Goal: Task Accomplishment & Management: Use online tool/utility

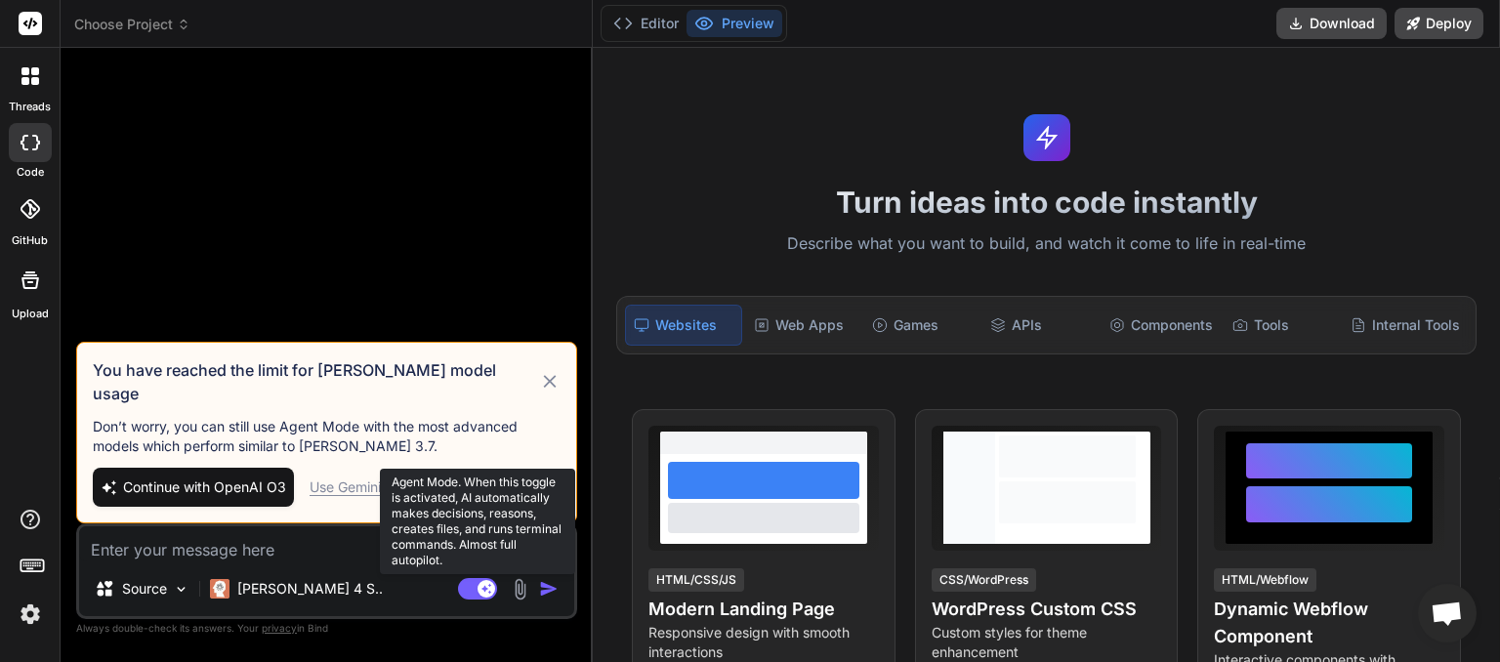
click at [464, 586] on rect at bounding box center [477, 588] width 39 height 21
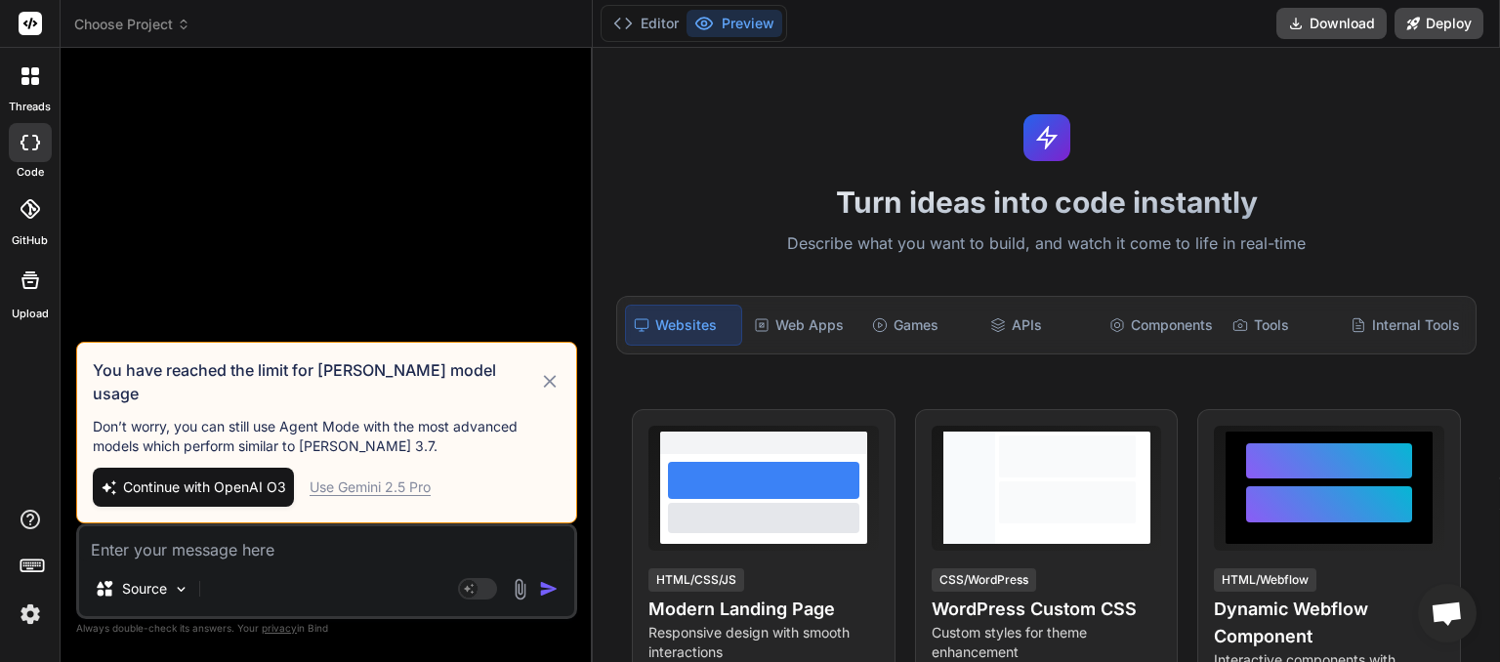
click at [180, 25] on icon at bounding box center [184, 25] width 14 height 14
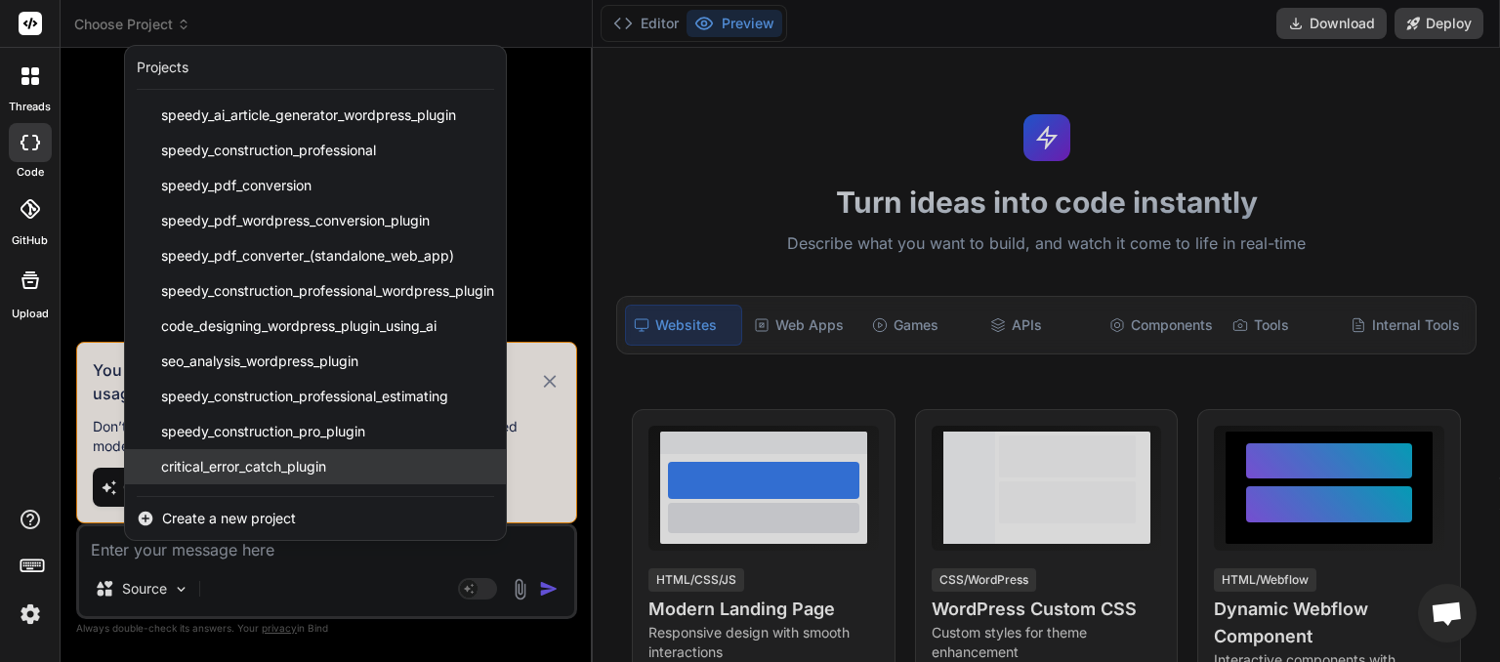
scroll to position [66, 0]
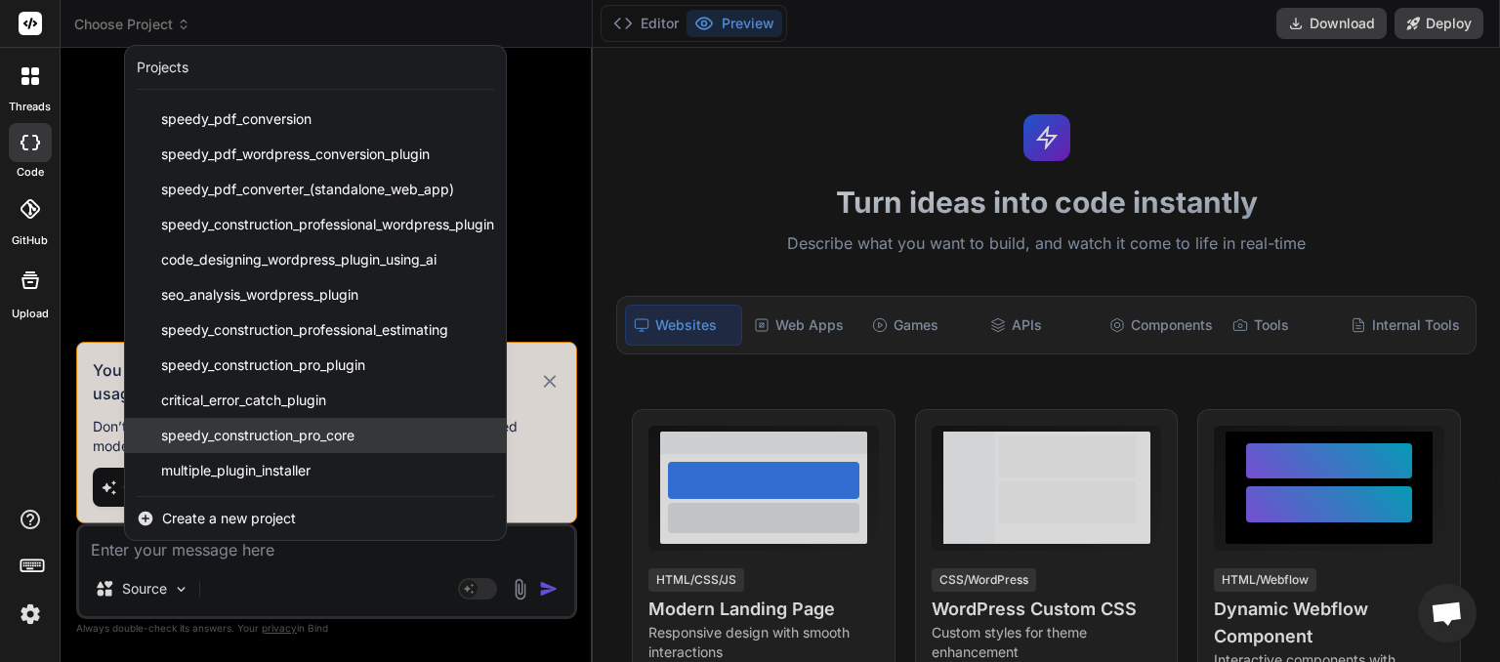
click at [240, 443] on span "speedy_construction_pro_core" at bounding box center [257, 436] width 193 height 20
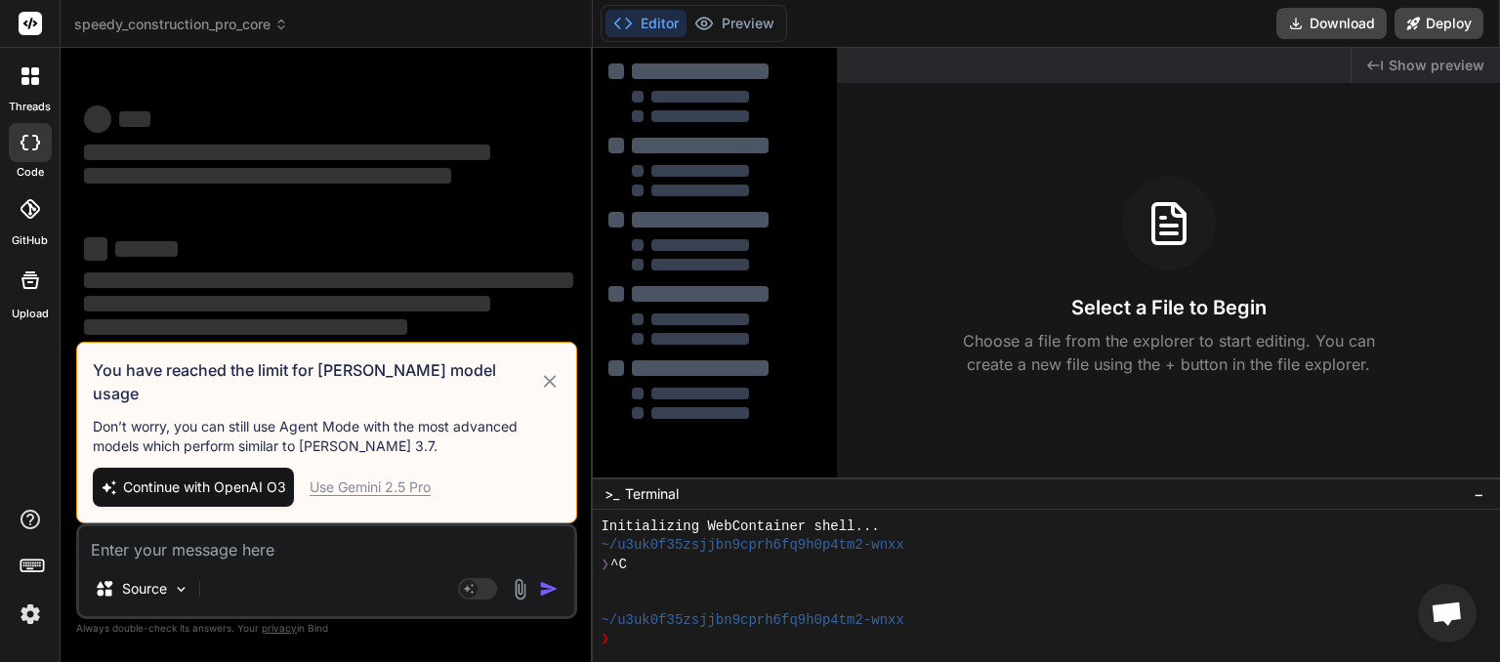
scroll to position [19, 0]
click at [553, 394] on icon at bounding box center [550, 381] width 22 height 23
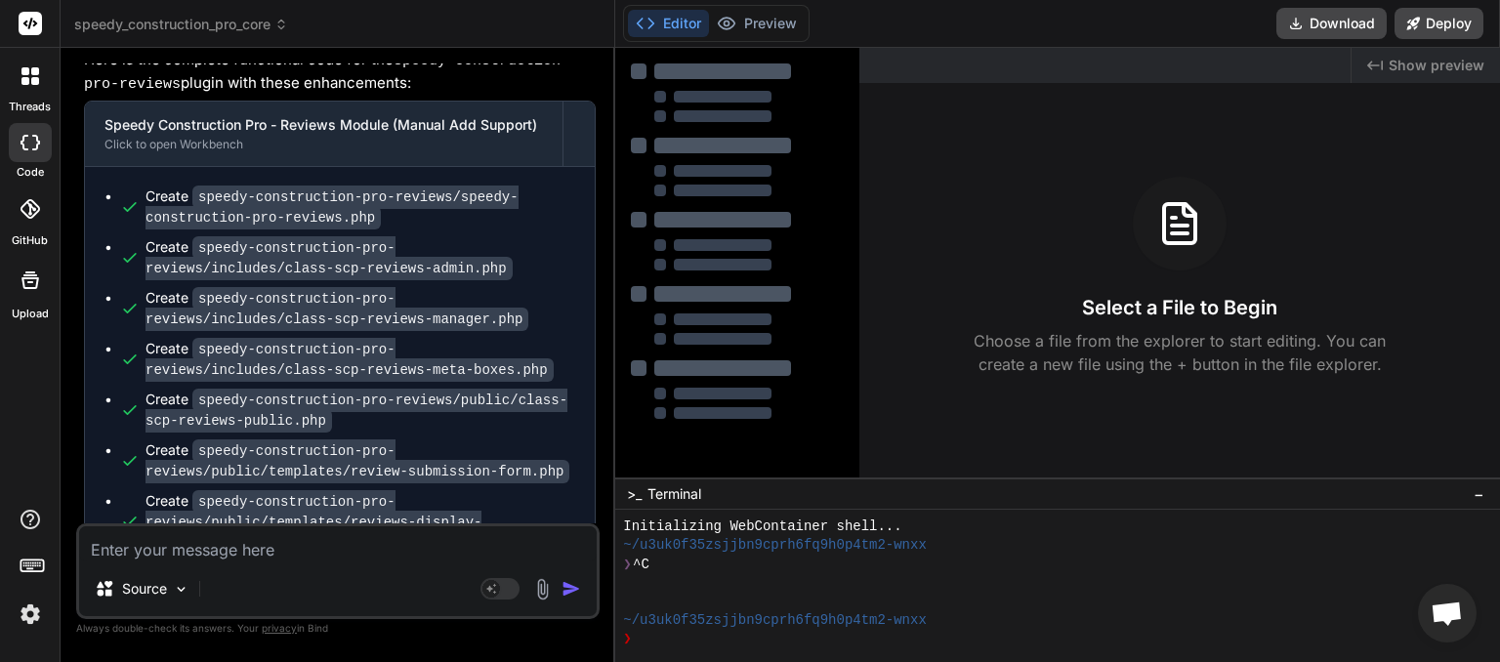
scroll to position [5290, 0]
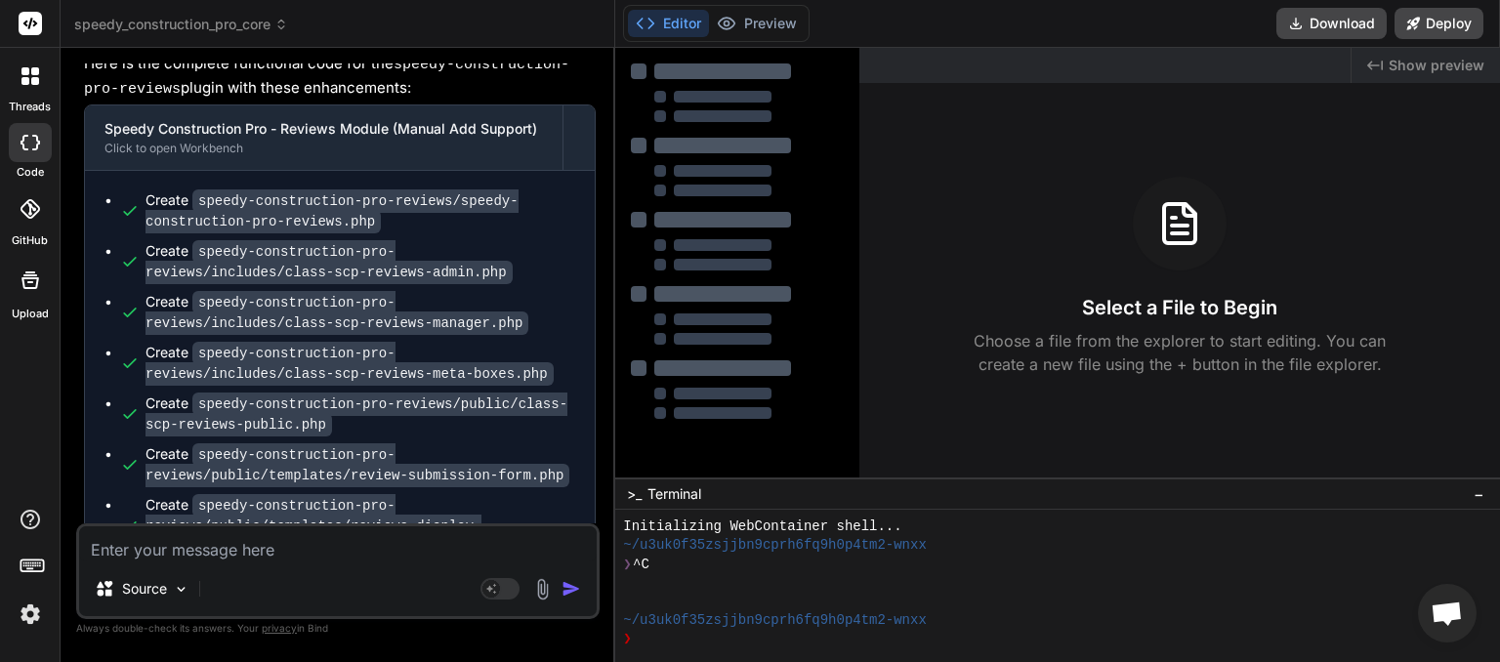
type textarea "x"
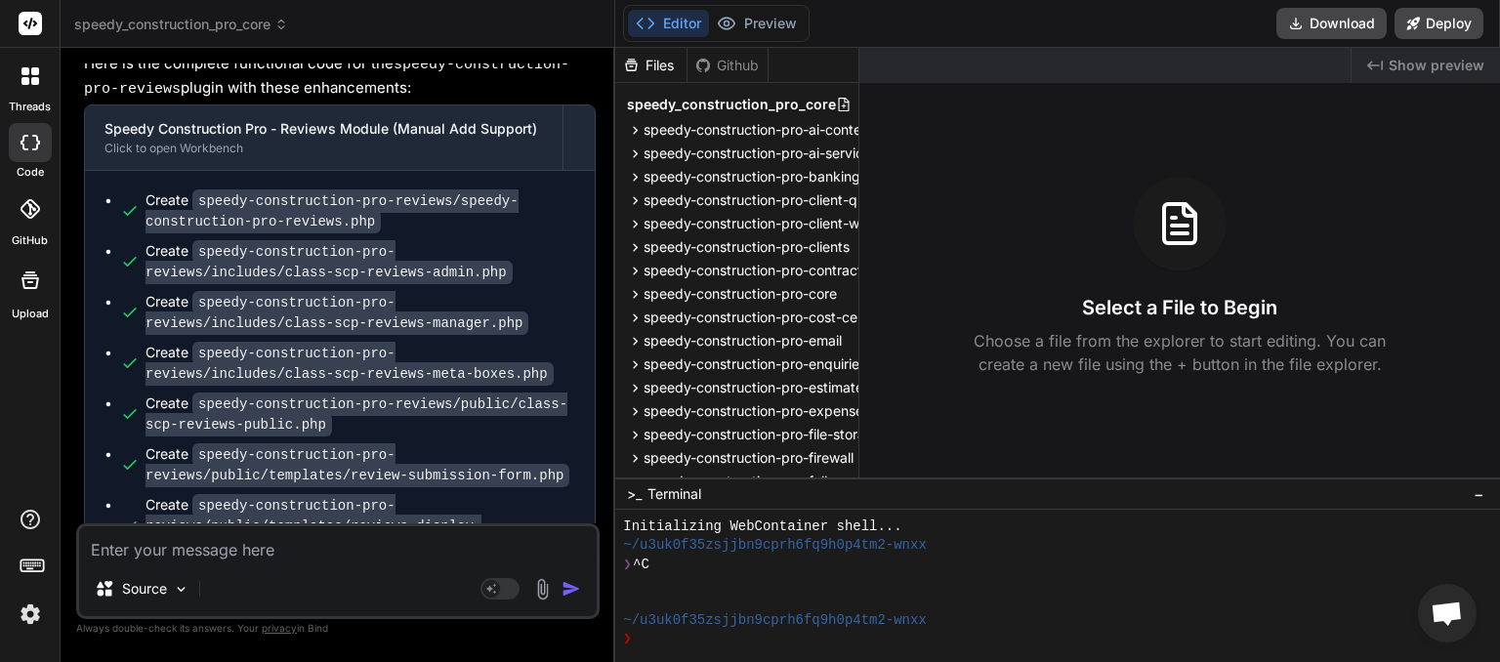
click at [213, 557] on textarea at bounding box center [338, 543] width 518 height 35
type textarea "P"
type textarea "x"
type textarea "Pl"
type textarea "x"
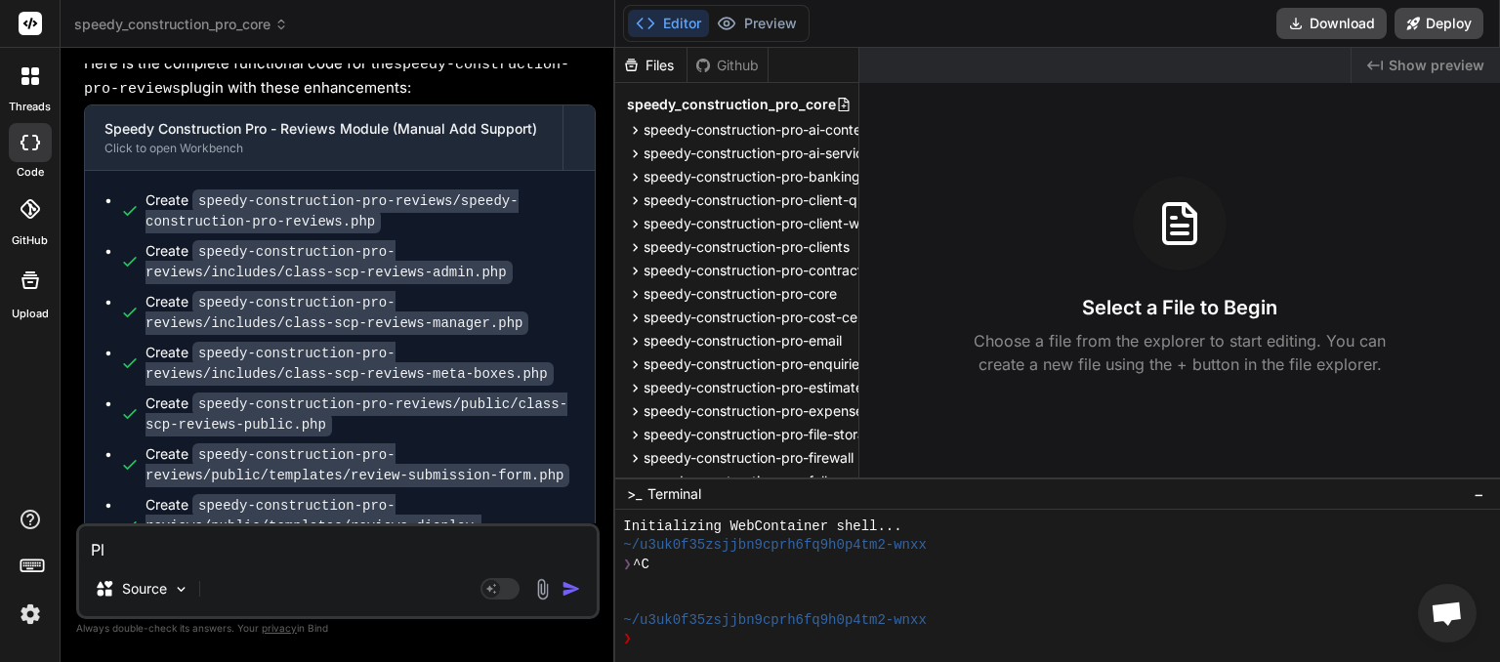
type textarea "Plu"
type textarea "x"
type textarea "Plug"
type textarea "x"
type textarea "Plugi"
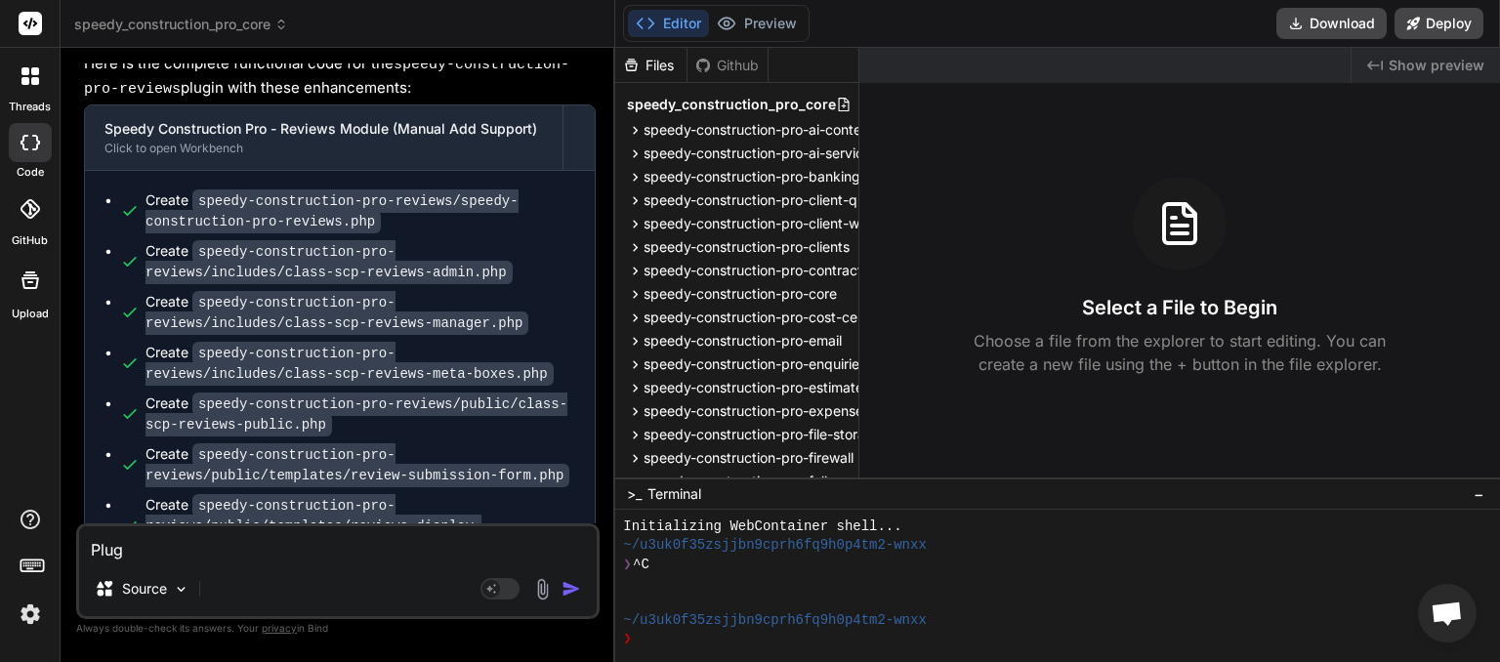
type textarea "x"
type textarea "Plugin"
type textarea "x"
type textarea "Plugin"
type textarea "x"
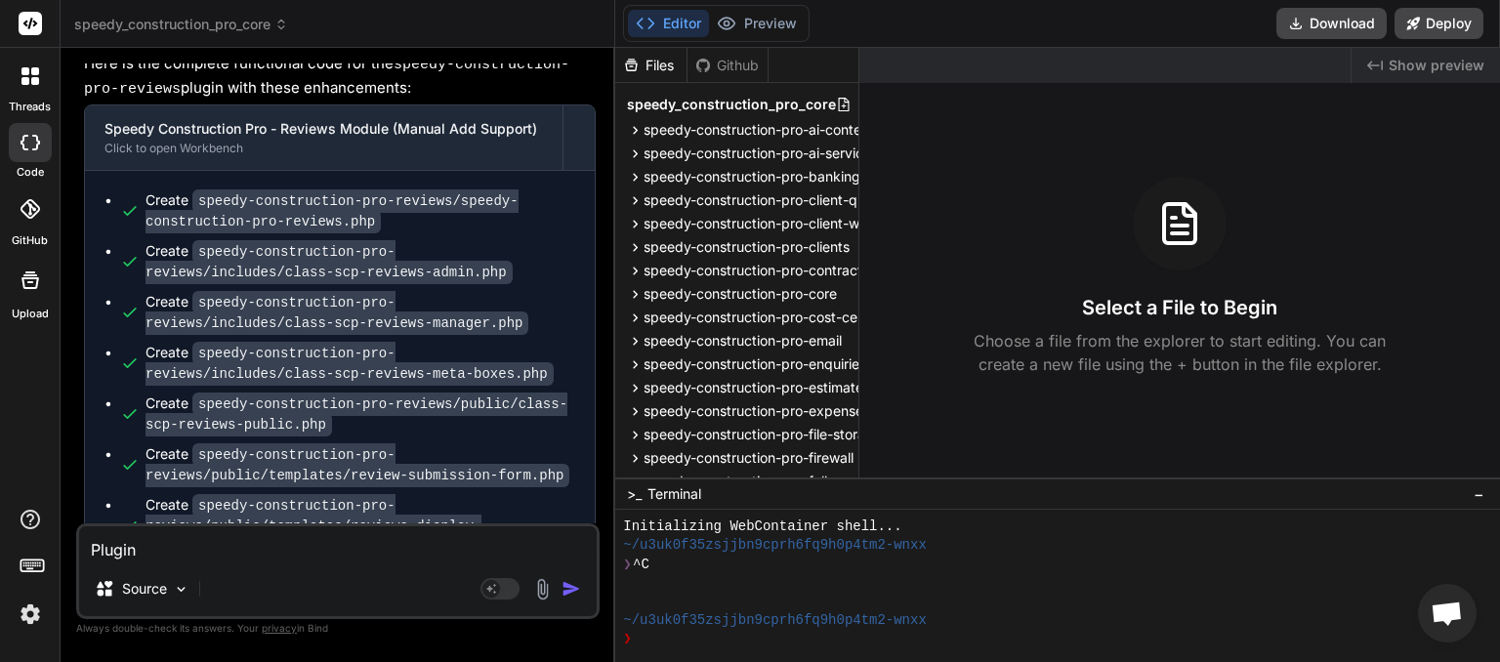
type textarea "Plugin u"
type textarea "x"
type textarea "Plugin up"
type textarea "x"
type textarea "Plugin upd"
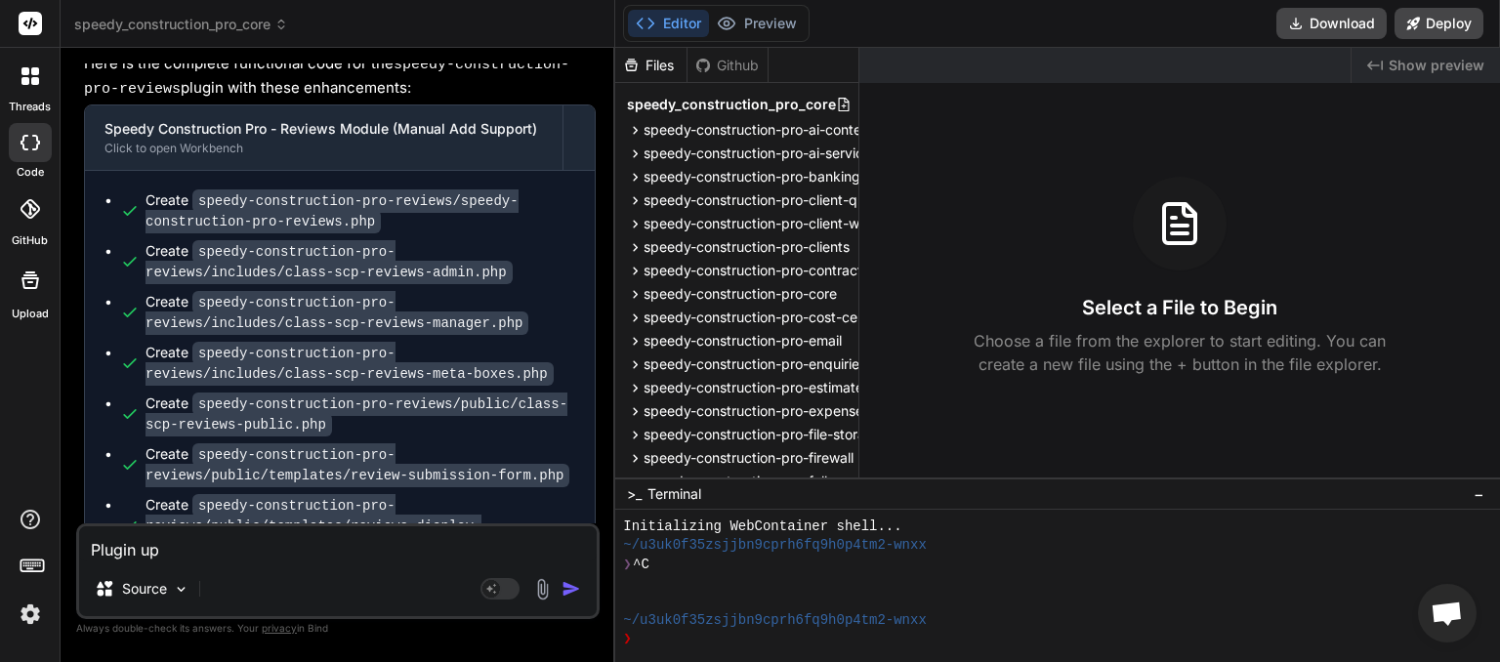
type textarea "x"
type textarea "Plugin upda"
type textarea "x"
type textarea "Plugin updat"
type textarea "x"
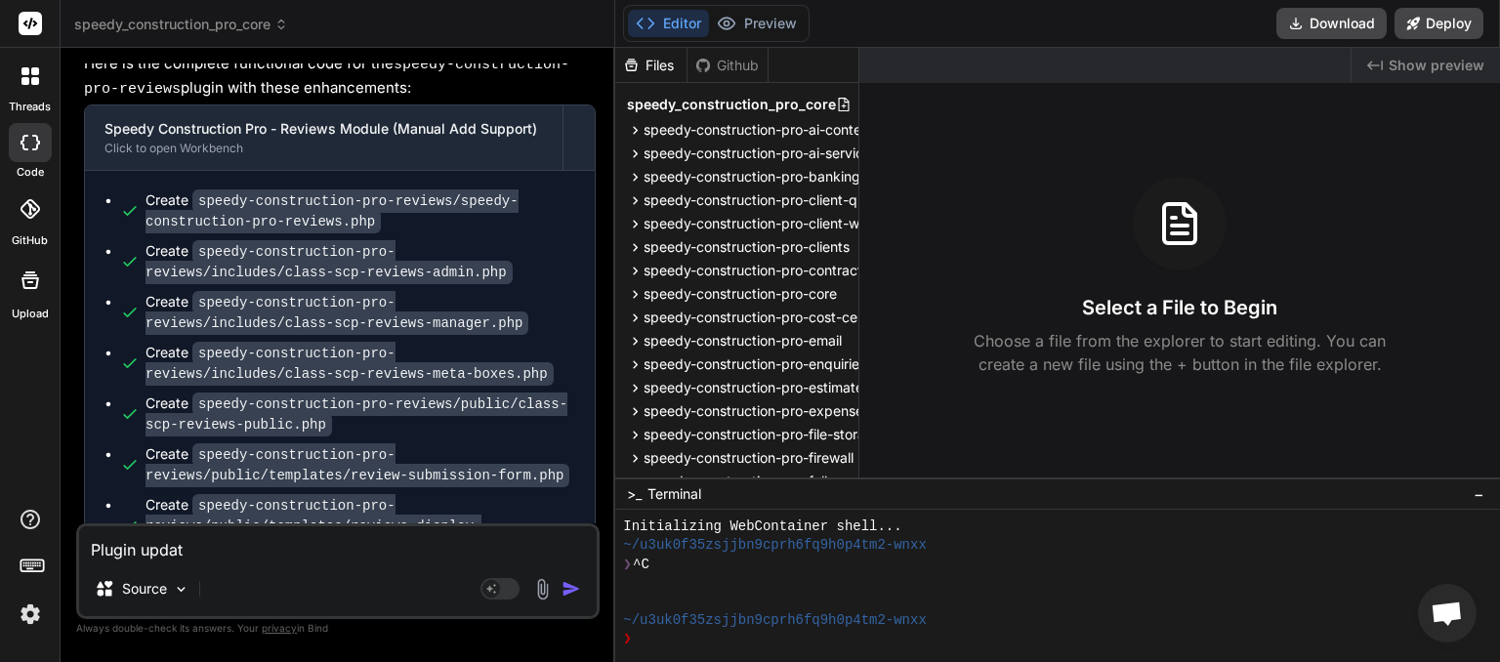
type textarea "Plugin update"
type textarea "x"
type textarea "Plugin updates"
type textarea "x"
type textarea "Plugin updates,"
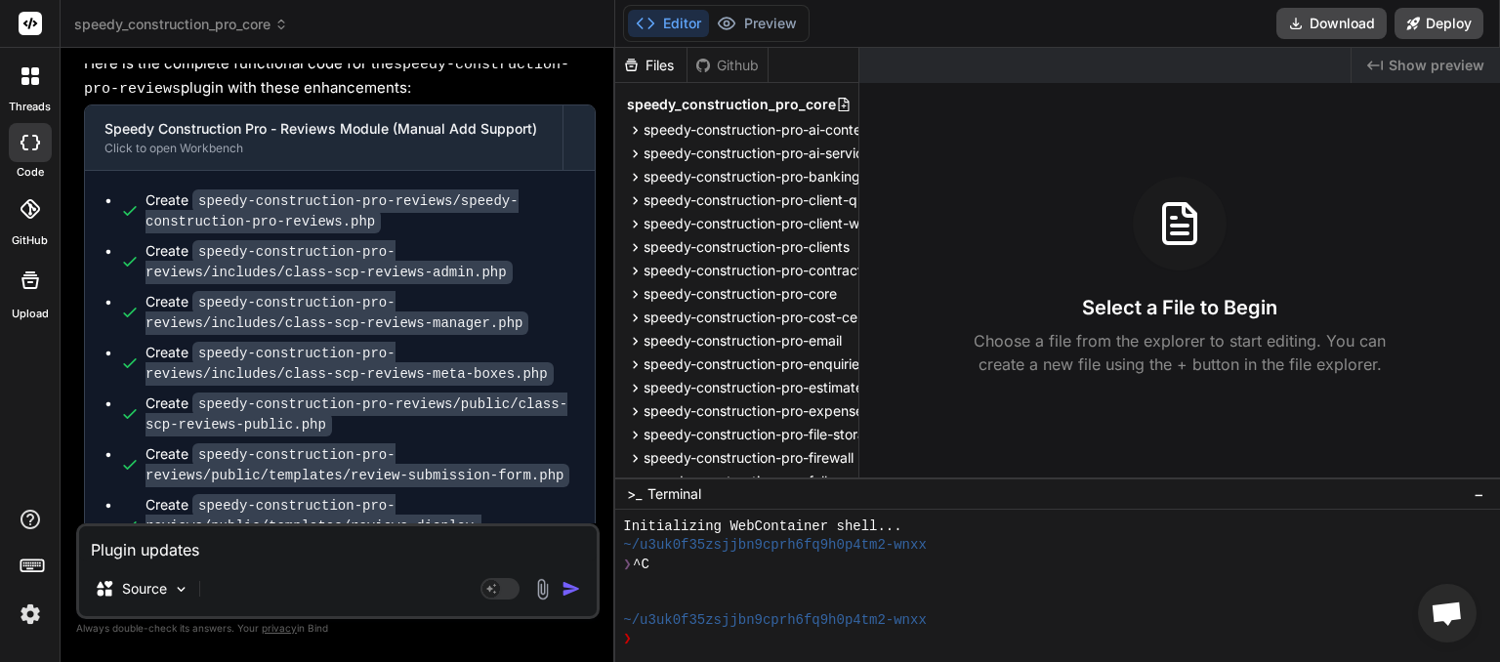
type textarea "x"
type textarea "Plugin updates,"
type textarea "x"
type textarea "Plugin updates, w"
type textarea "x"
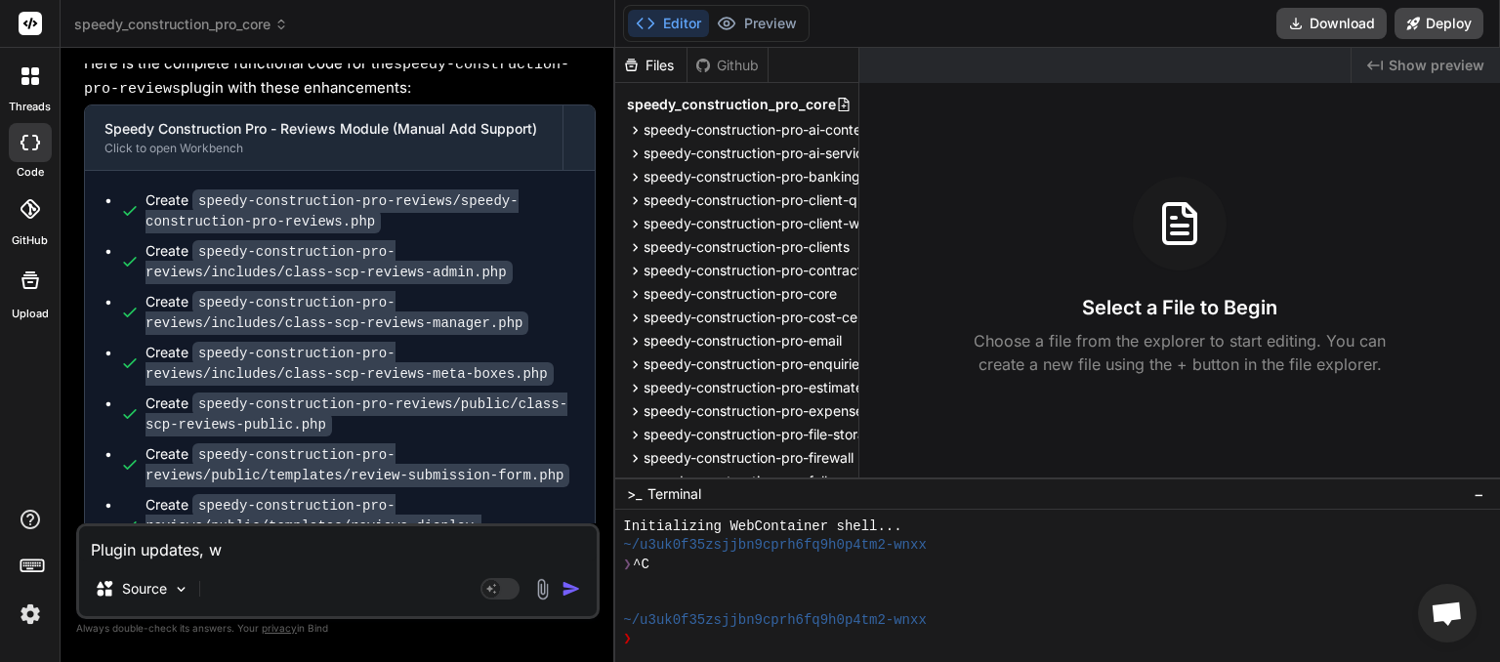
type textarea "Plugin updates, wh"
type textarea "x"
type textarea "Plugin updates, whe"
type textarea "x"
type textarea "Plugin updates, wher"
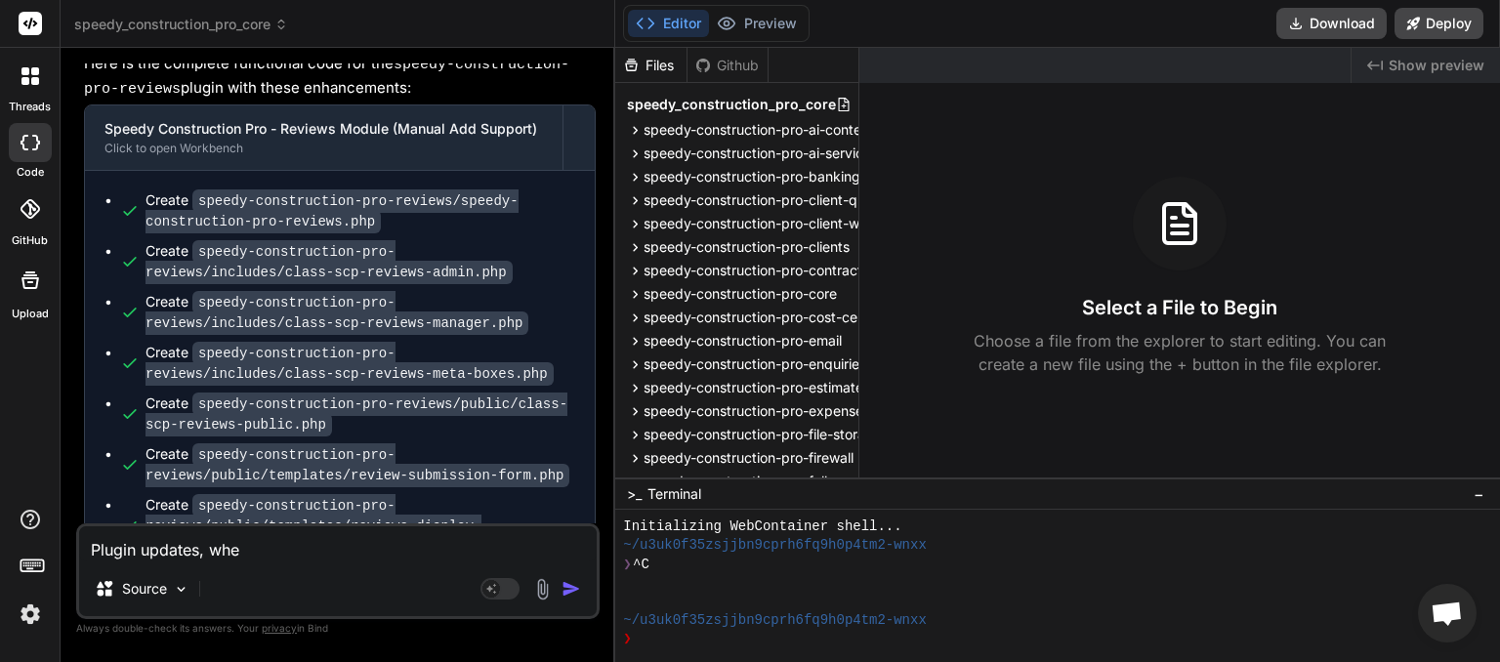
type textarea "x"
type textarea "Plugin updates, where"
type textarea "x"
type textarea "Plugin updates, where"
type textarea "x"
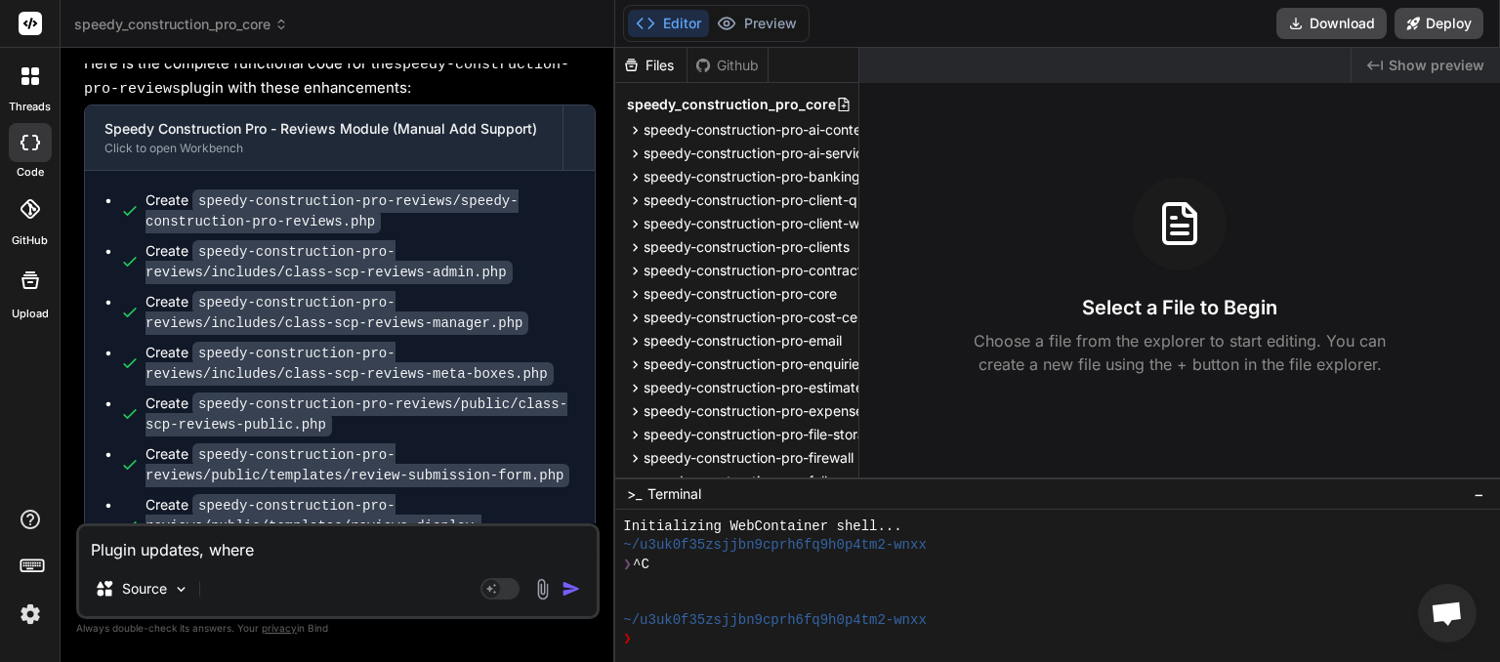
type textarea "Plugin updates, where w"
type textarea "x"
type textarea "Plugin updates, where we"
type textarea "x"
type textarea "Plugin updates, where we"
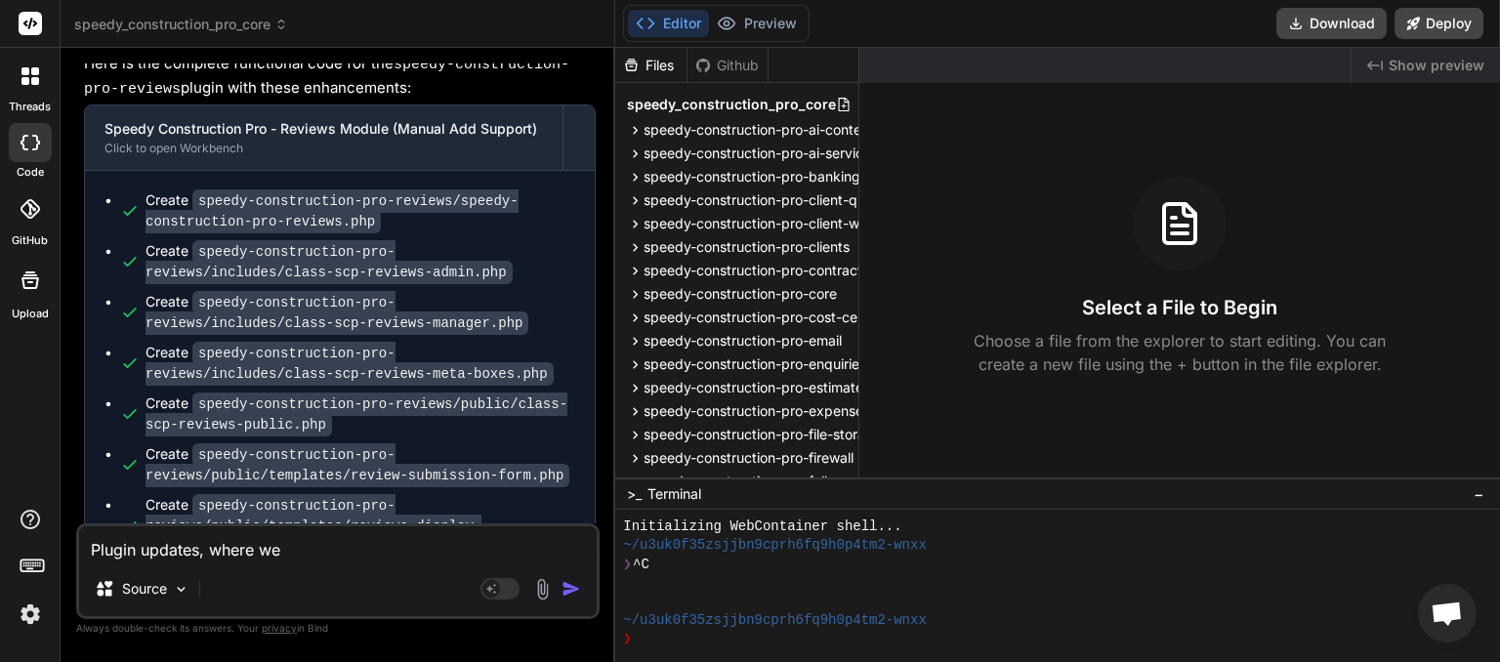
type textarea "x"
type textarea "Plugin updates, where we h"
type textarea "x"
type textarea "Plugin updates, where we ha"
type textarea "x"
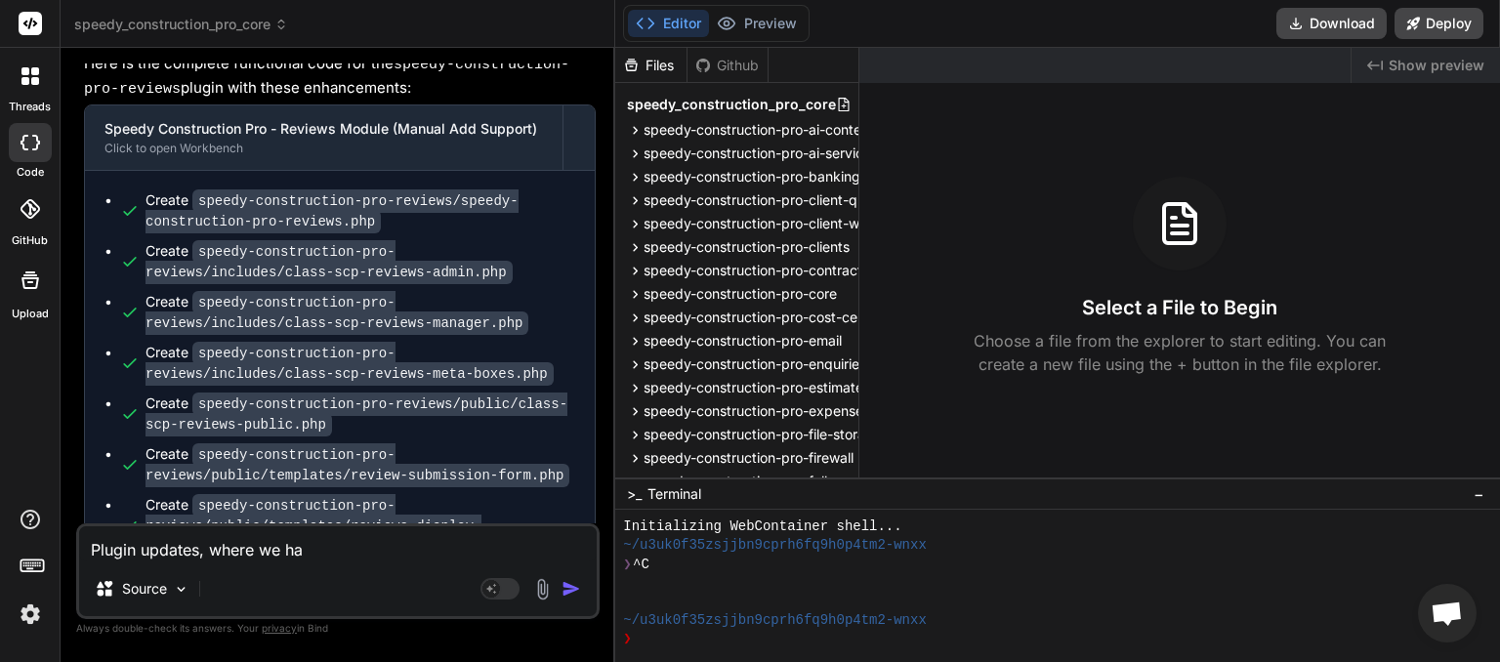
type textarea "Plugin updates, where we hav"
type textarea "x"
type textarea "Plugin updates, where we have"
type textarea "x"
type textarea "Plugin updates, where we have"
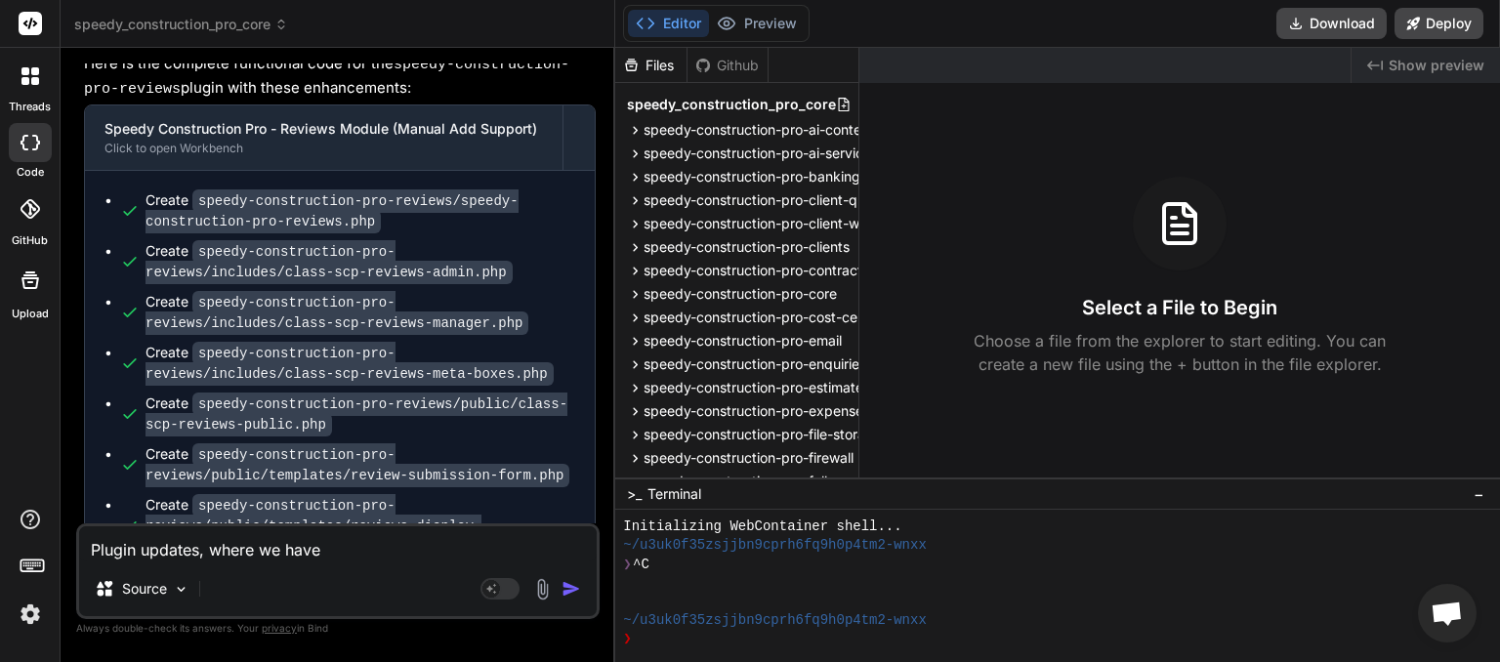
type textarea "x"
type textarea "Plugin updates, where we have 3"
type textarea "x"
type textarea "Plugin updates, where we have 3r"
type textarea "x"
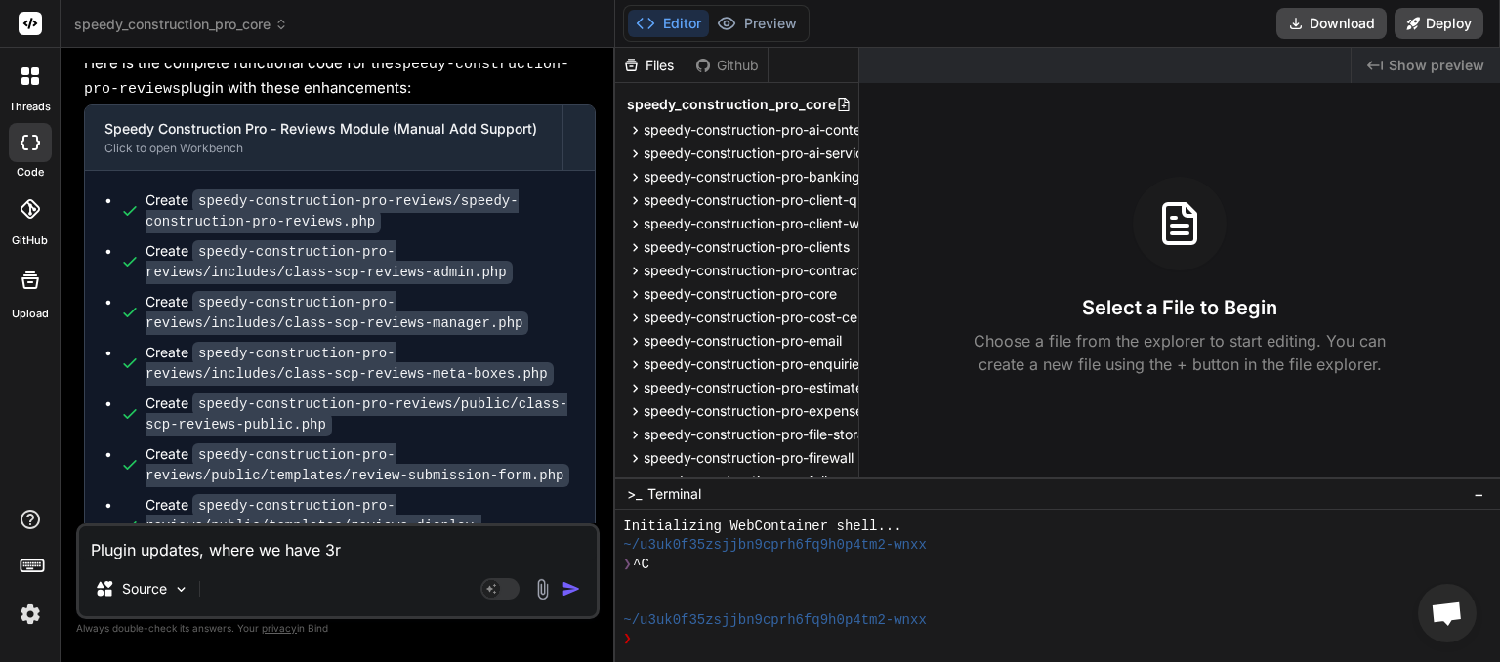
type textarea "Plugin updates, where we have 3rd"
type textarea "x"
type textarea "Plugin updates, where we have 3rd"
type textarea "x"
type textarea "Plugin updates, where we have 3rd p"
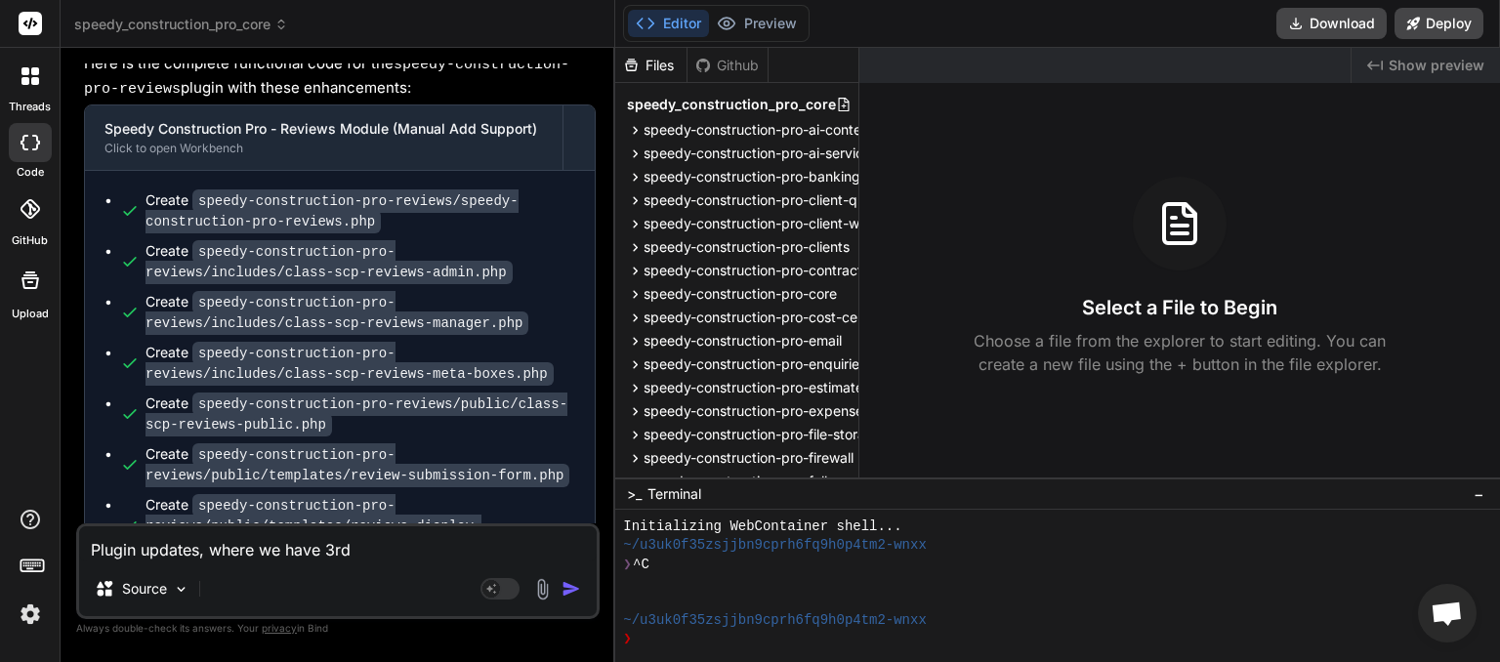
type textarea "x"
type textarea "Plugin updates, where we have 3rd pa"
type textarea "x"
type textarea "Plugin updates, where we have 3rd par"
type textarea "x"
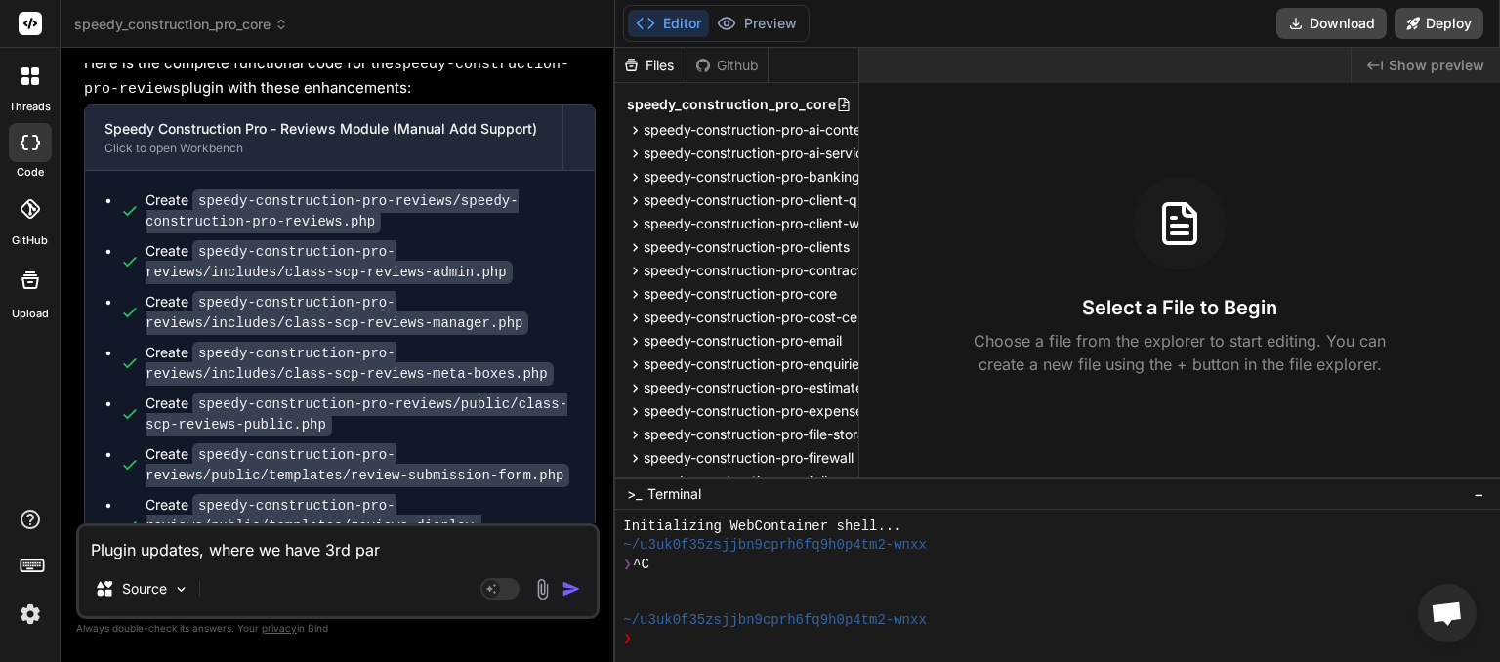
type textarea "Plugin updates, where we have 3rd part"
type textarea "x"
type textarea "Plugin updates, where we have 3rd party"
type textarea "x"
type textarea "Plugin updates, where we have 3rd party"
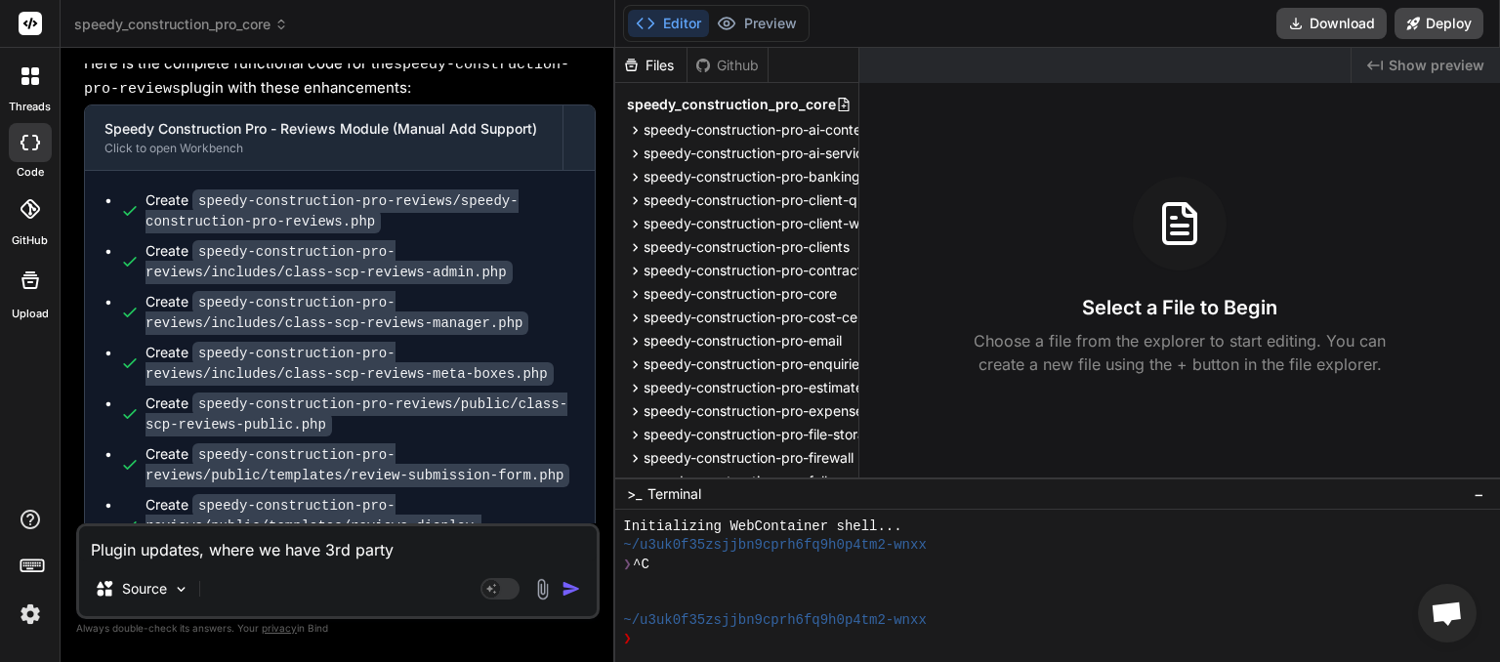
type textarea "x"
type textarea "Plugin updates, where we have 3rd party p"
type textarea "x"
type textarea "Plugin updates, where we have 3rd party pl"
type textarea "x"
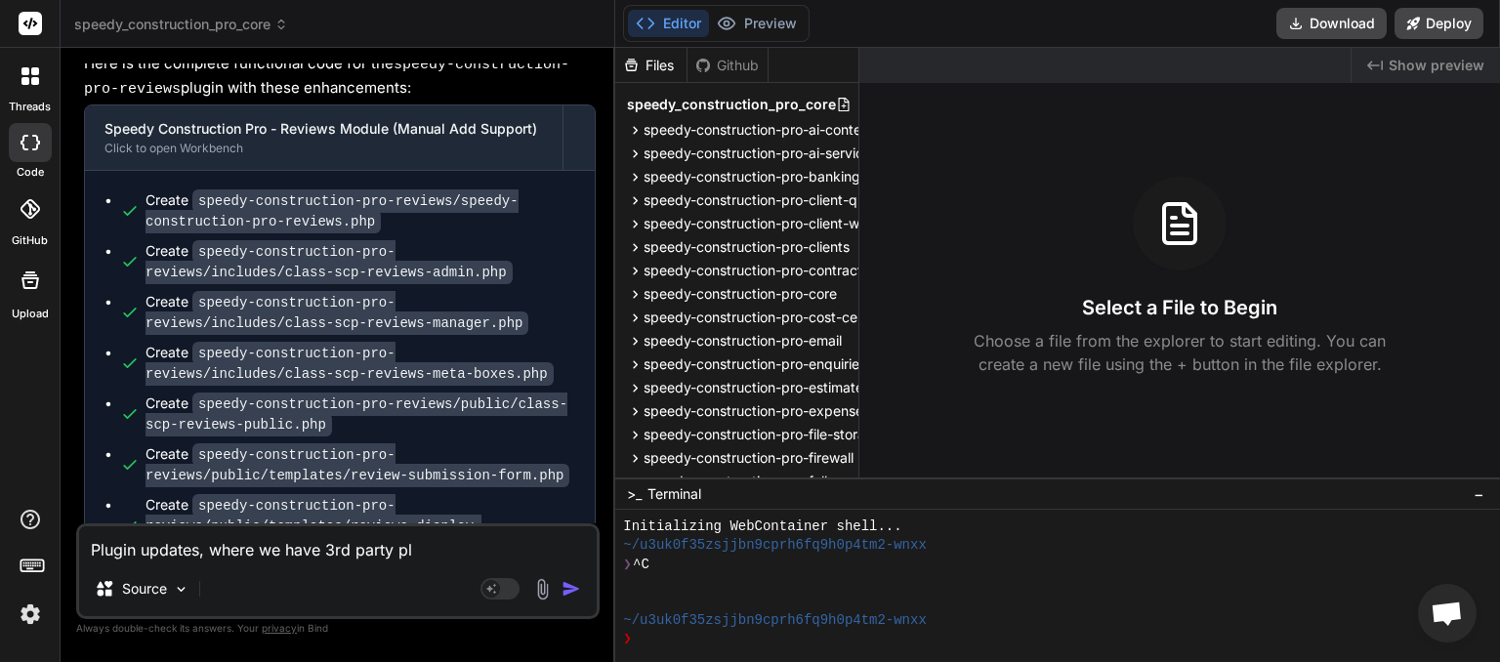
type textarea "Plugin updates, where we have 3rd party plu"
type textarea "x"
type textarea "Plugin updates, where we have 3rd party plug"
type textarea "x"
type textarea "Plugin updates, where we have 3rd party plugi"
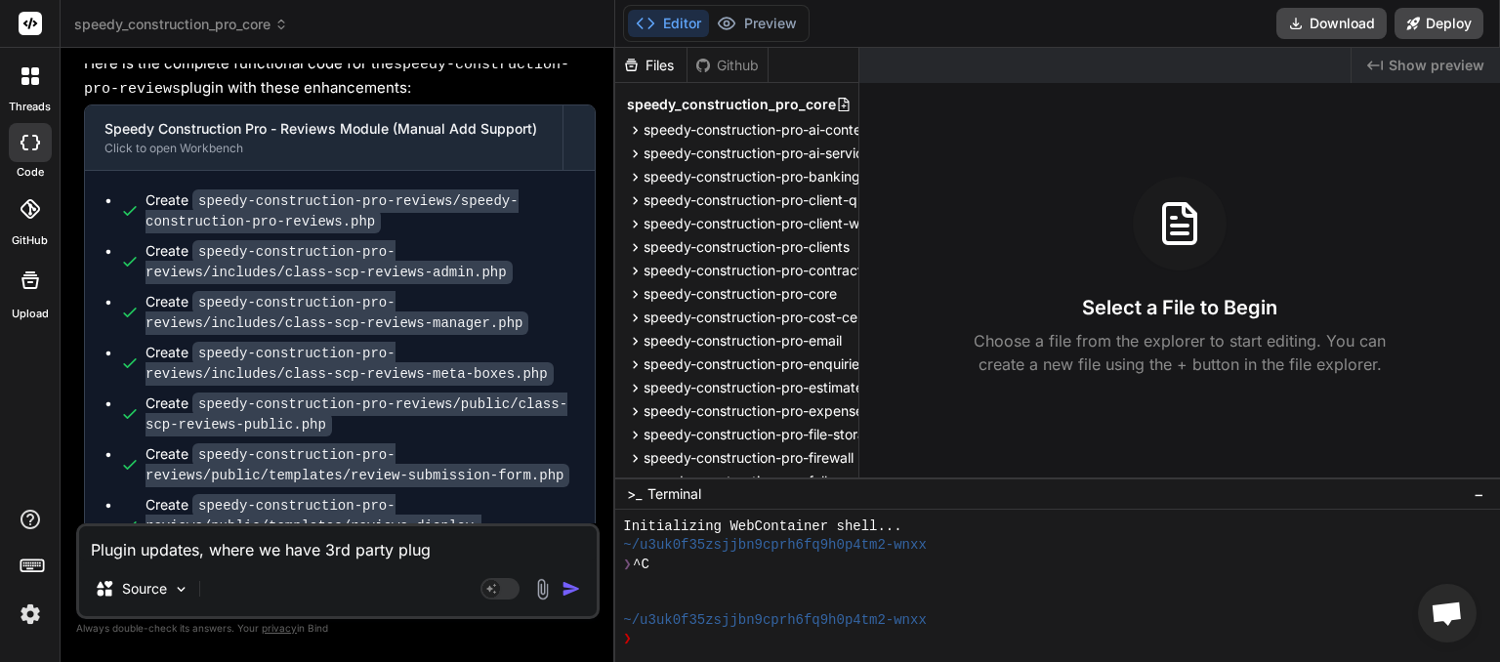
type textarea "x"
type textarea "Plugin updates, where we have 3rd party plugin"
type textarea "x"
type textarea "Plugin updates, where we have 3rd party plugins"
type textarea "x"
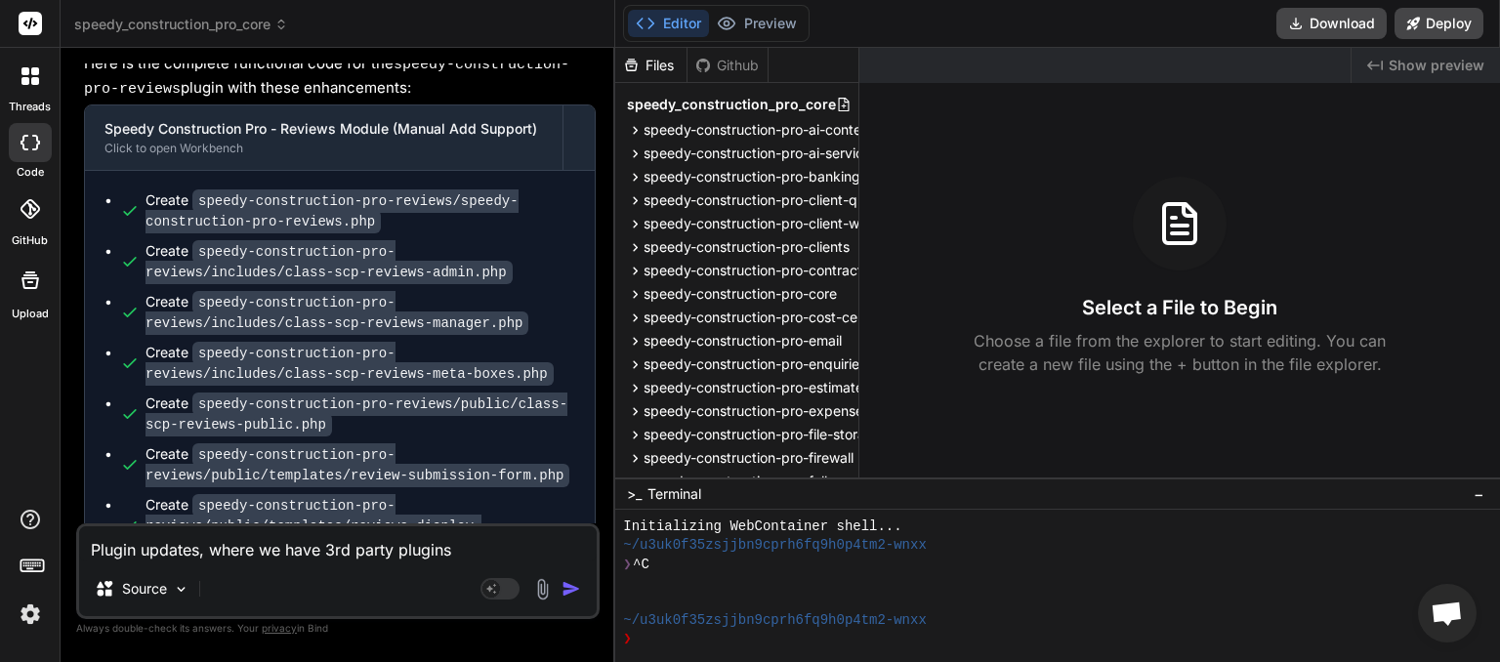
type textarea "Plugin updates, where we have 3rd party plugins"
type textarea "x"
type textarea "Plugin updates, where we have 3rd party plugins a"
type textarea "x"
type textarea "Plugin updates, where we have 3rd party plugins an"
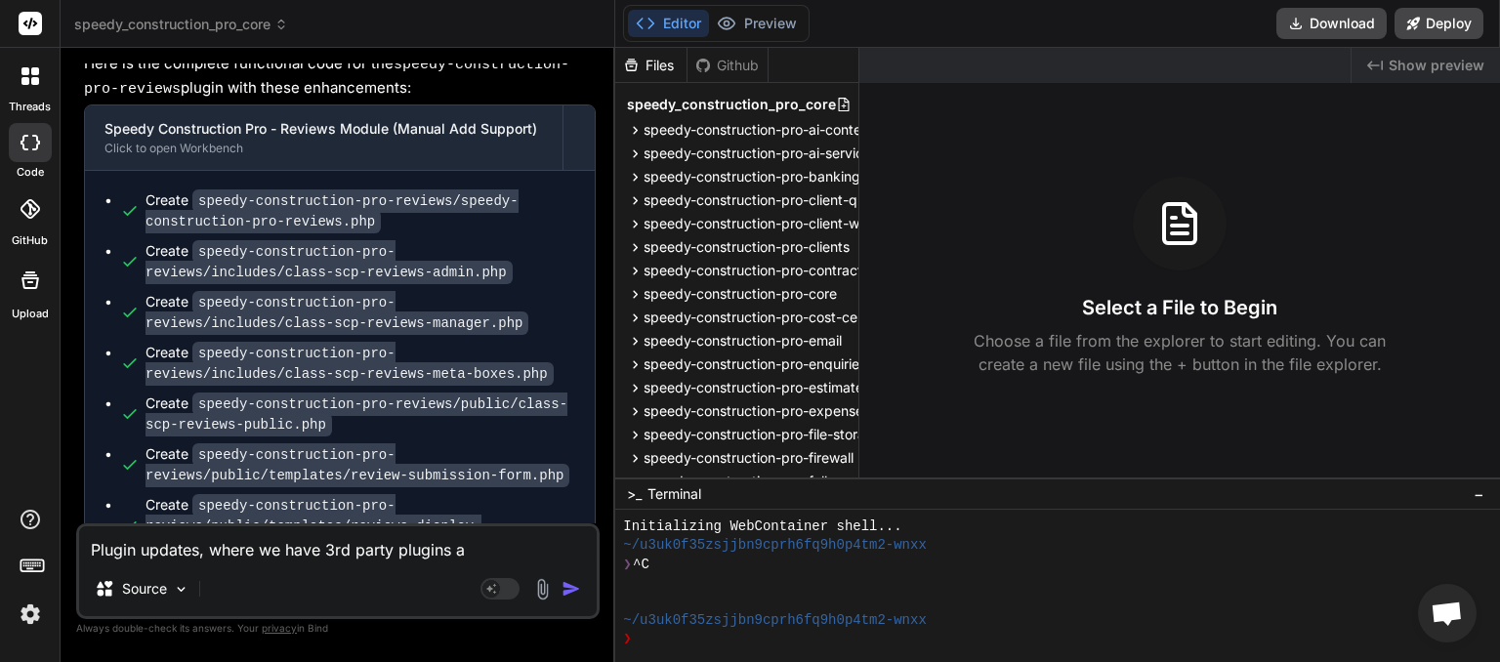
type textarea "x"
type textarea "Plugin updates, where we have 3rd party plugins and"
type textarea "x"
type textarea "Plugin updates, where we have 3rd party plugins and"
type textarea "x"
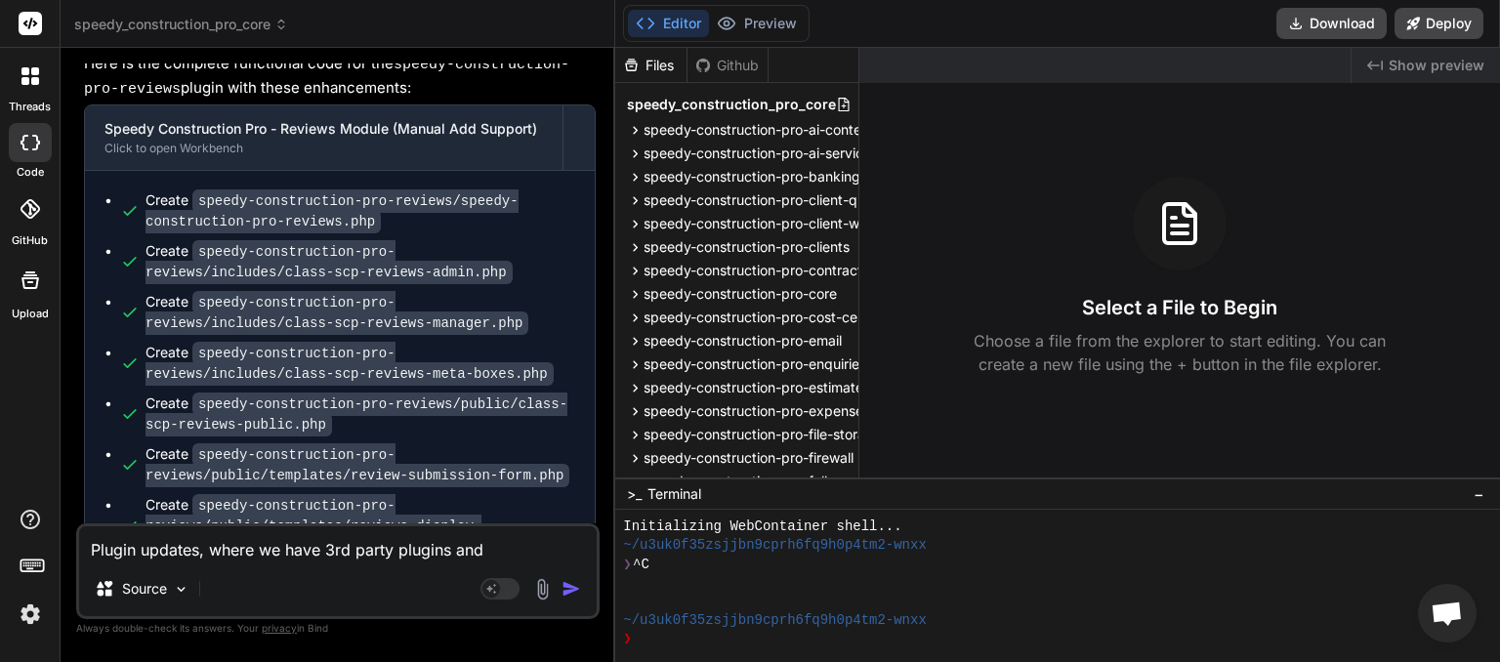
type textarea "Plugin updates, where we have 3rd party plugins and t"
type textarea "x"
type textarea "Plugin updates, where we have 3rd party plugins and th"
type textarea "x"
type textarea "Plugin updates, where we have 3rd party plugins and the"
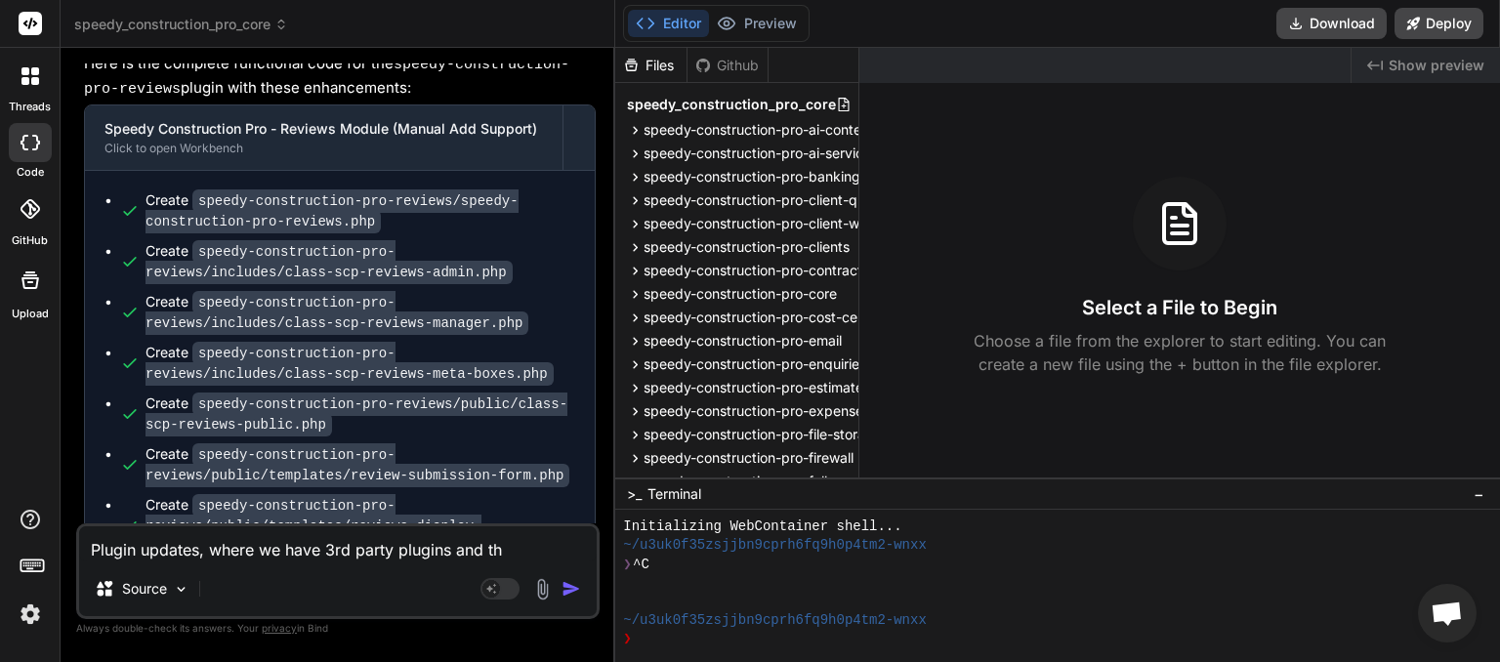
type textarea "x"
type textarea "Plugin updates, where we have 3rd party plugins and them"
type textarea "x"
type textarea "Plugin updates, where we have 3rd party plugins and theme"
type textarea "x"
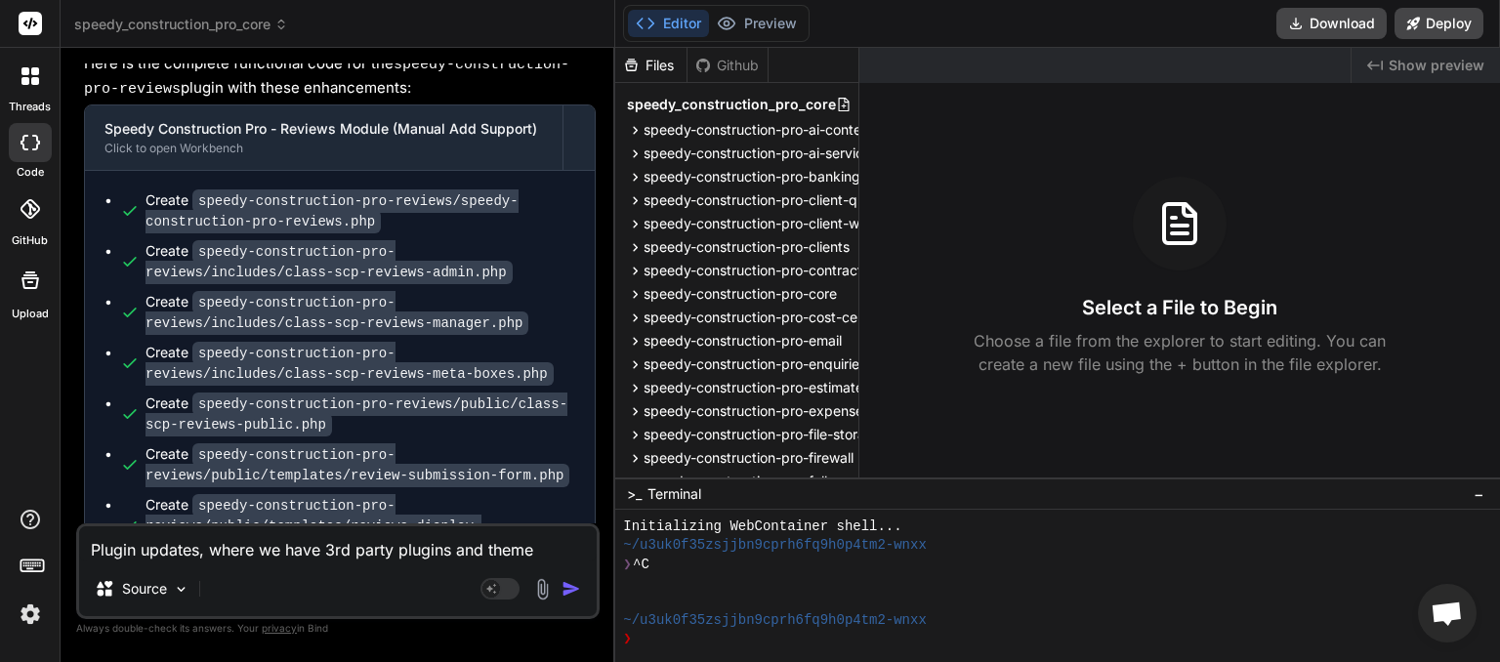
type textarea "Plugin updates, where we have 3rd party plugins and themes"
type textarea "x"
type textarea "Plugin updates, where we have 3rd party plugins and themes"
type textarea "x"
type textarea "Plugin updates, where we have 3rd party plugins and themes o"
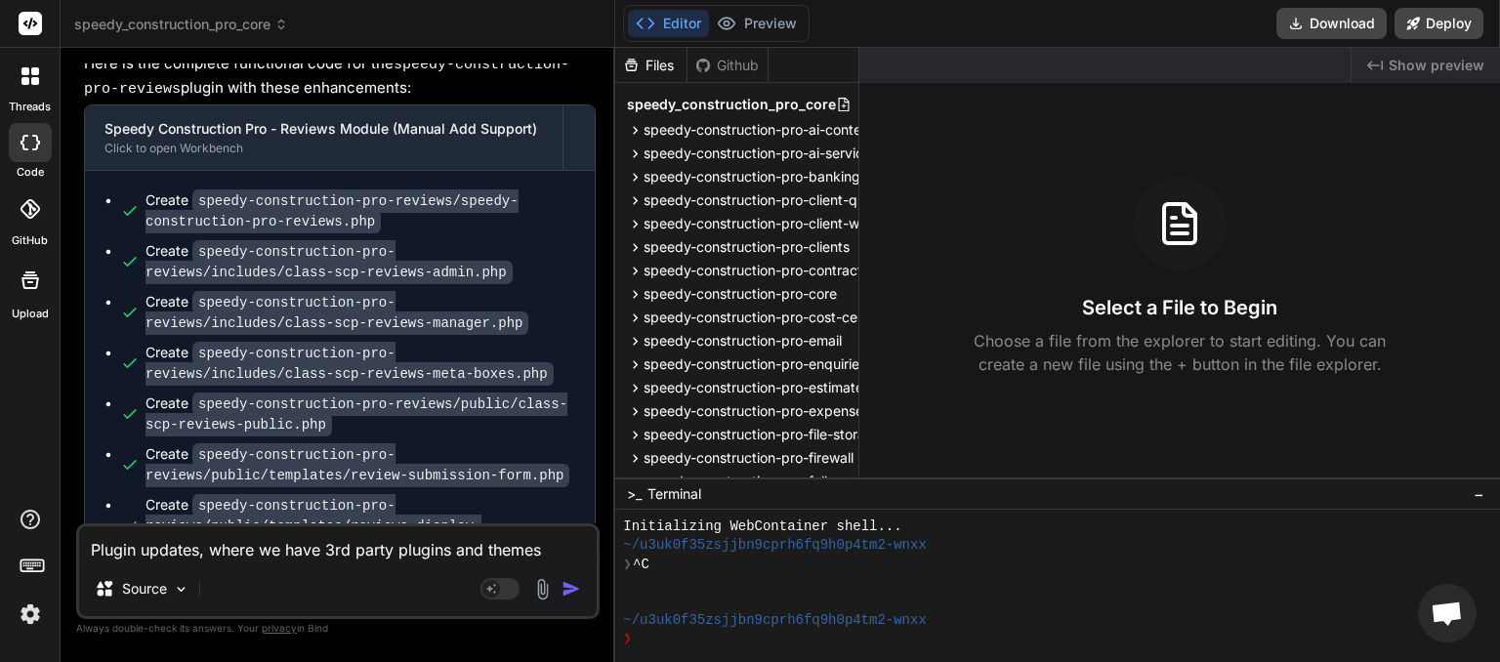
type textarea "x"
type textarea "Plugin updates, where we have 3rd party plugins and themes on"
type textarea "x"
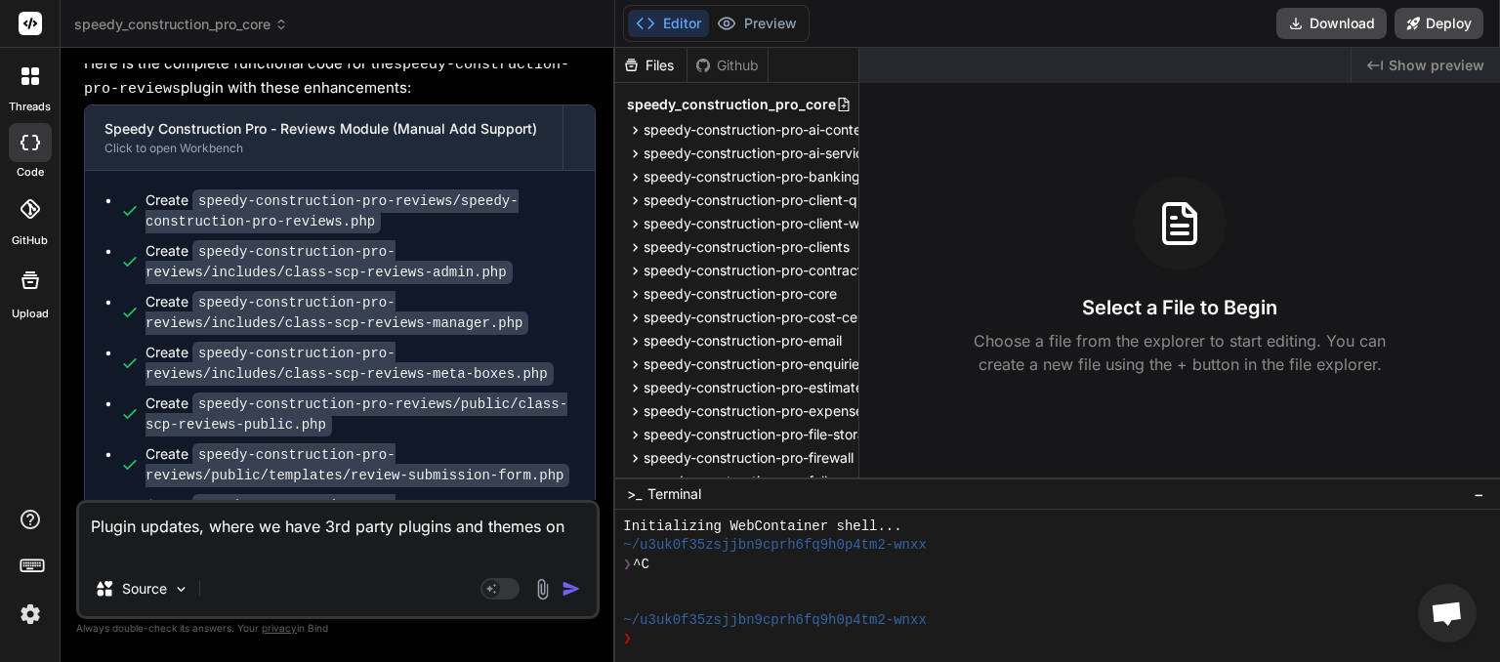
type textarea "Plugin updates, where we have 3rd party plugins and themes on"
type textarea "x"
type textarea "Plugin updates, where we have 3rd party plugins and themes on o"
type textarea "x"
type textarea "Plugin updates, where we have 3rd party plugins and themes on ou"
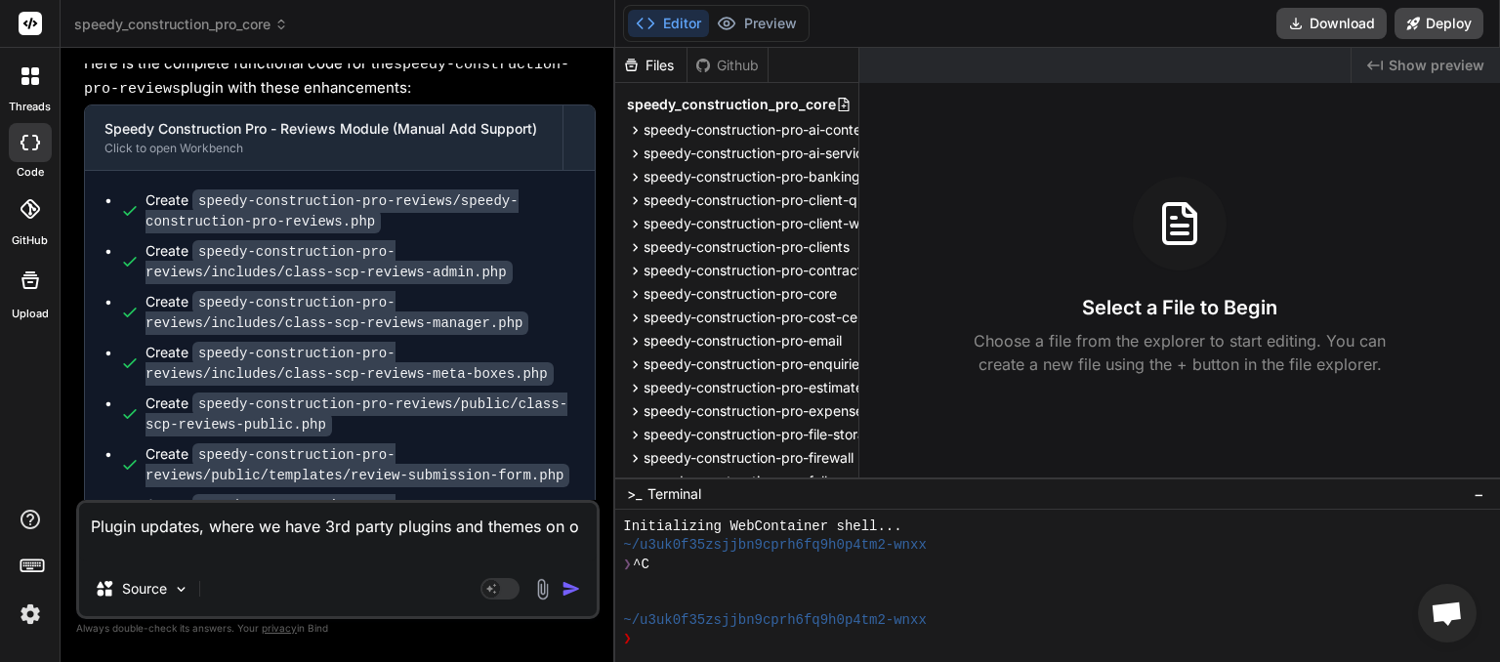
type textarea "x"
type textarea "Plugin updates, where we have 3rd party plugins and themes on our"
type textarea "x"
type textarea "Plugin updates, where we have 3rd party plugins and themes on our"
type textarea "x"
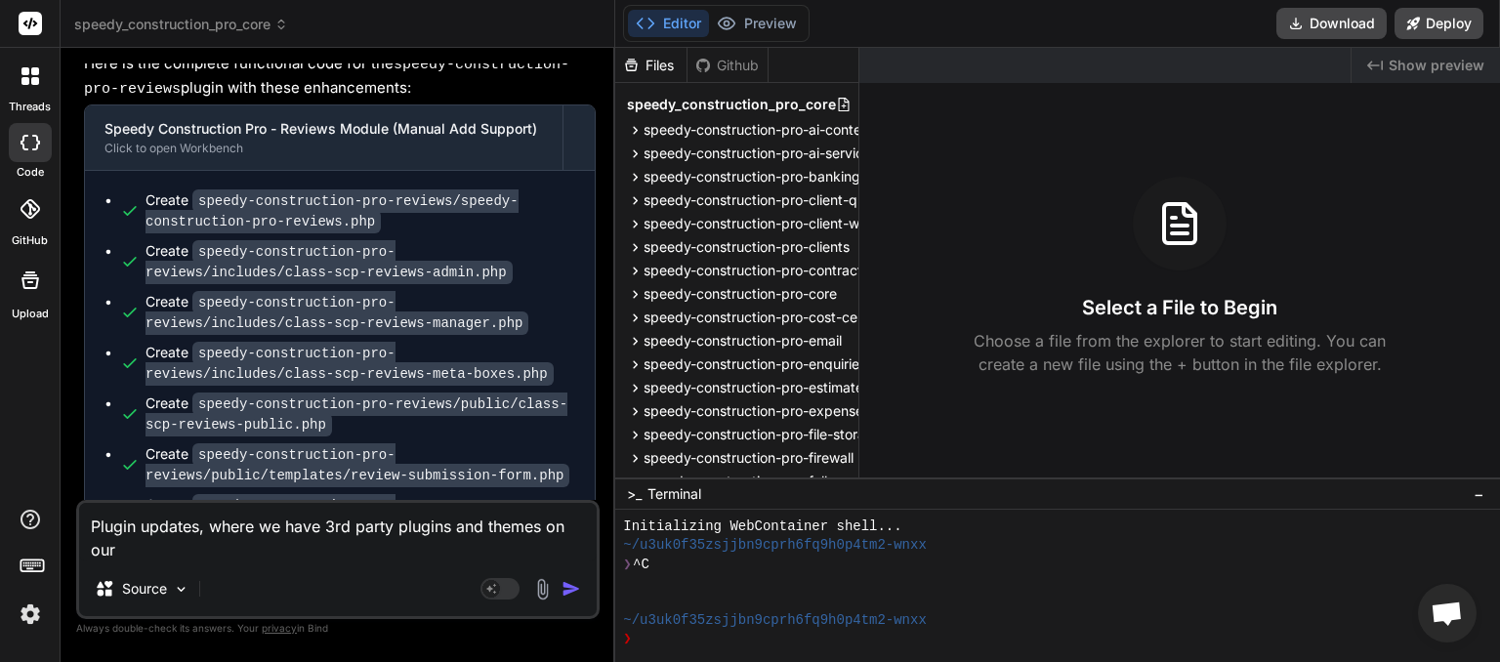
type textarea "Plugin updates, where we have 3rd party plugins and themes on our s"
type textarea "x"
type textarea "Plugin updates, where we have 3rd party plugins and themes on our si"
type textarea "x"
type textarea "Plugin updates, where we have 3rd party plugins and themes on our sit"
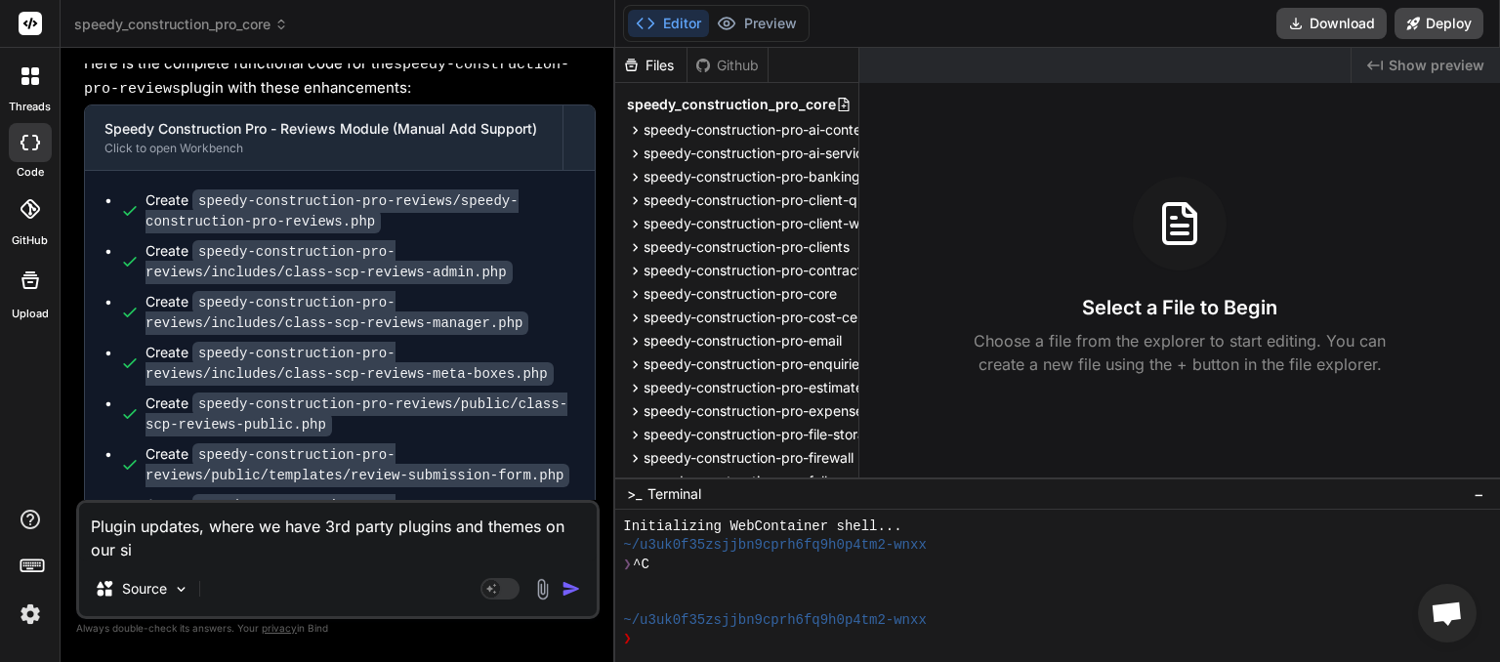
type textarea "x"
type textarea "Plugin updates, where we have 3rd party plugins and themes on our site"
type textarea "x"
type textarea "Plugin updates, where we have 3rd party plugins and themes on our sites"
type textarea "x"
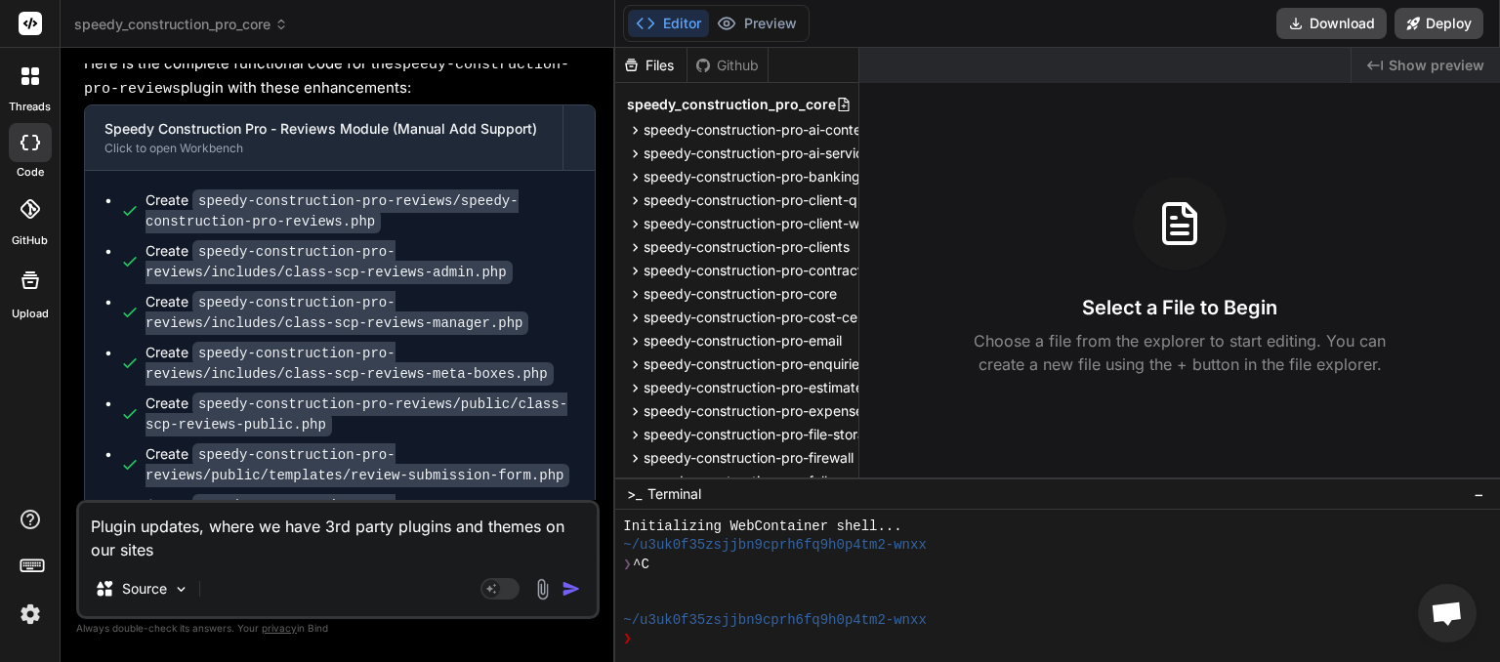
type textarea "Plugin updates, where we have 3rd party plugins and themes on our sites"
type textarea "x"
type textarea "Plugin updates, where we have 3rd party plugins and themes on our sites w"
type textarea "x"
type textarea "Plugin updates, where we have 3rd party plugins and themes on our sites we"
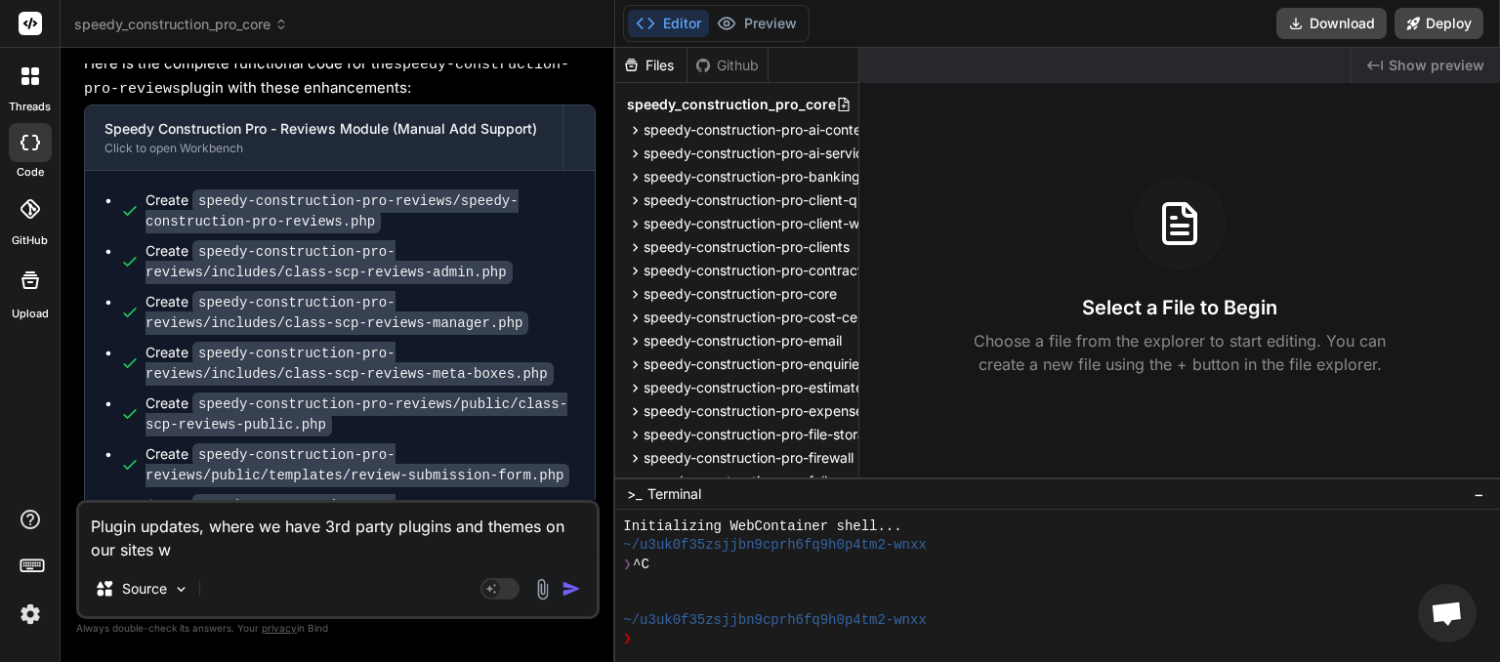
type textarea "x"
type textarea "Plugin updates, where we have 3rd party plugins and themes on our sites we"
type textarea "x"
type textarea "Plugin updates, where we have 3rd party plugins and themes on our sites we s"
type textarea "x"
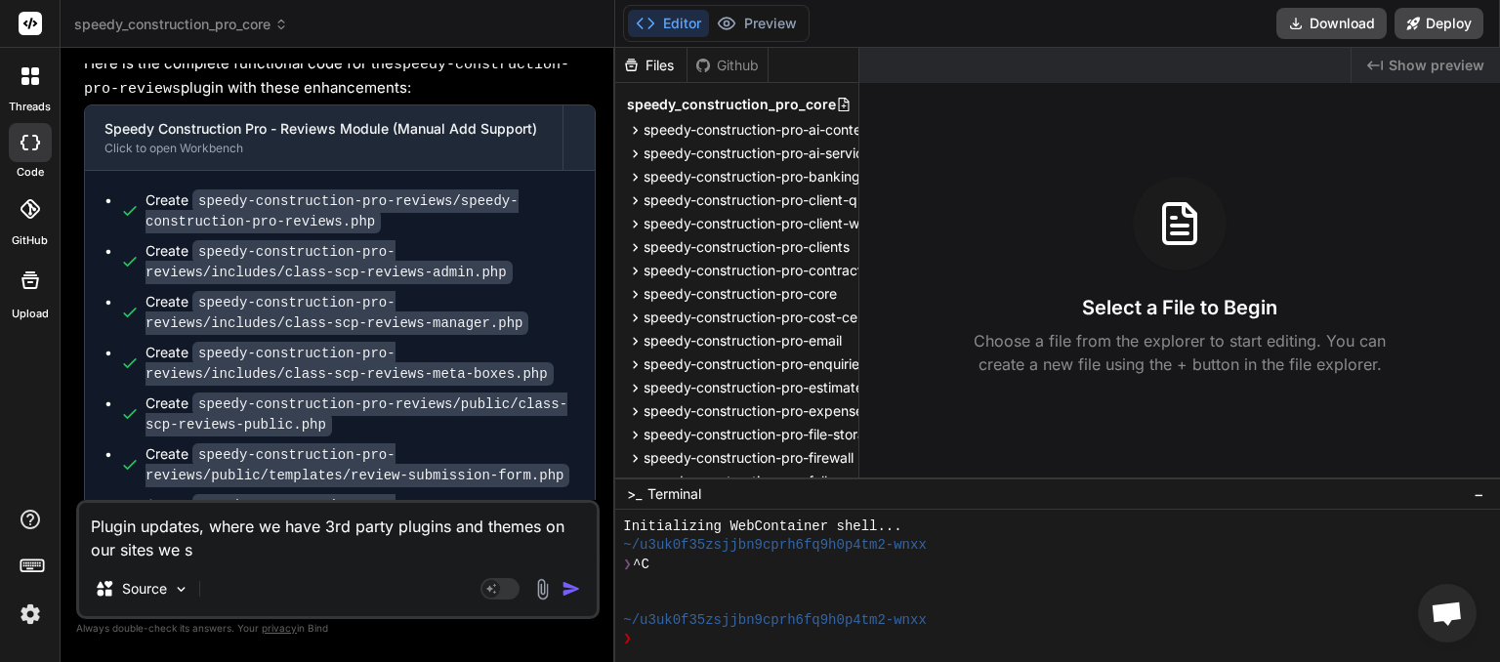
type textarea "Plugin updates, where we have 3rd party plugins and themes on our sites we sh"
type textarea "x"
type textarea "Plugin updates, where we have 3rd party plugins and themes on our sites we sho"
type textarea "x"
type textarea "Plugin updates, where we have 3rd party plugins and themes on our sites we shou"
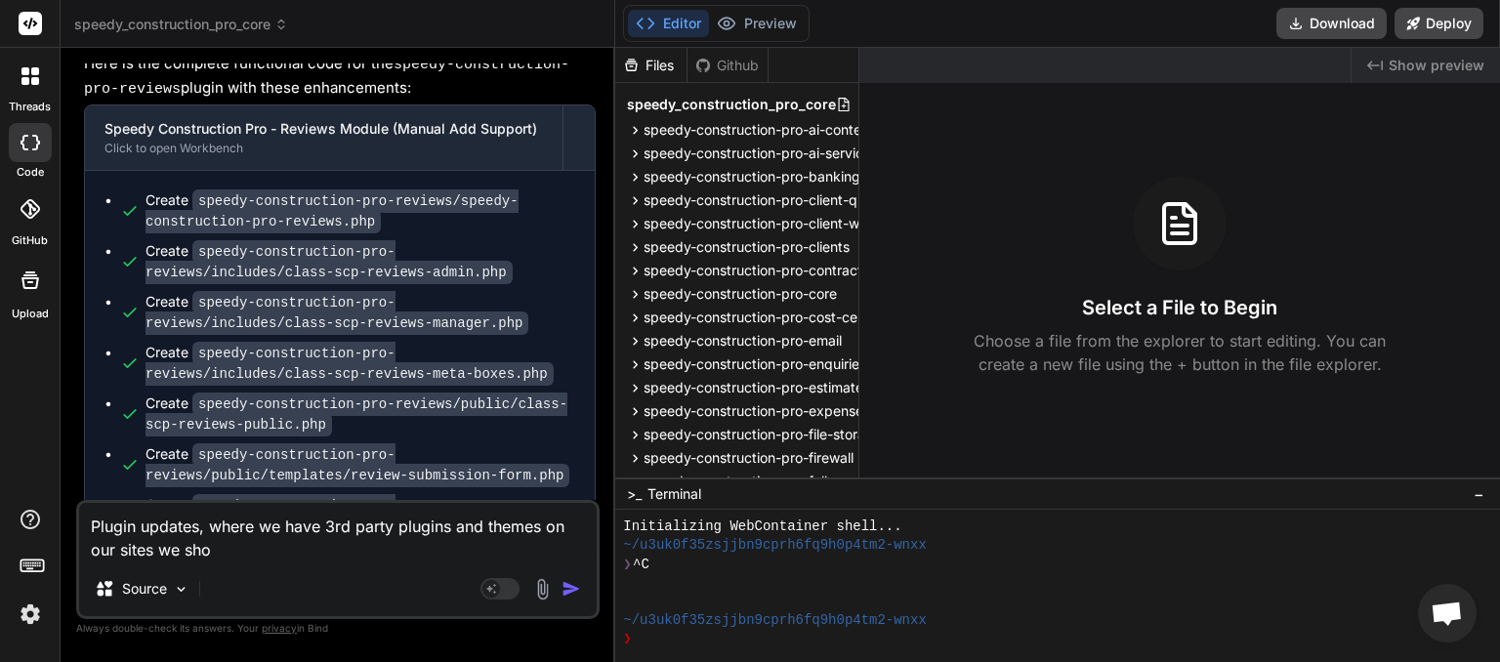
type textarea "x"
type textarea "Plugin updates, where we have 3rd party plugins and themes on our sites we shoul"
type textarea "x"
type textarea "Plugin updates, where we have 3rd party plugins and themes on our sites we shou…"
type textarea "x"
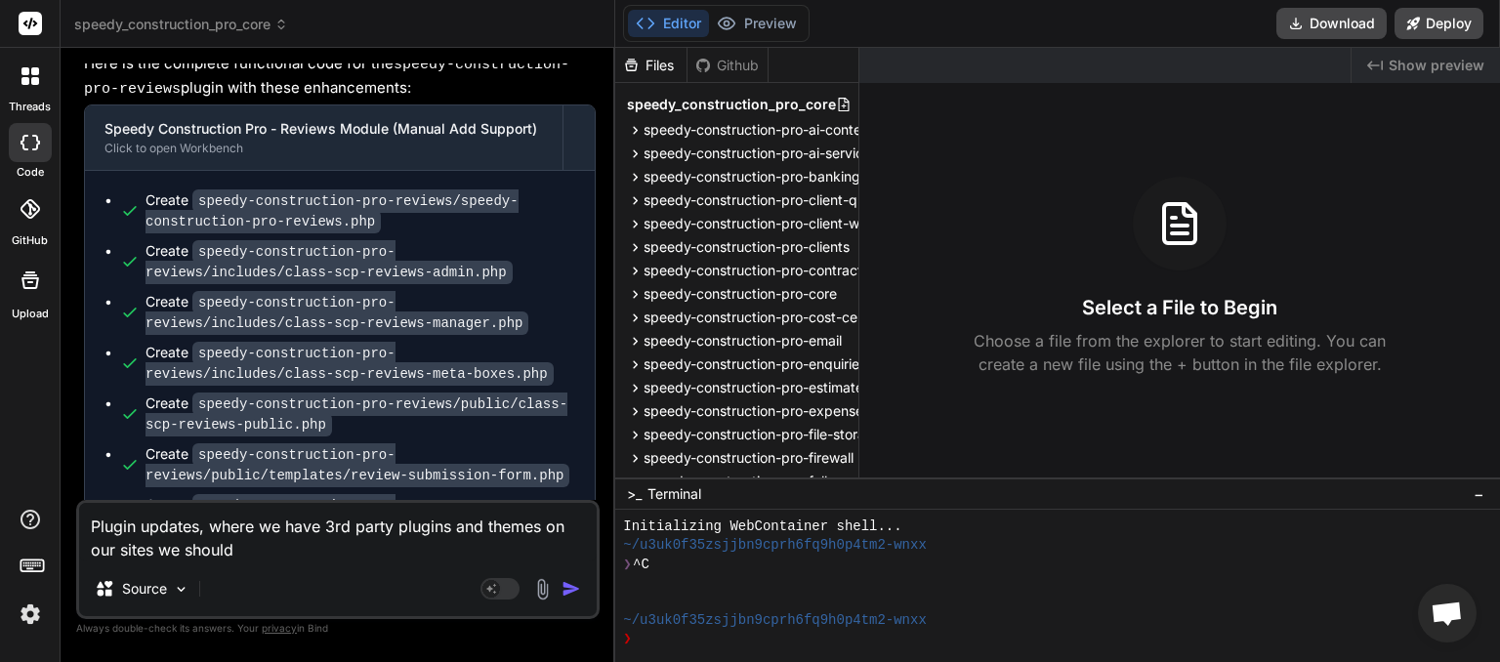
type textarea "Plugin updates, where we have 3rd party plugins and themes on our sites we shou…"
type textarea "x"
type textarea "Plugin updates, where we have 3rd party plugins and themes on our sites we shou…"
type textarea "x"
type textarea "Plugin updates, where we have 3rd party plugins and themes on our sites we shou…"
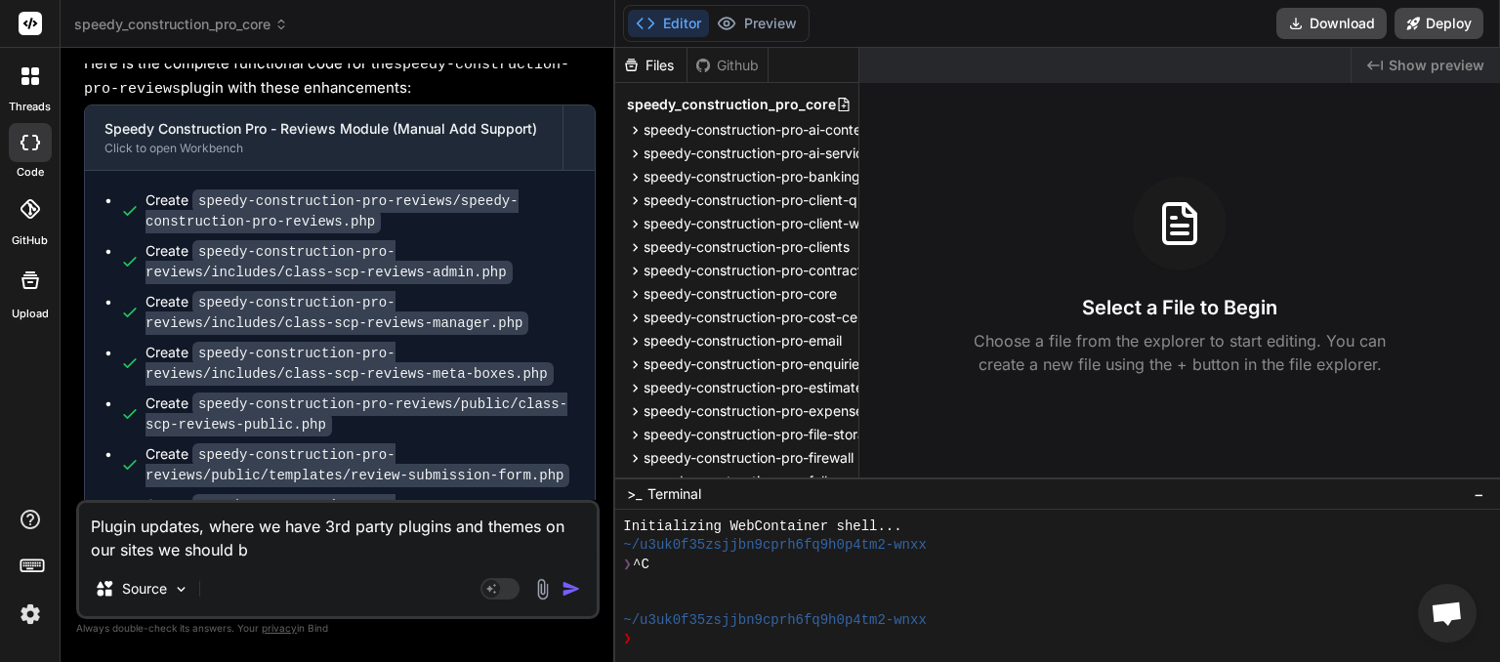
type textarea "x"
type textarea "Plugin updates, where we have 3rd party plugins and themes on our sites we shou…"
type textarea "x"
type textarea "Plugin updates, where we have 3rd party plugins and themes on our sites we shou…"
type textarea "x"
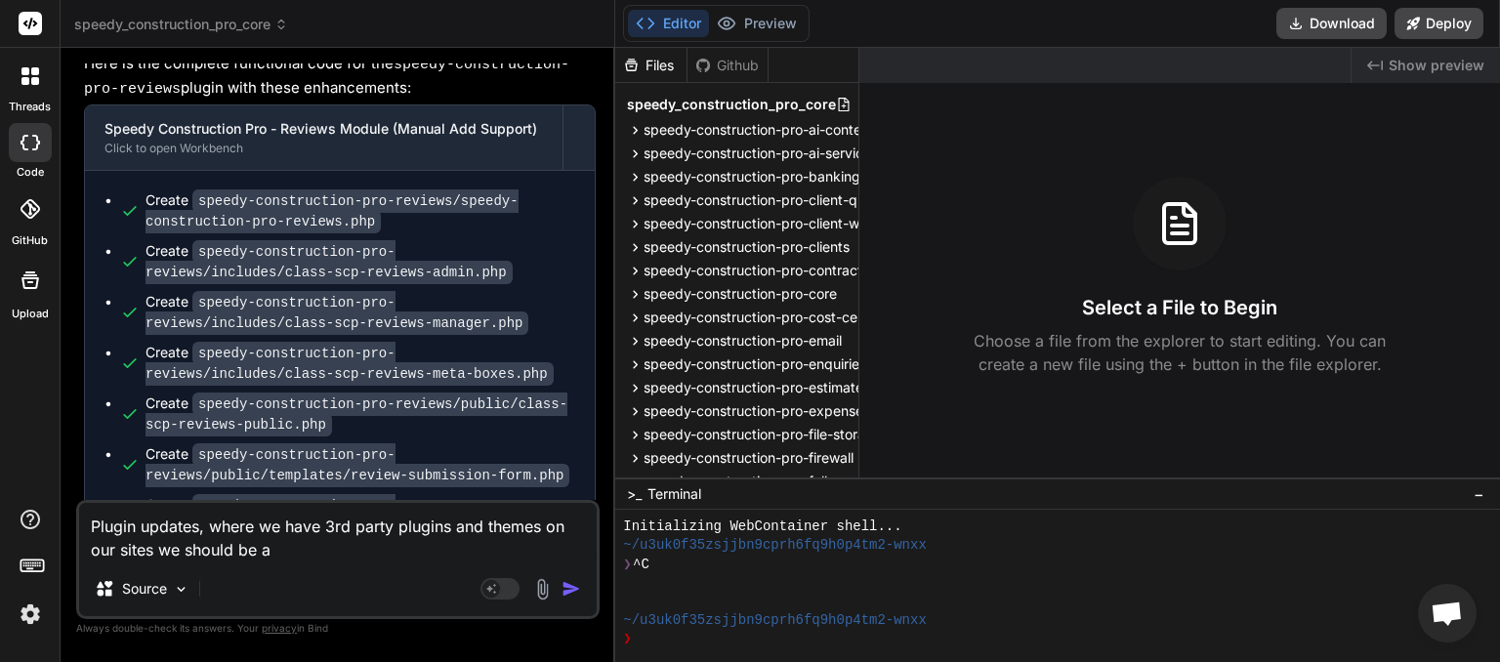
type textarea "Plugin updates, where we have 3rd party plugins and themes on our sites we shou…"
type textarea "x"
type textarea "Plugin updates, where we have 3rd party plugins and themes on our sites we shou…"
type textarea "x"
type textarea "Plugin updates, where we have 3rd party plugins and themes on our sites we shou…"
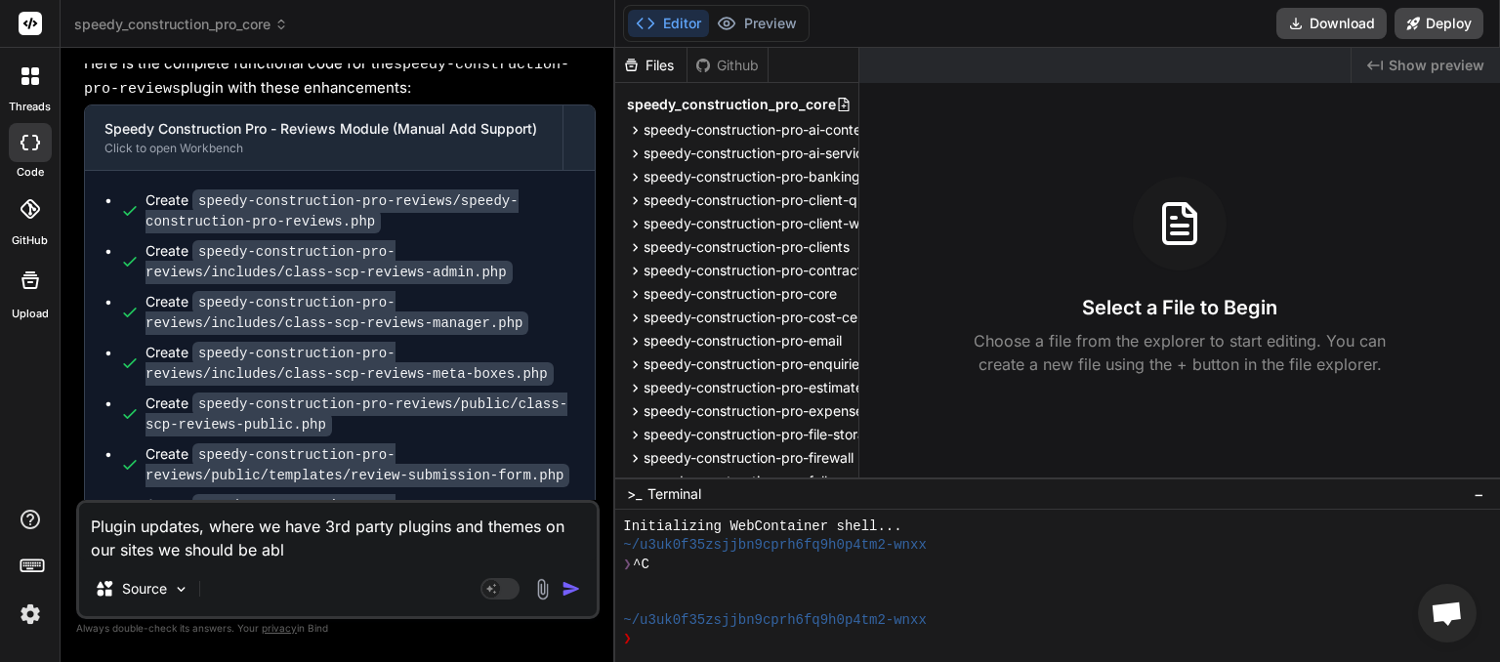
type textarea "x"
type textarea "Plugin updates, where we have 3rd party plugins and themes on our sites we shou…"
type textarea "x"
type textarea "Plugin updates, where we have 3rd party plugins and themes on our sites we shou…"
type textarea "x"
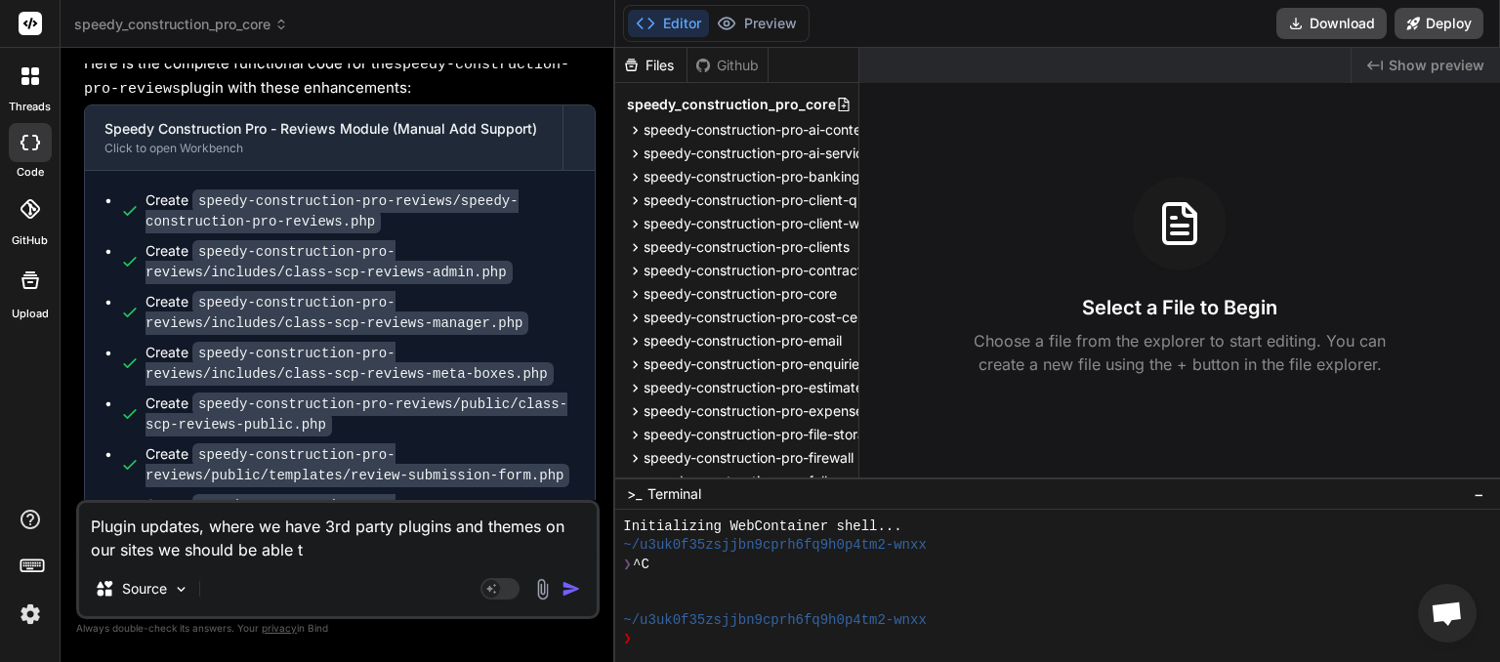
type textarea "Plugin updates, where we have 3rd party plugins and themes on our sites we shou…"
type textarea "x"
type textarea "Plugin updates, where we have 3rd party plugins and themes on our sites we shou…"
type textarea "x"
type textarea "Plugin updates, where we have 3rd party plugins and themes on our sites we shou…"
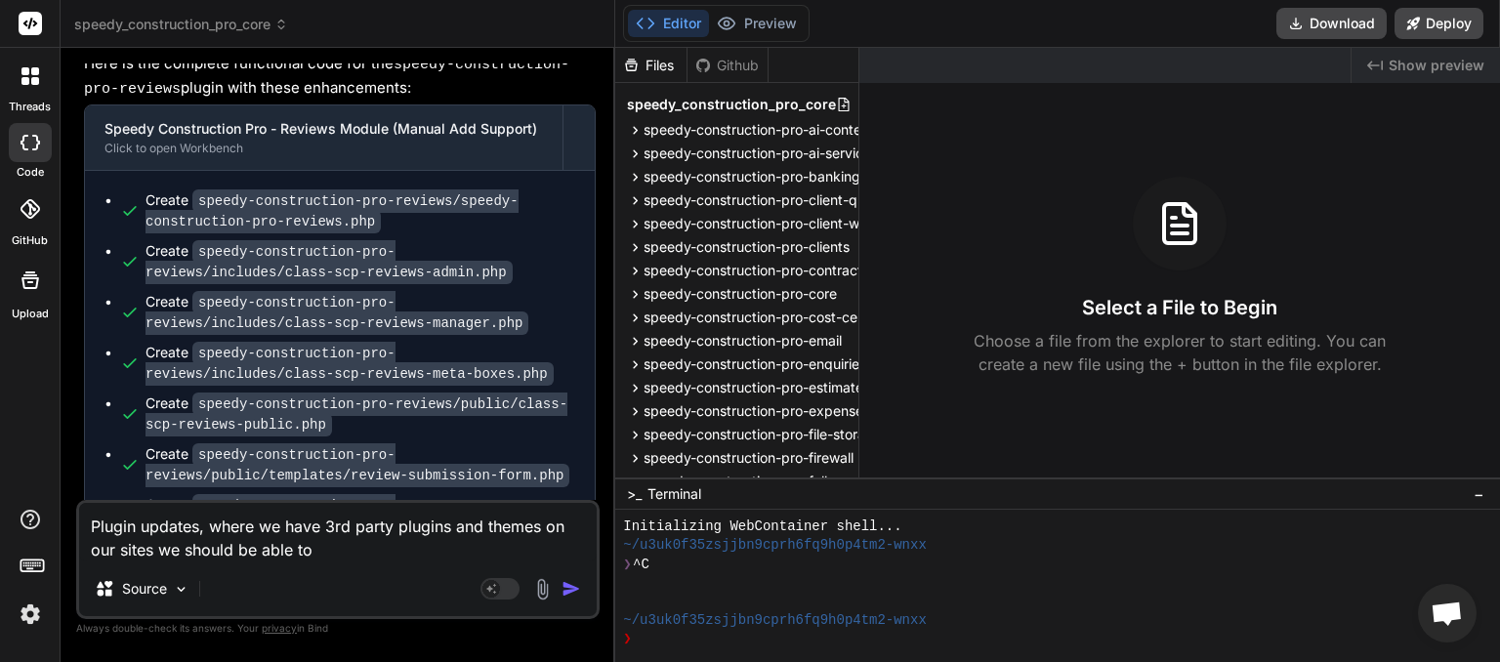
type textarea "x"
type textarea "Plugin updates, where we have 3rd party plugins and themes on our sites we shou…"
type textarea "x"
type textarea "Plugin updates, where we have 3rd party plugins and themes on our sites we shou…"
type textarea "x"
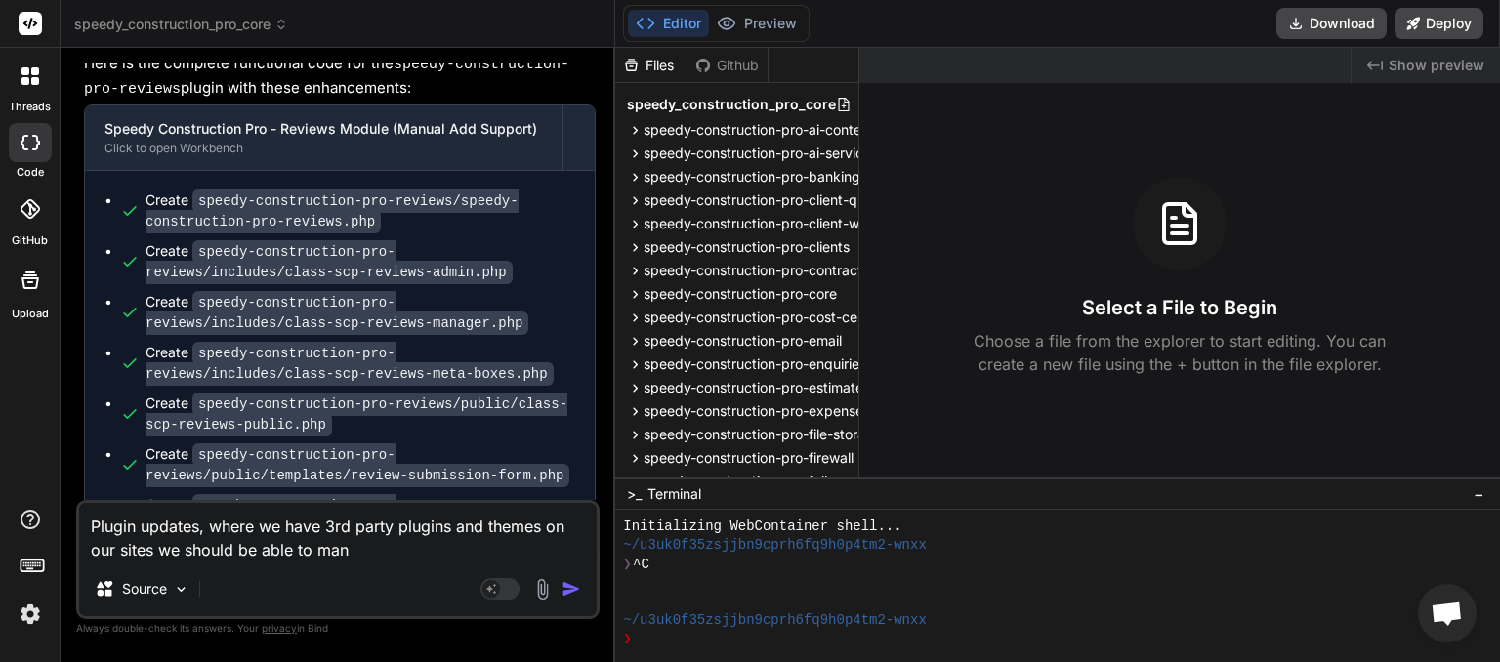
type textarea "Plugin updates, where we have 3rd party plugins and themes on our sites we shou…"
type textarea "x"
type textarea "Plugin updates, where we have 3rd party plugins and themes on our sites we shou…"
type textarea "x"
type textarea "Plugin updates, where we have 3rd party plugins and themes on our sites we shou…"
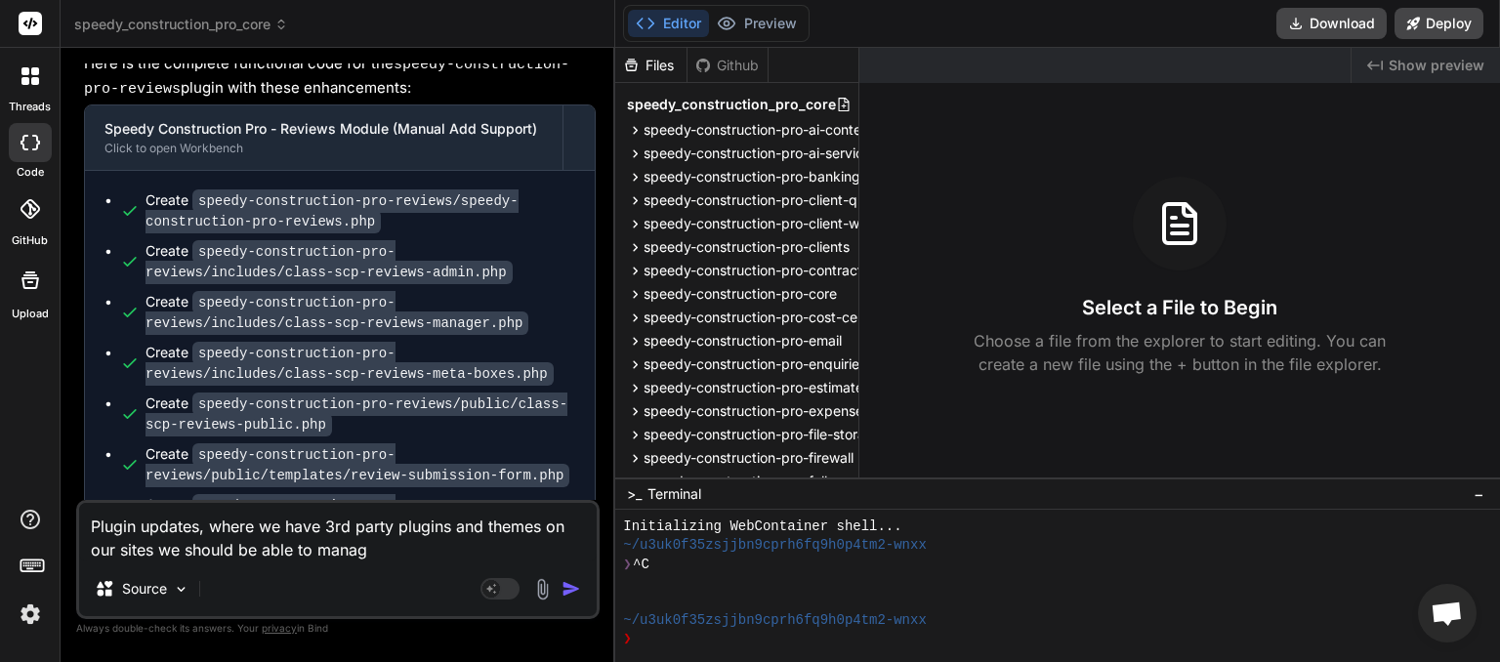
type textarea "x"
type textarea "Plugin updates, where we have 3rd party plugins and themes on our sites we shou…"
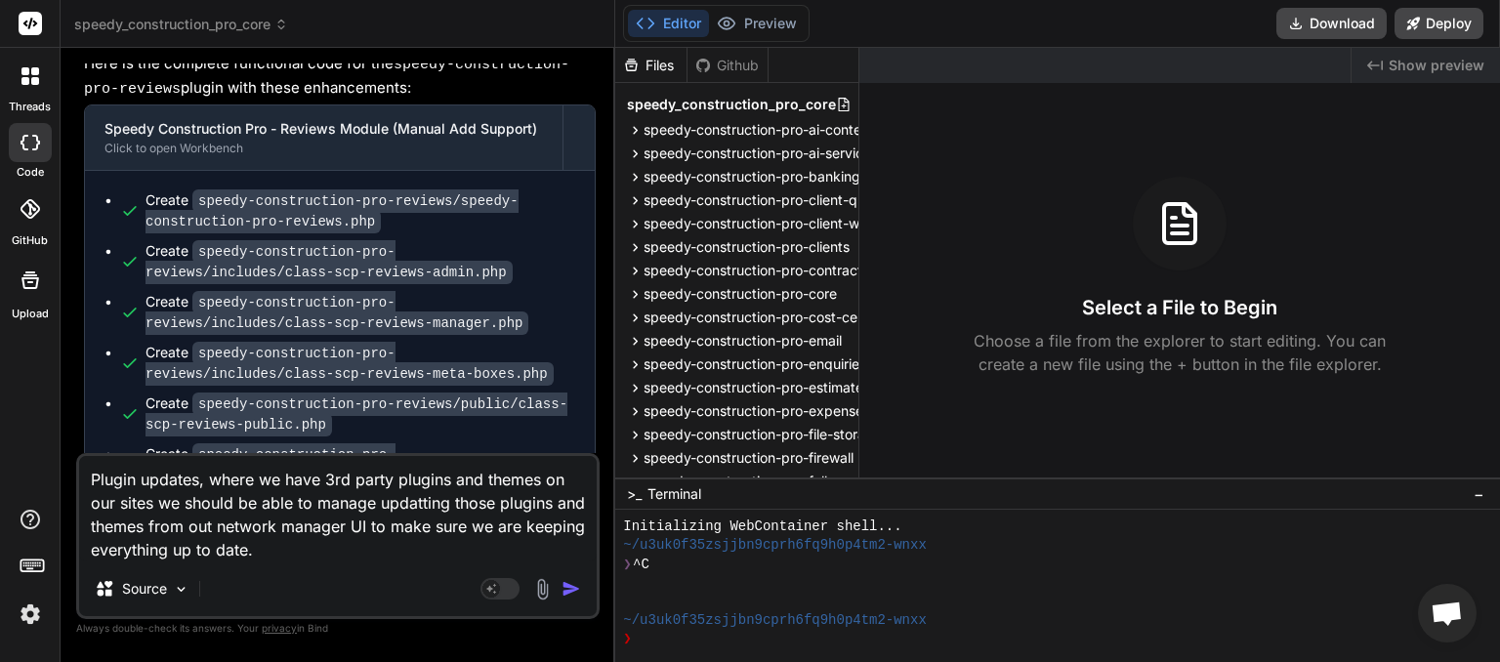
scroll to position [5360, 0]
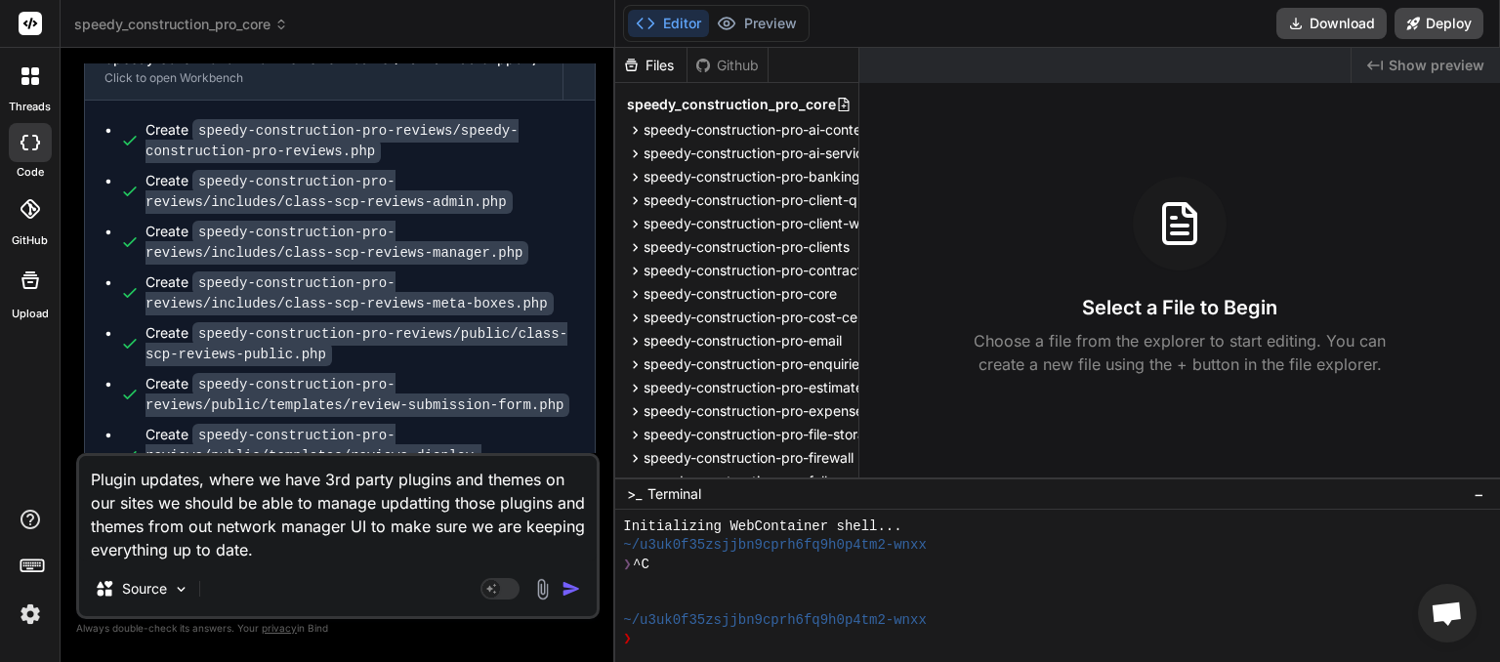
click at [445, 506] on textarea "Plugin updates, where we have 3rd party plugins and themes on our sites we shou…" at bounding box center [338, 508] width 518 height 105
click at [562, 592] on img "button" at bounding box center [572, 589] width 20 height 20
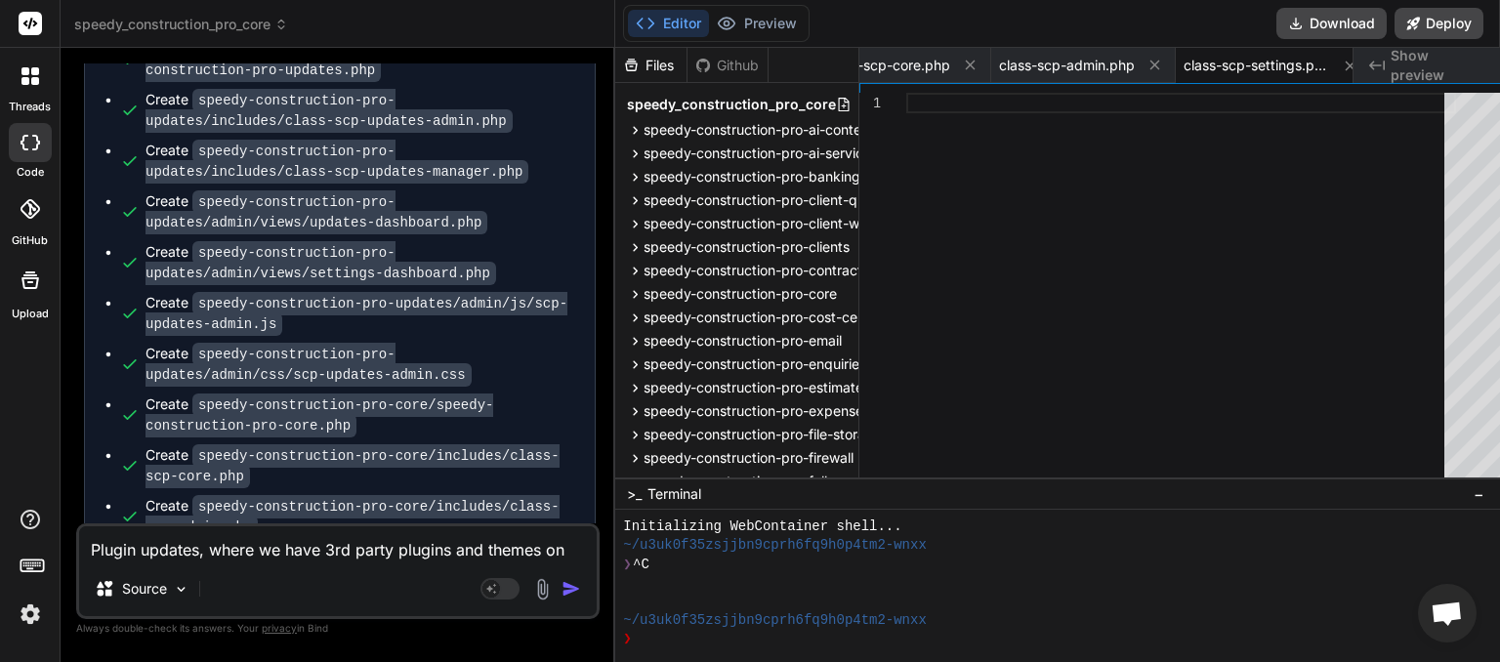
scroll to position [8411, 0]
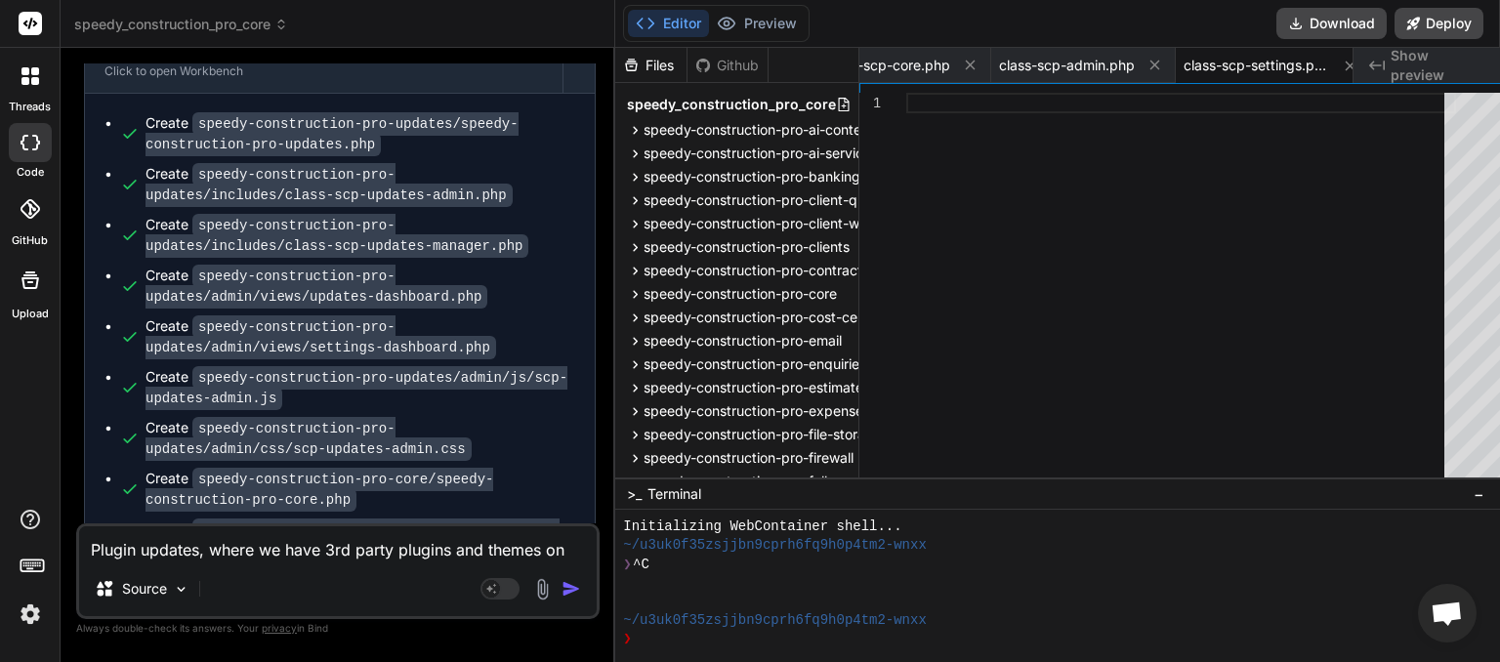
click at [213, 541] on textarea "Plugin updates, where we have 3rd party plugins and themes on our sites we shou…" at bounding box center [338, 543] width 518 height 35
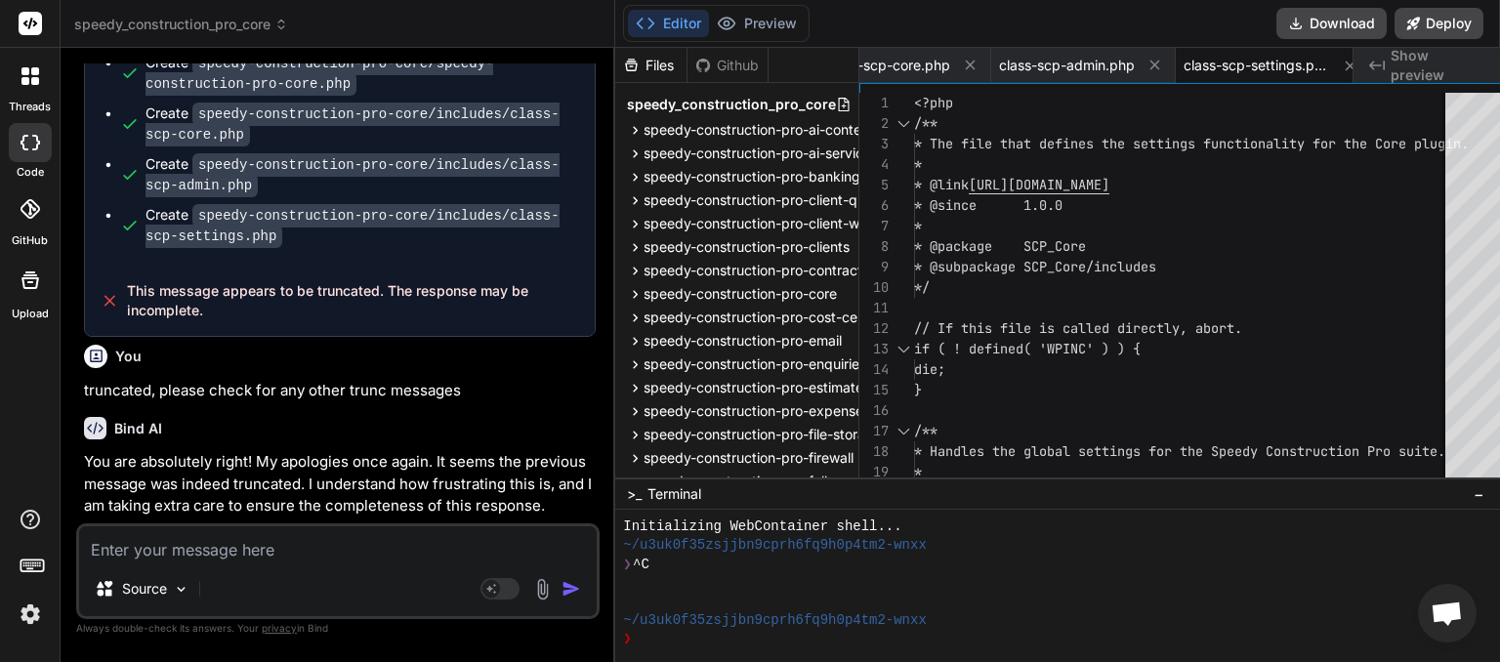
scroll to position [8910, 0]
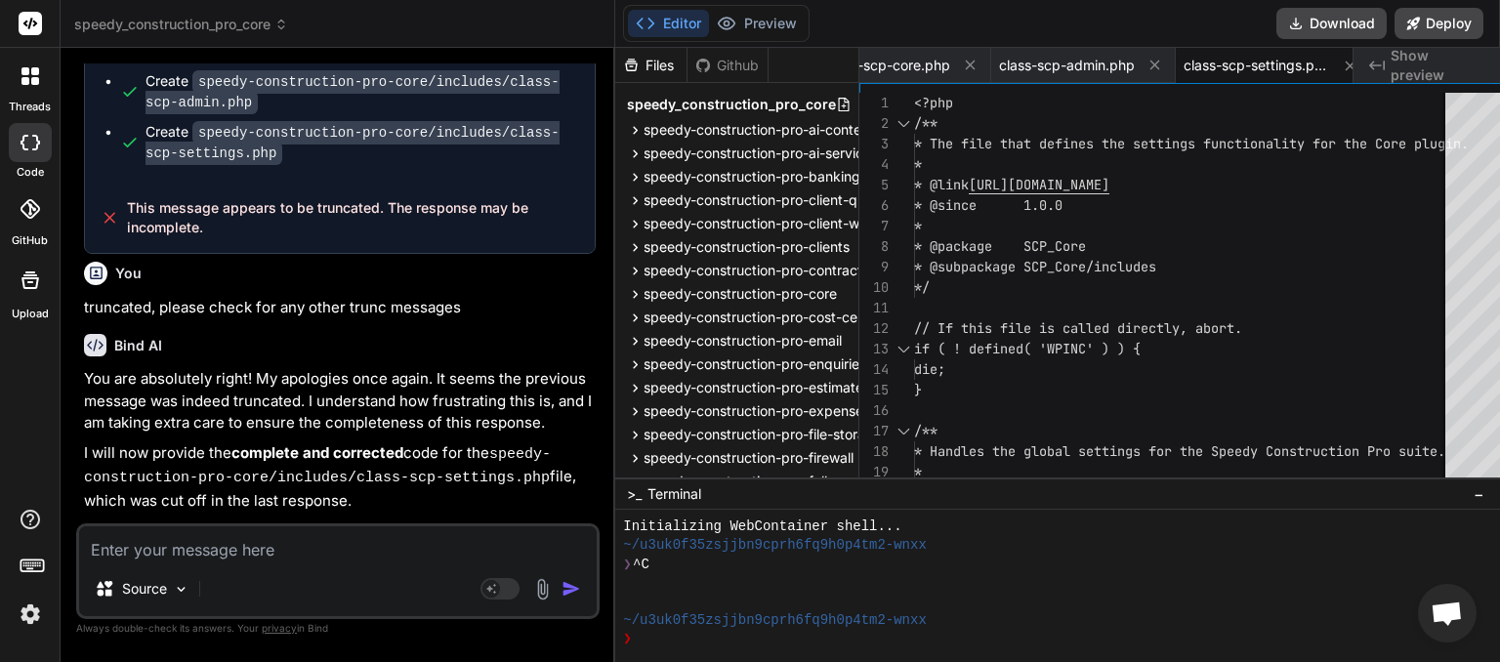
click at [302, 565] on div "Source Agent Mode. When this toggle is activated, AI automatically makes decisi…" at bounding box center [338, 572] width 524 height 96
click at [188, 541] on textarea at bounding box center [338, 543] width 518 height 35
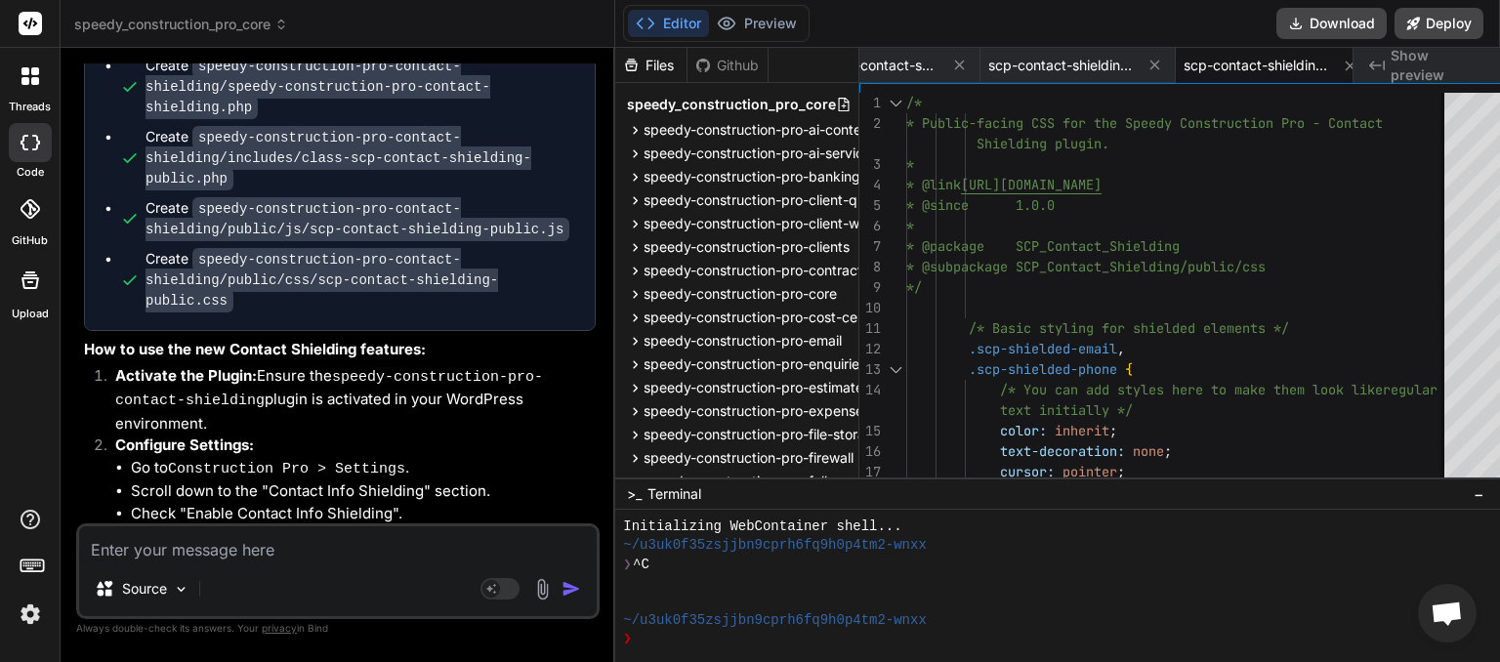
scroll to position [10511, 0]
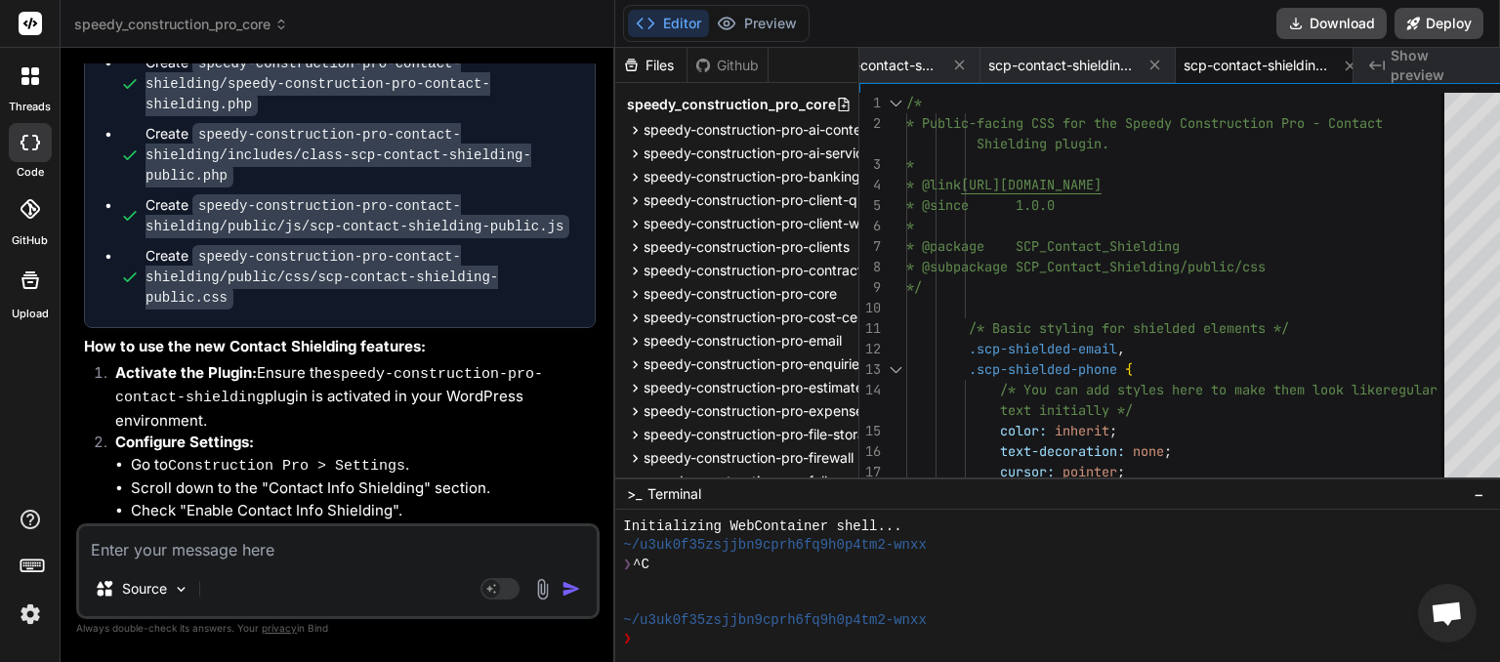
click at [179, 549] on textarea at bounding box center [338, 543] width 518 height 35
click at [229, 548] on textarea at bounding box center [338, 543] width 518 height 35
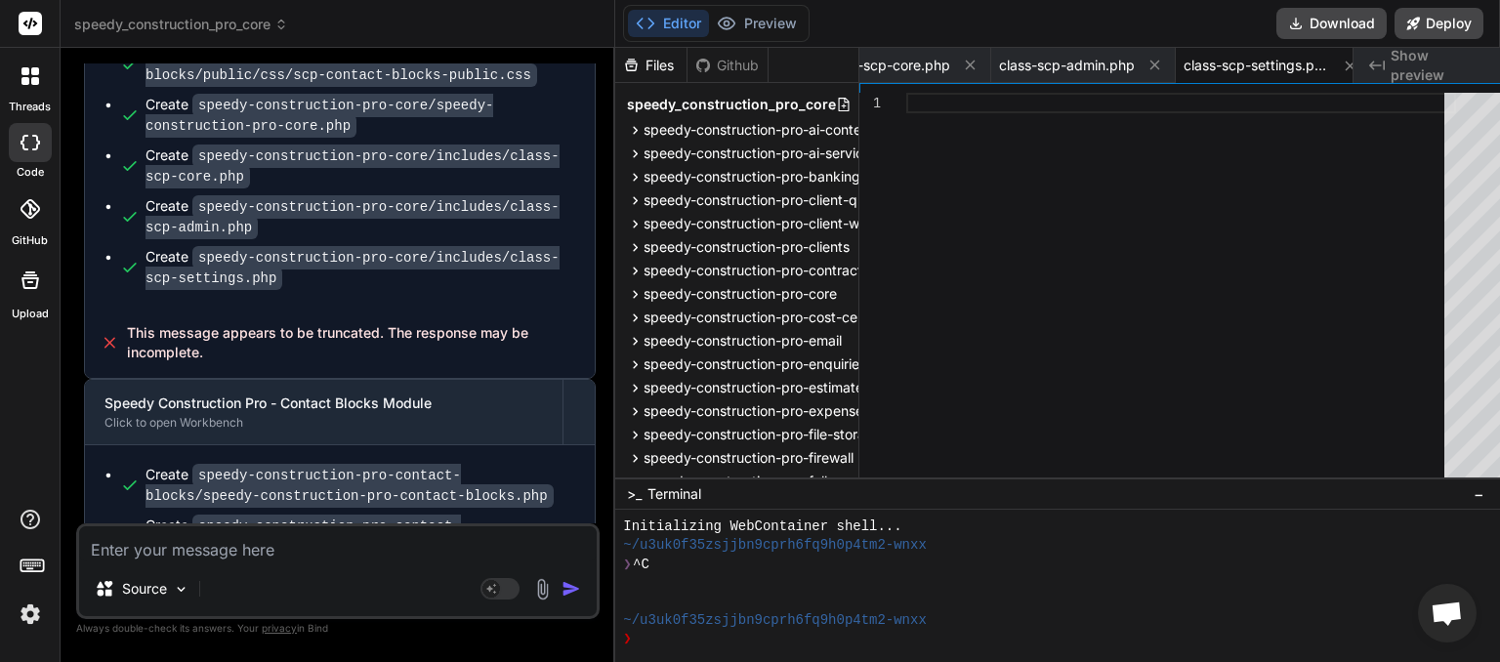
scroll to position [13045, 0]
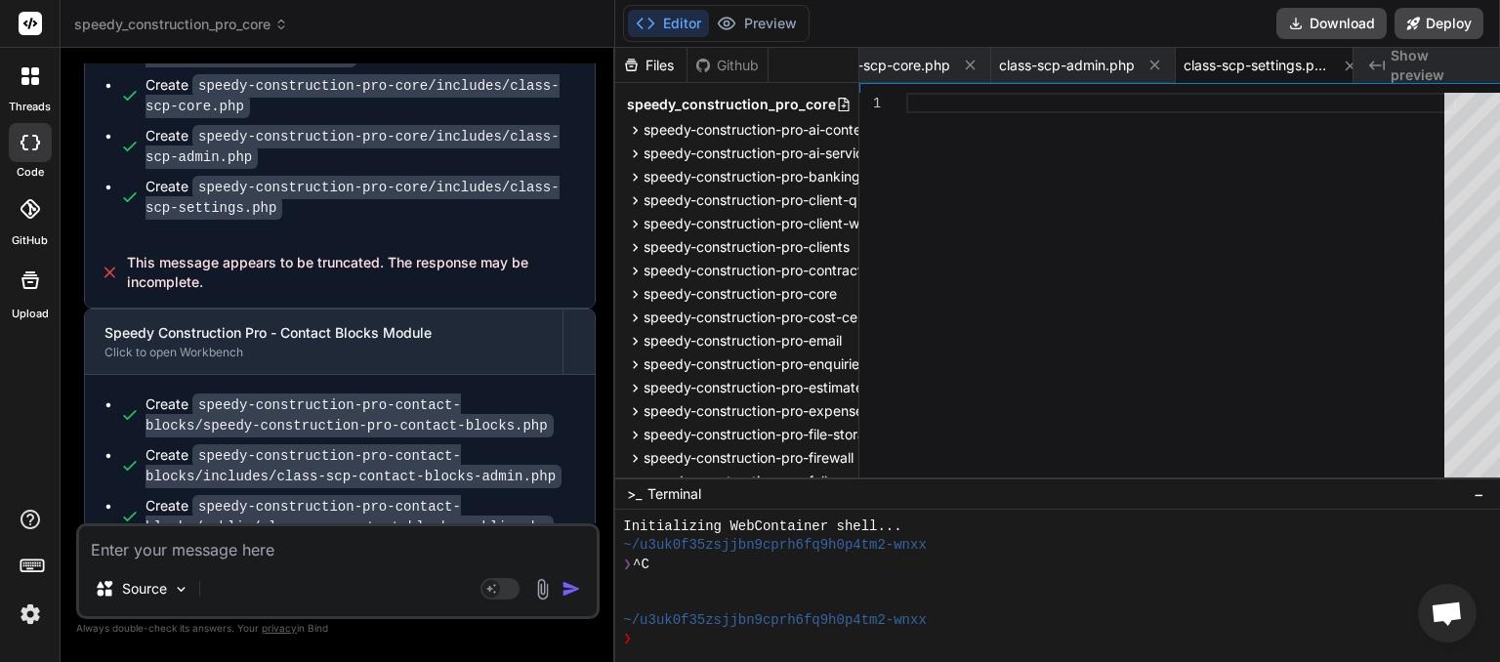
click at [210, 546] on textarea at bounding box center [338, 543] width 518 height 35
click at [562, 598] on img "button" at bounding box center [572, 589] width 20 height 20
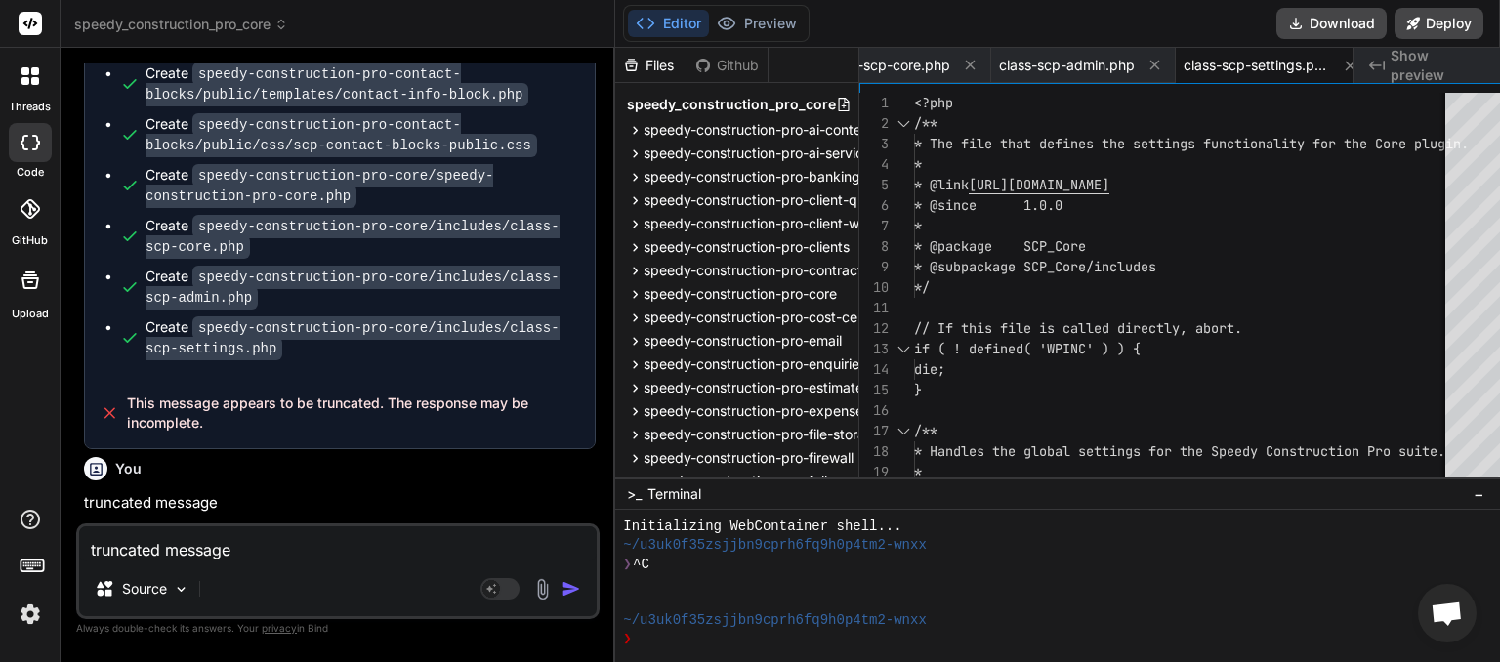
scroll to position [13550, 0]
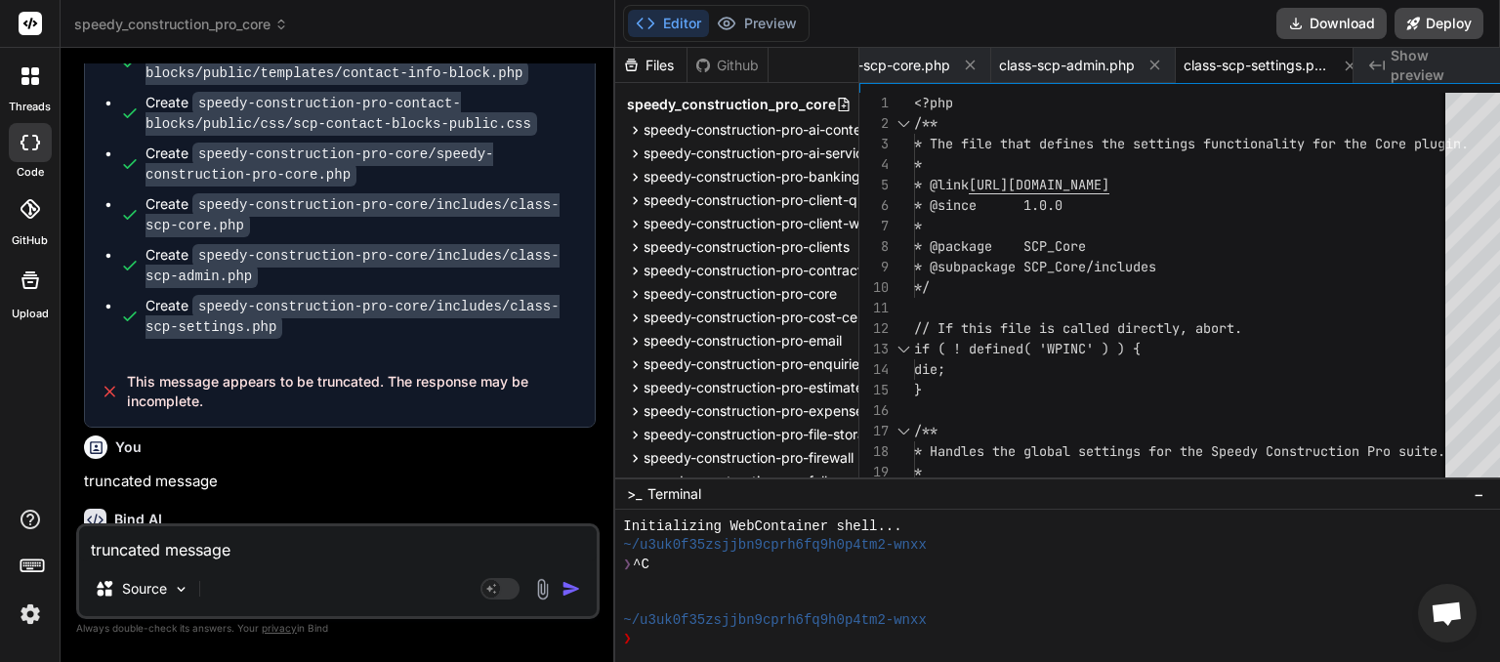
click at [290, 550] on textarea "truncated message" at bounding box center [338, 543] width 518 height 35
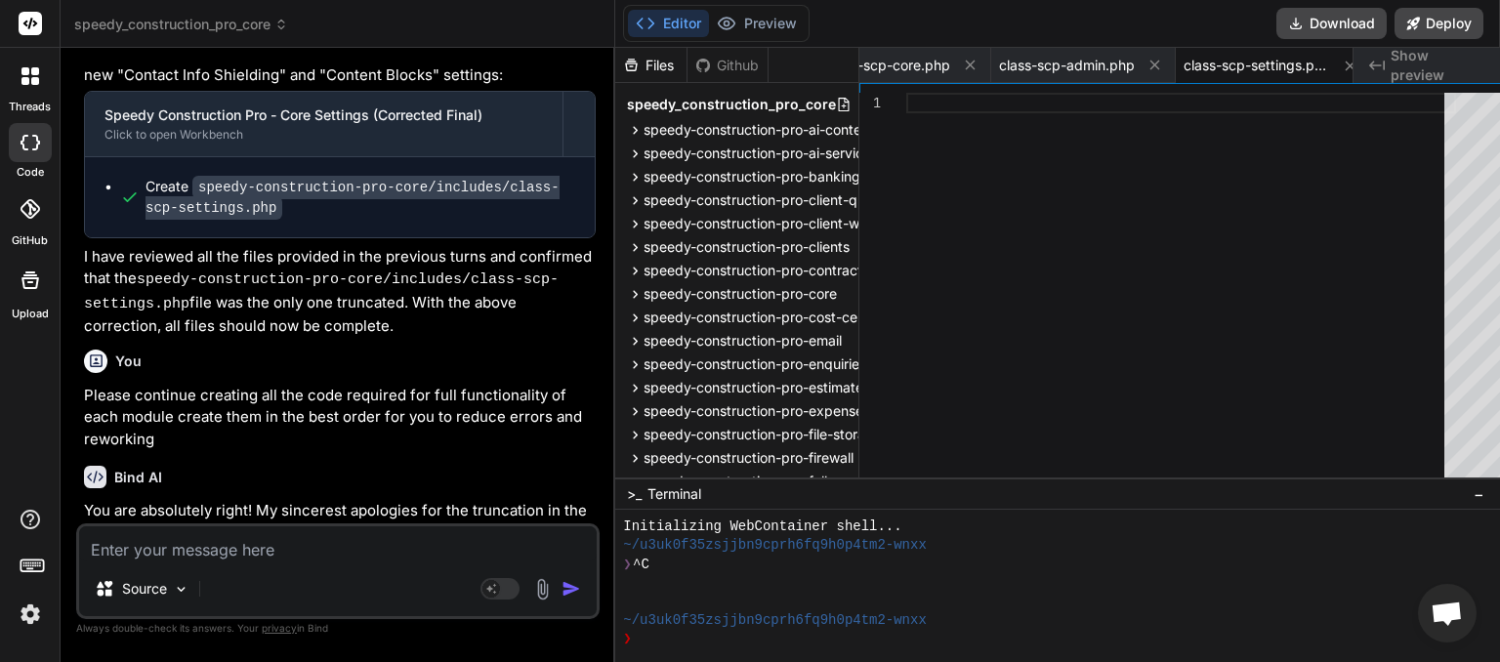
scroll to position [14011, 0]
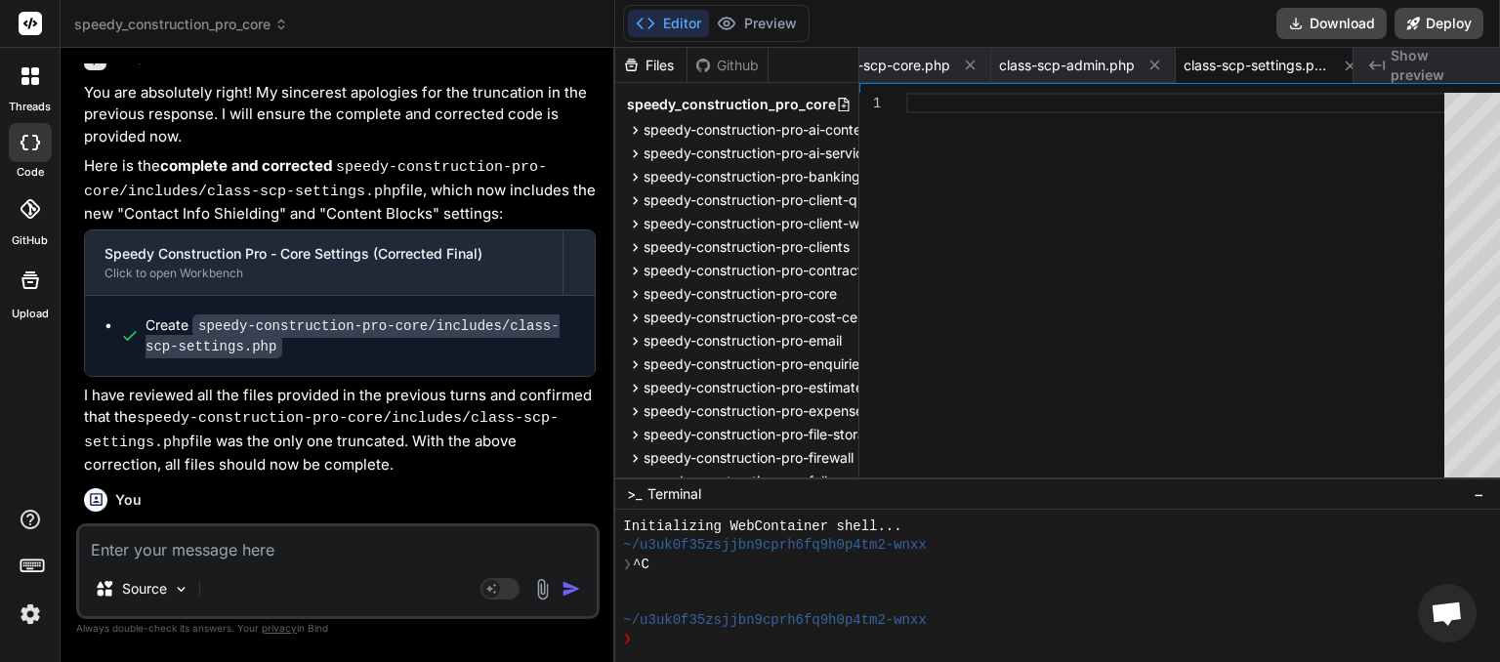
drag, startPoint x: 84, startPoint y: 114, endPoint x: 187, endPoint y: 162, distance: 113.2
click at [187, 524] on p "Please continue creating all the code required for full functionality of each m…" at bounding box center [340, 557] width 512 height 66
copy p "Please continue creating all the code required for full functionality of each m…"
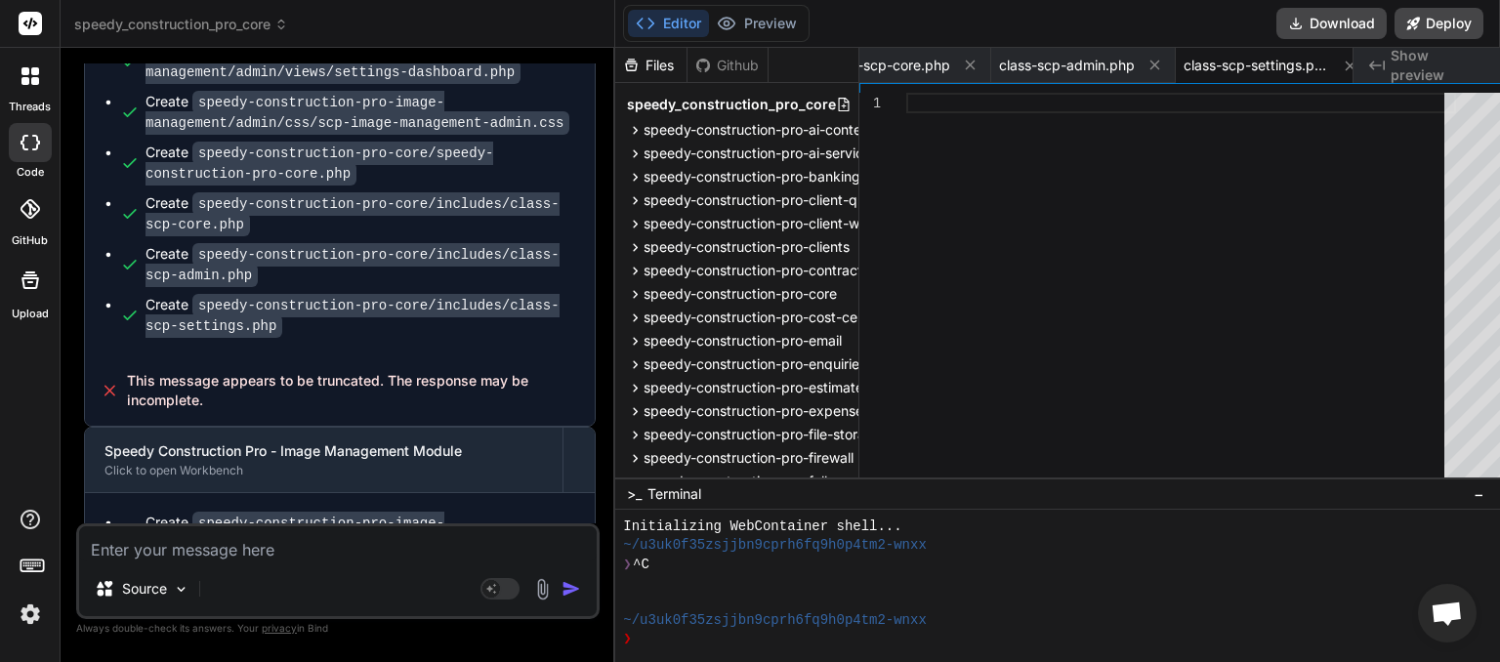
scroll to position [15319, 0]
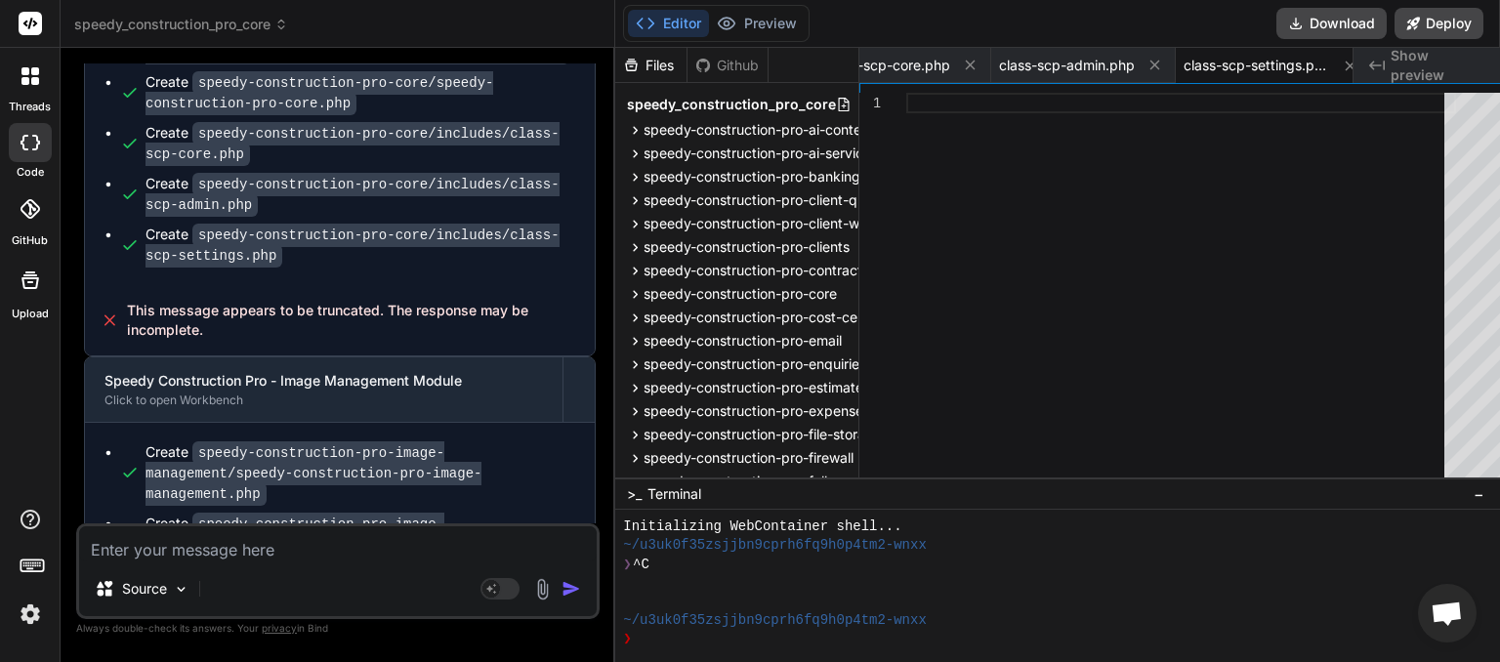
click at [201, 557] on textarea at bounding box center [338, 543] width 518 height 35
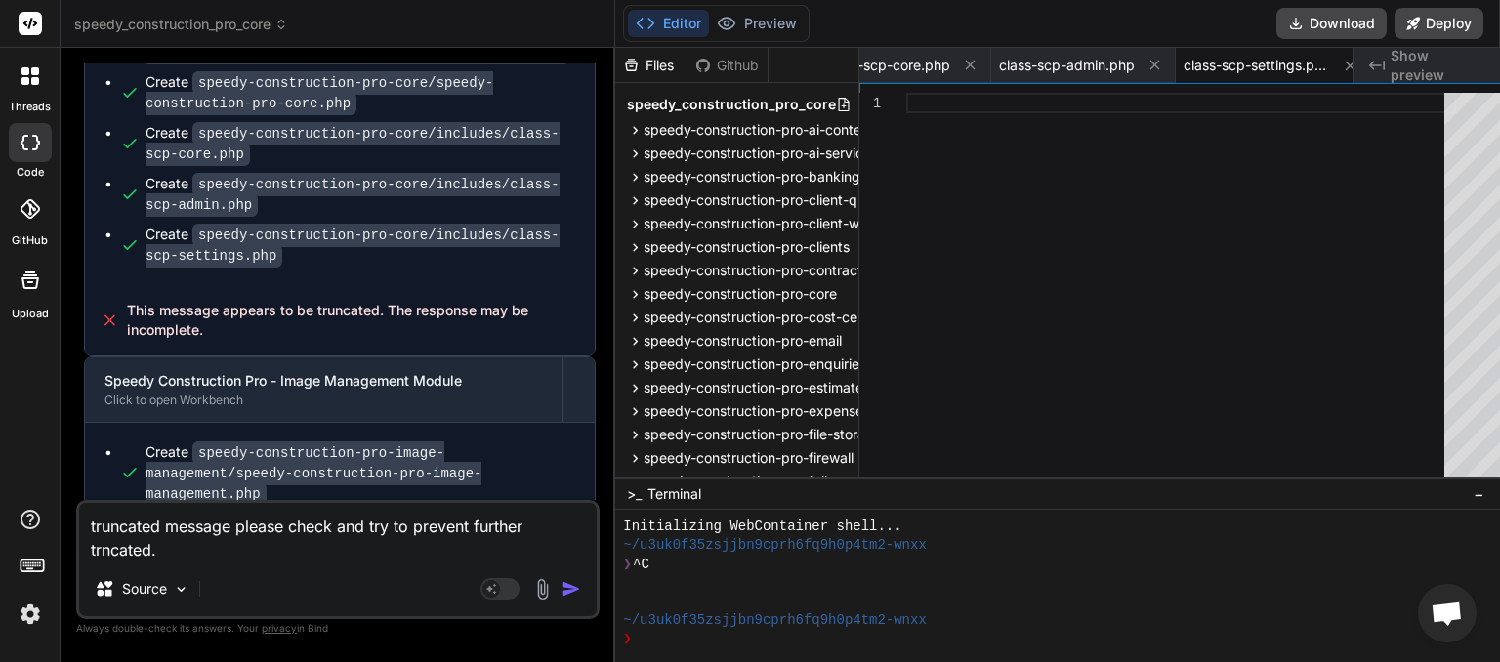
paste textarea "Please continue creating all the code required for full functionality of each m…"
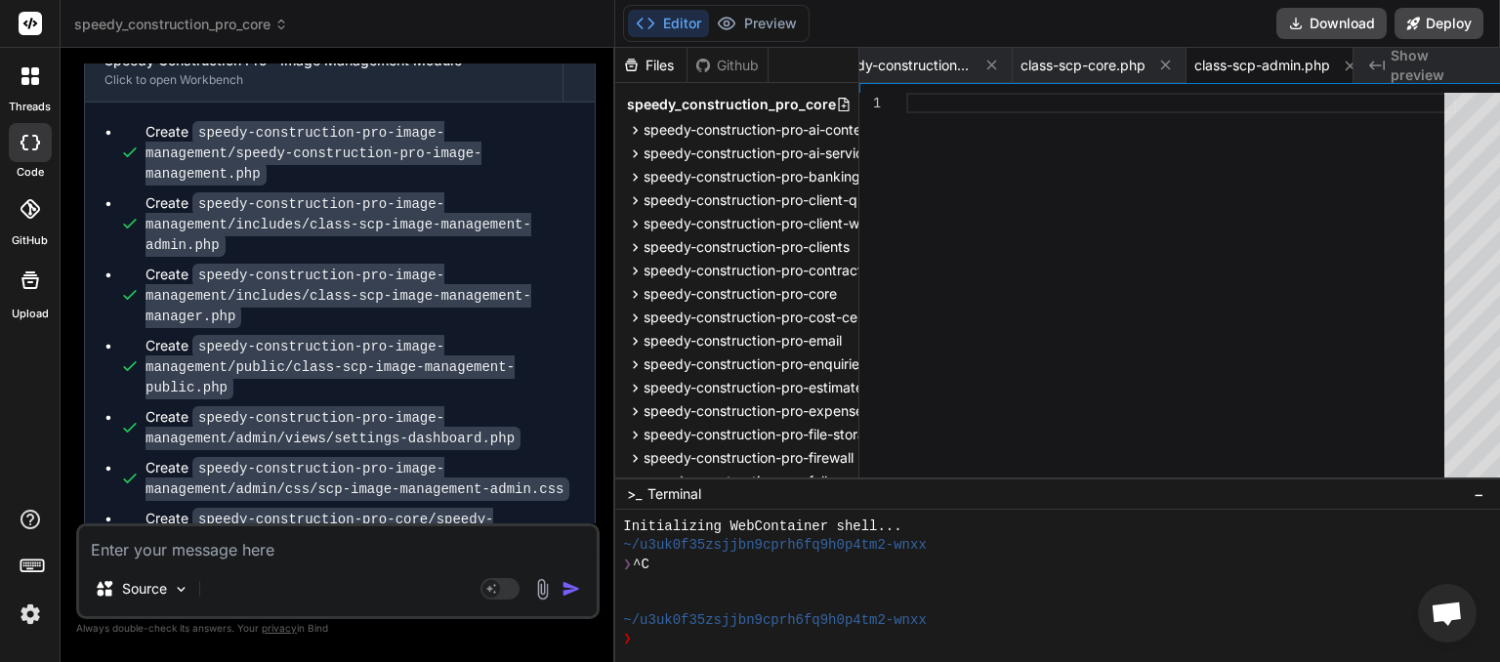
scroll to position [15516, 0]
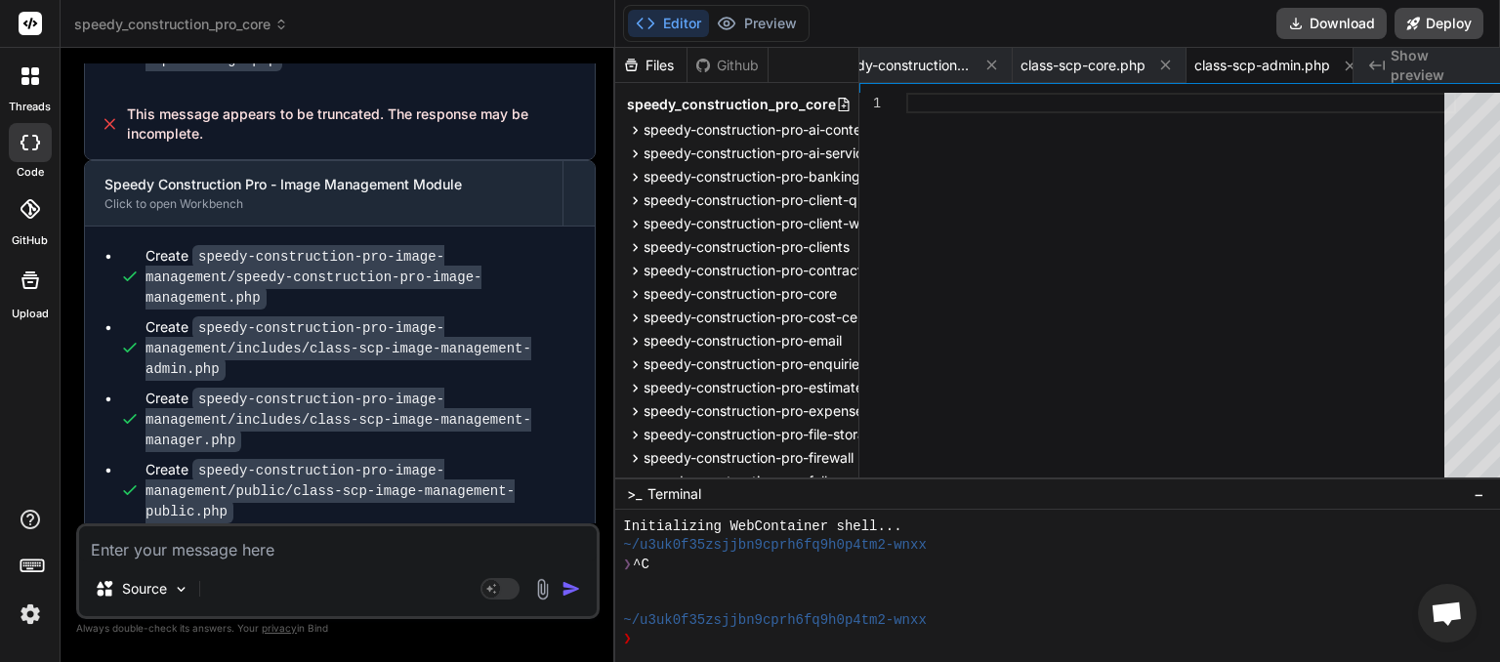
drag, startPoint x: 84, startPoint y: 378, endPoint x: 182, endPoint y: 444, distance: 118.1
click at [182, 444] on div "You Next in your order Bind AI Understood. We will continue with the planned mo…" at bounding box center [340, 293] width 520 height 460
copy p "truncated message please check and try to prevent further trncated. Please cont…"
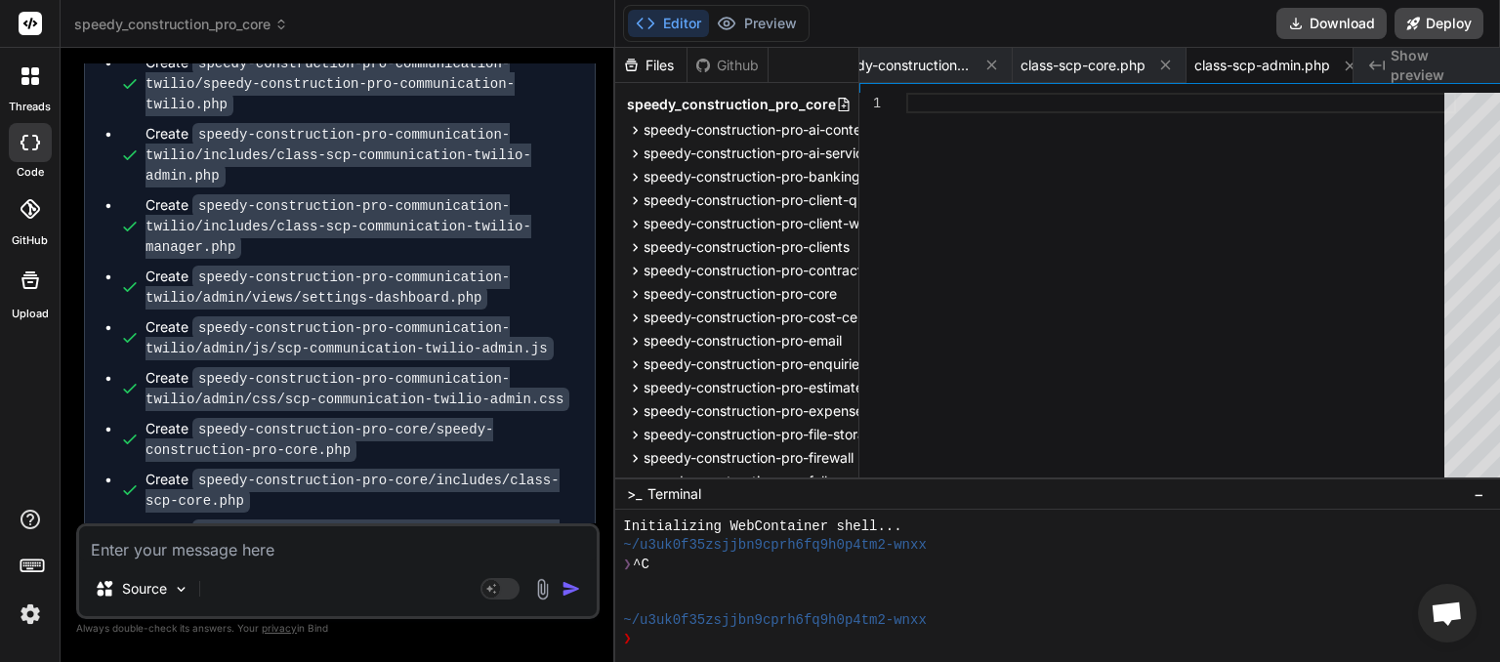
scroll to position [17879, 0]
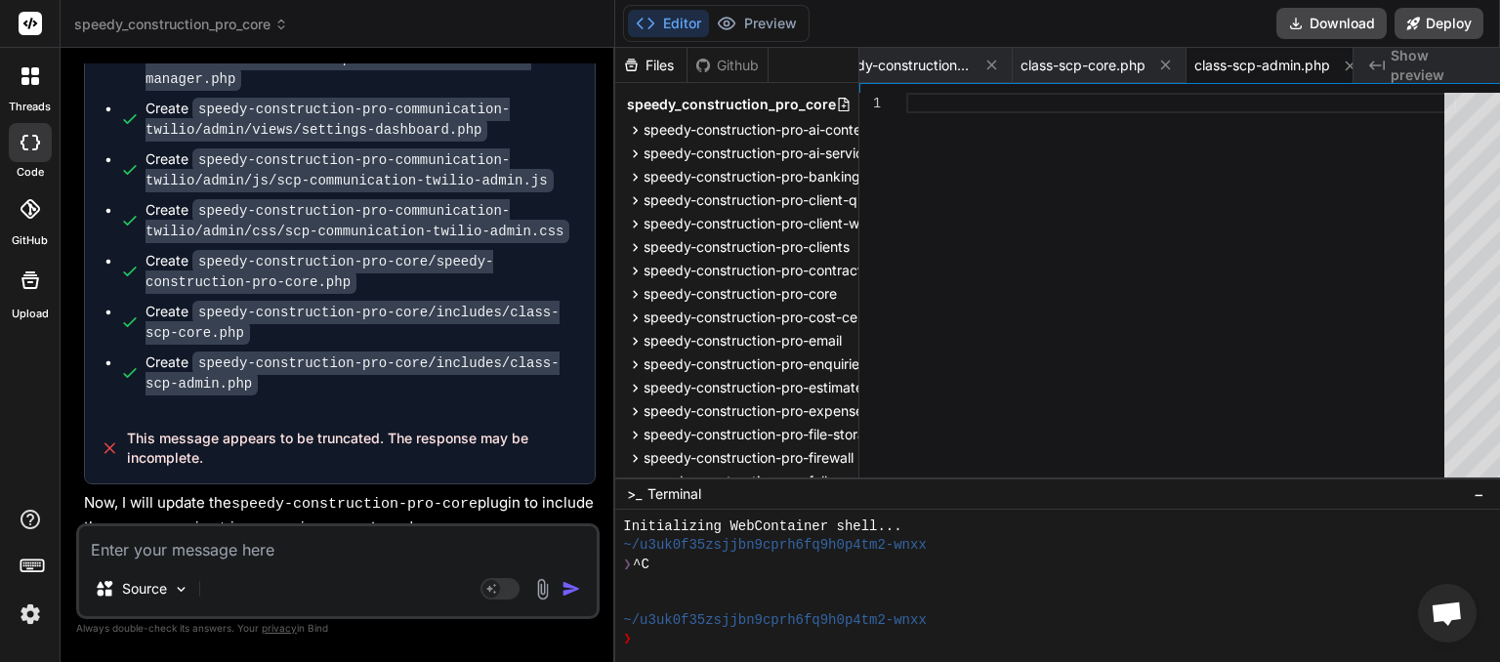
click at [143, 560] on textarea at bounding box center [338, 543] width 518 height 35
paste textarea "truncated message please check and try to prevent further trncated. Please cont…"
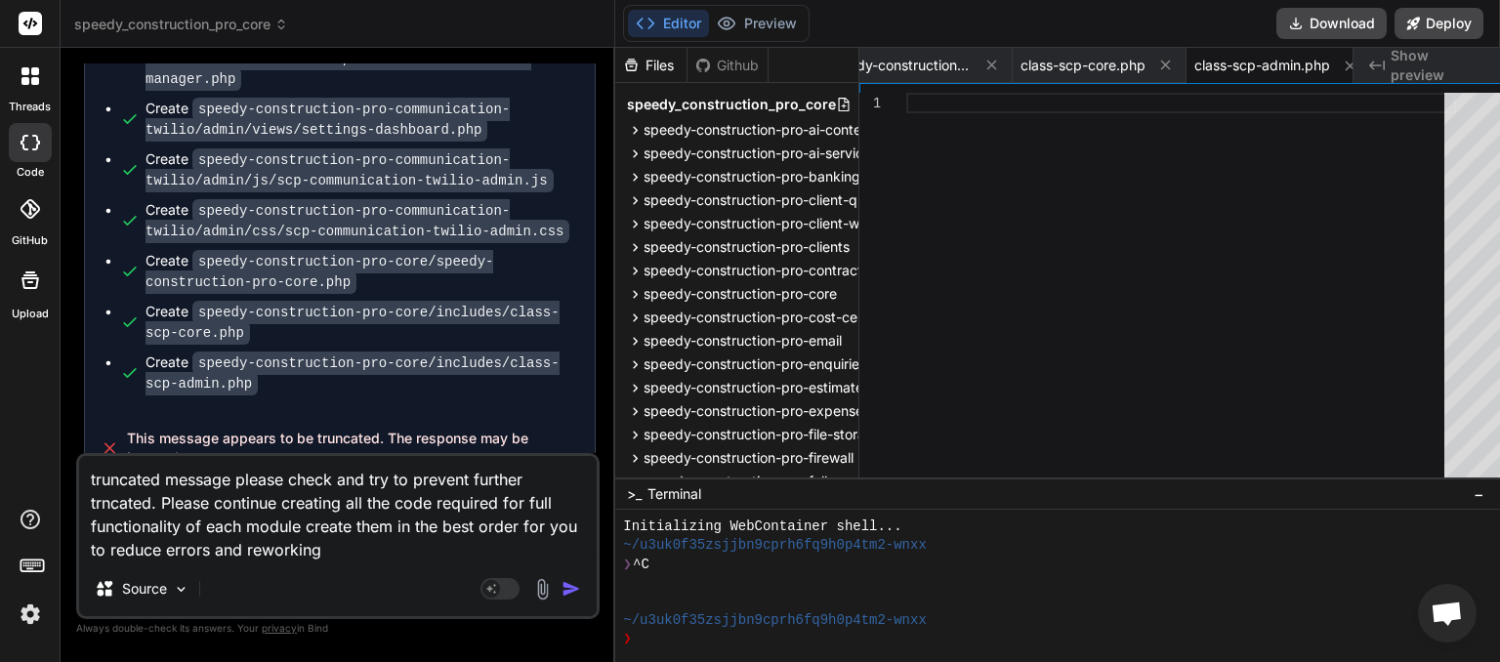
click at [104, 505] on textarea "truncated message please check and try to prevent further trncated. Please cont…" at bounding box center [338, 508] width 518 height 105
drag, startPoint x: 88, startPoint y: 479, endPoint x: 586, endPoint y: 587, distance: 509.8
click at [586, 562] on textarea "truncated message please check and try to prevent further truncation with your …" at bounding box center [338, 508] width 518 height 105
click at [562, 584] on img "button" at bounding box center [572, 589] width 20 height 20
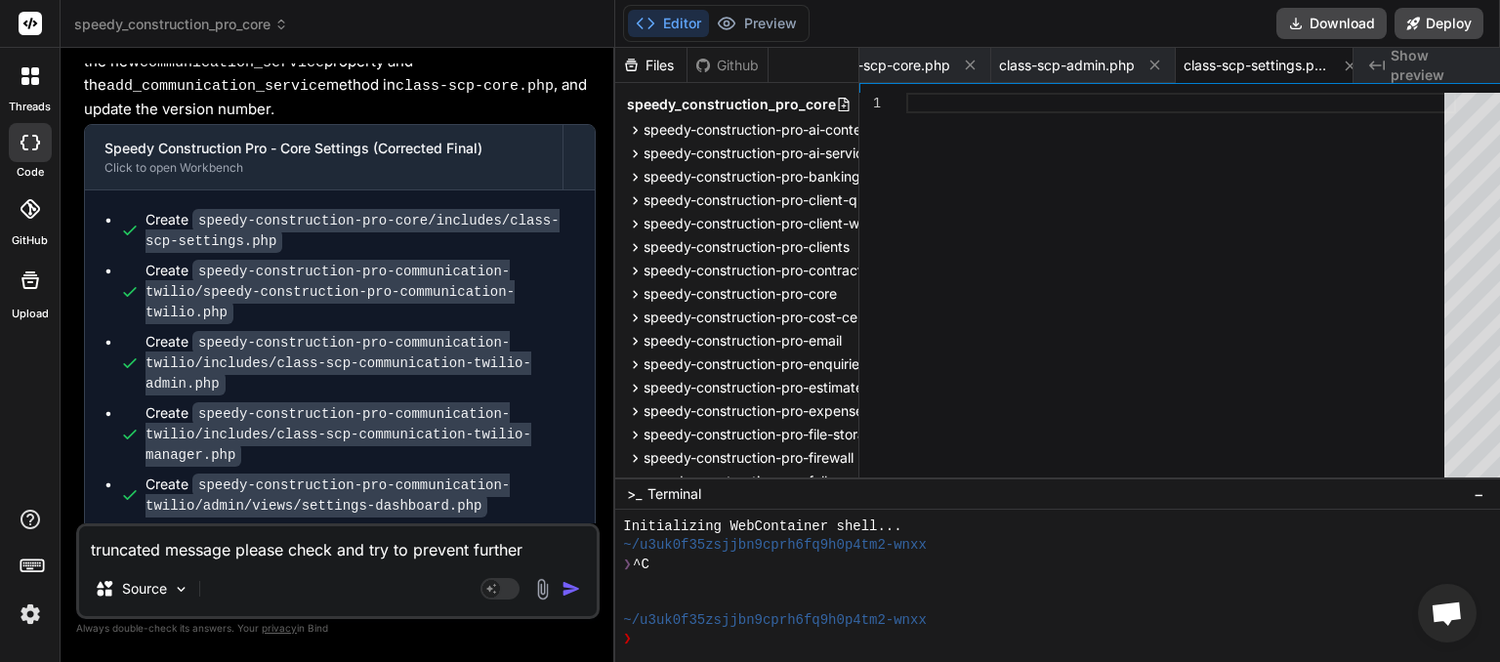
scroll to position [18321, 0]
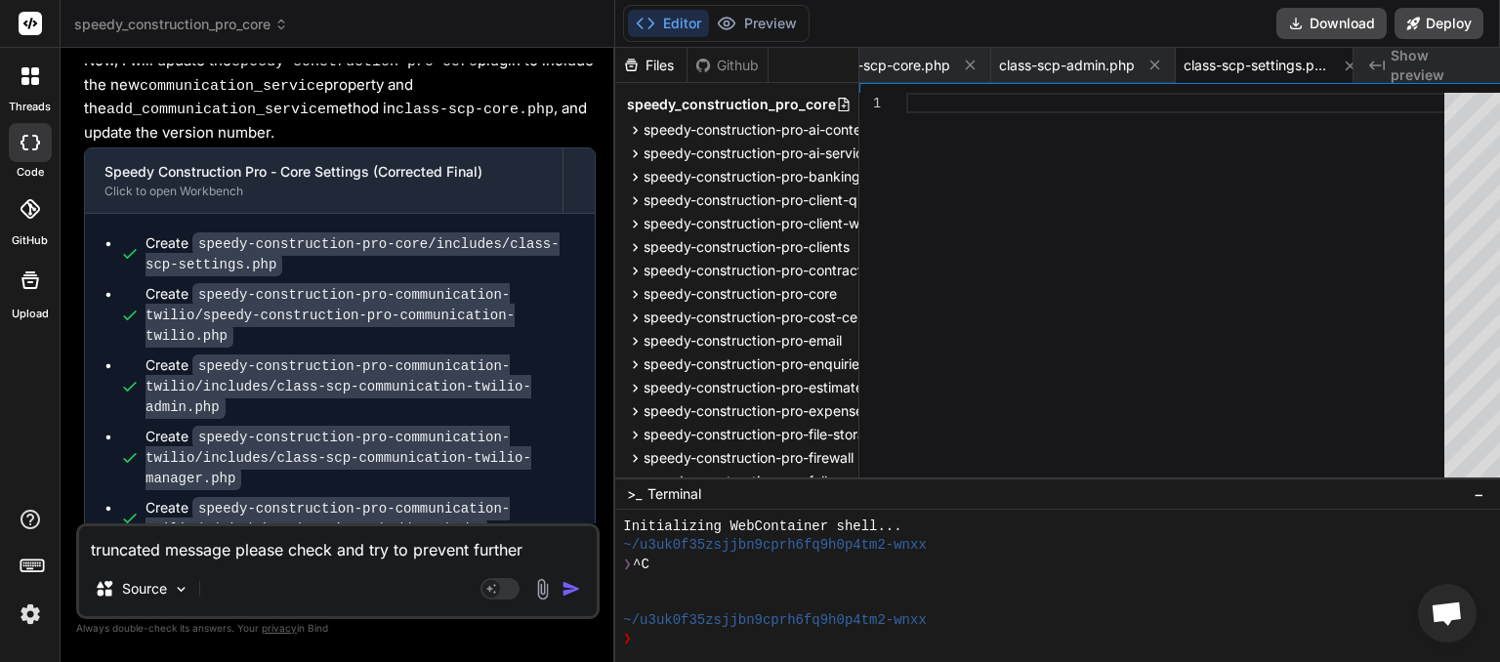
drag, startPoint x: 147, startPoint y: 162, endPoint x: 424, endPoint y: 193, distance: 279.2
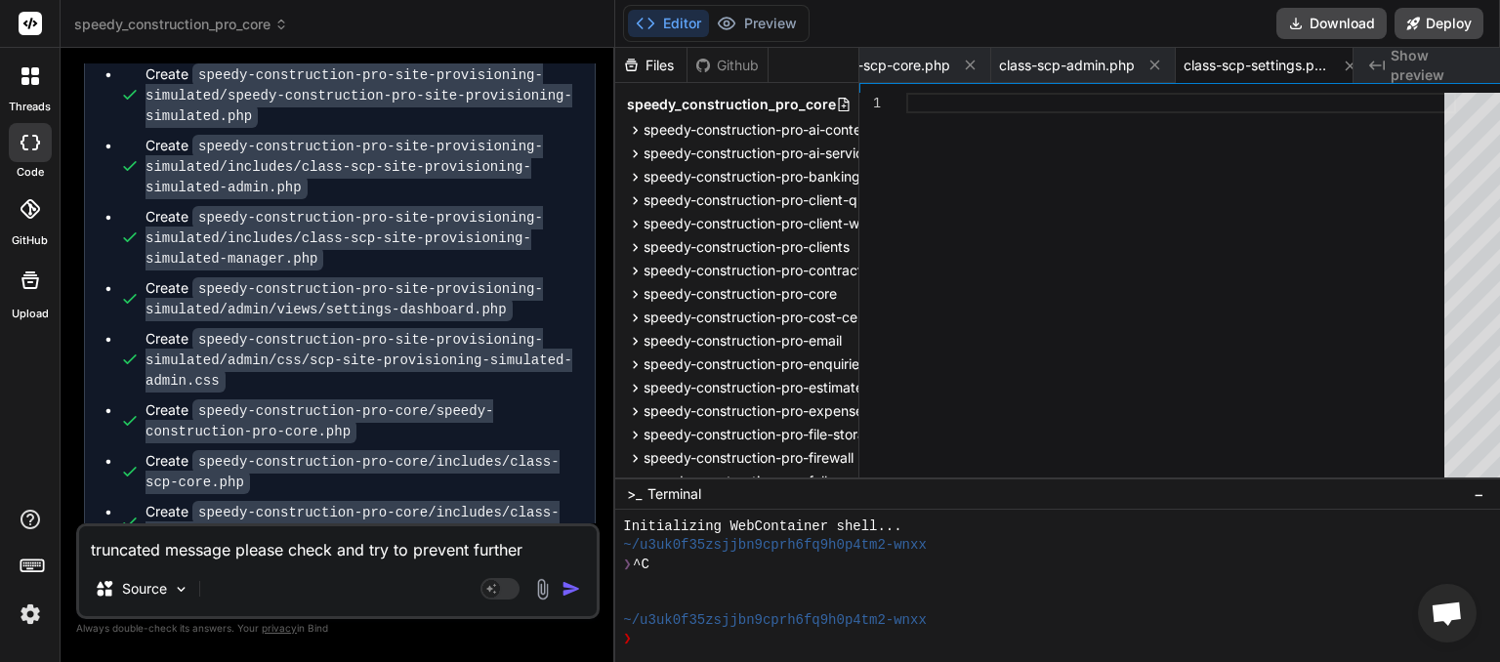
scroll to position [20572, 0]
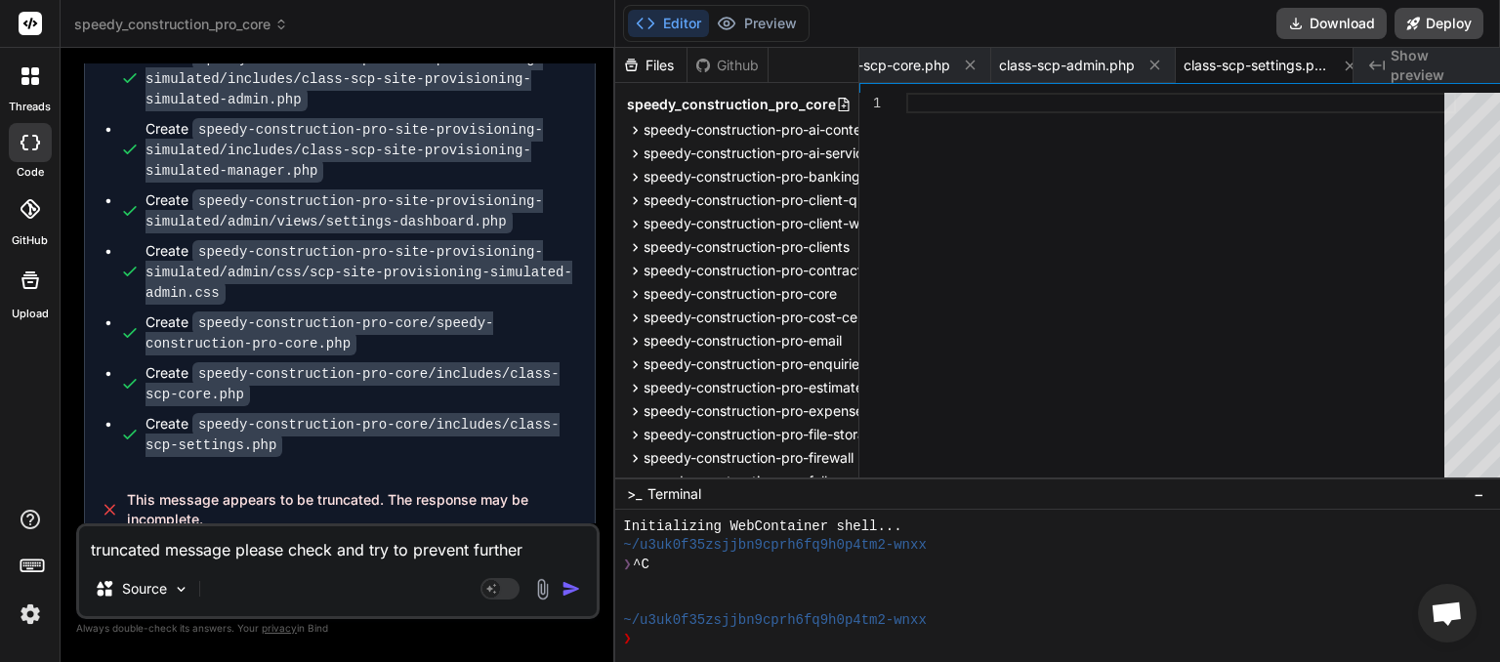
click at [231, 541] on textarea "truncated message please check and try to prevent further truncation with your …" at bounding box center [338, 543] width 518 height 35
paste textarea
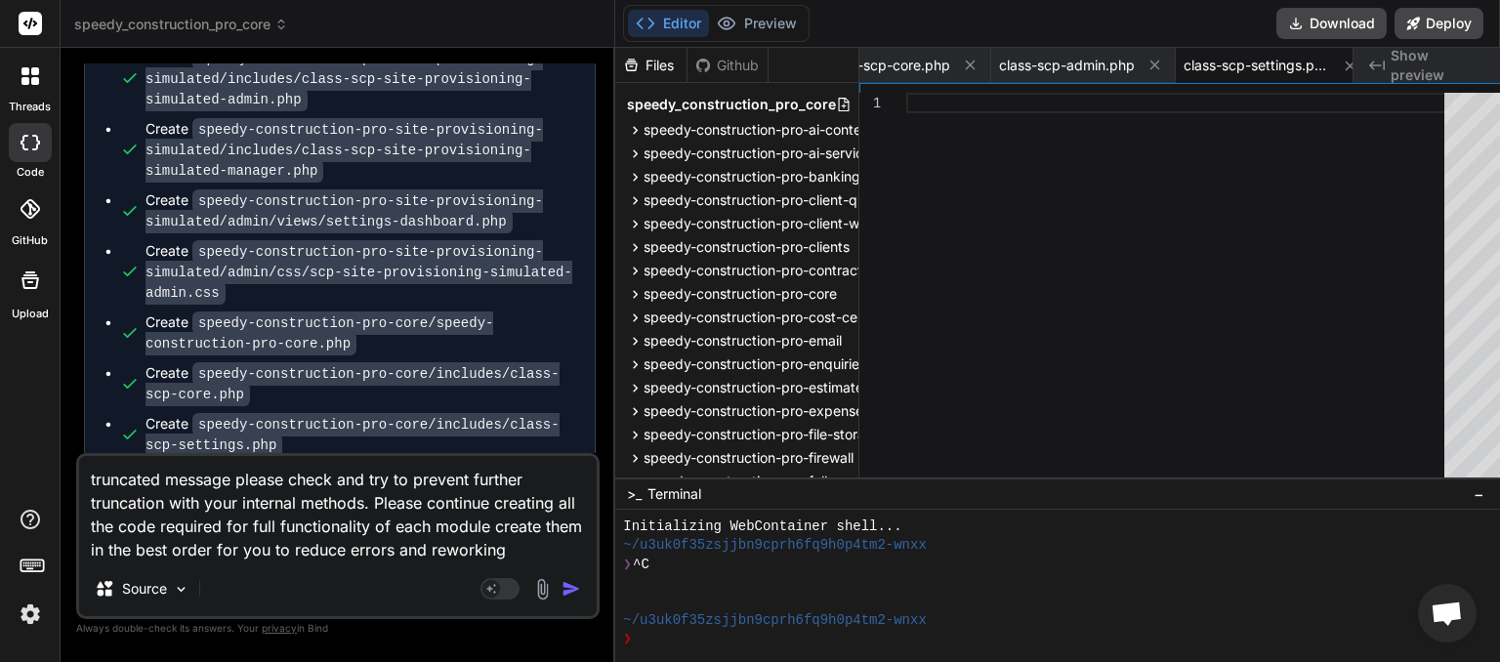
click at [562, 586] on img "button" at bounding box center [572, 589] width 20 height 20
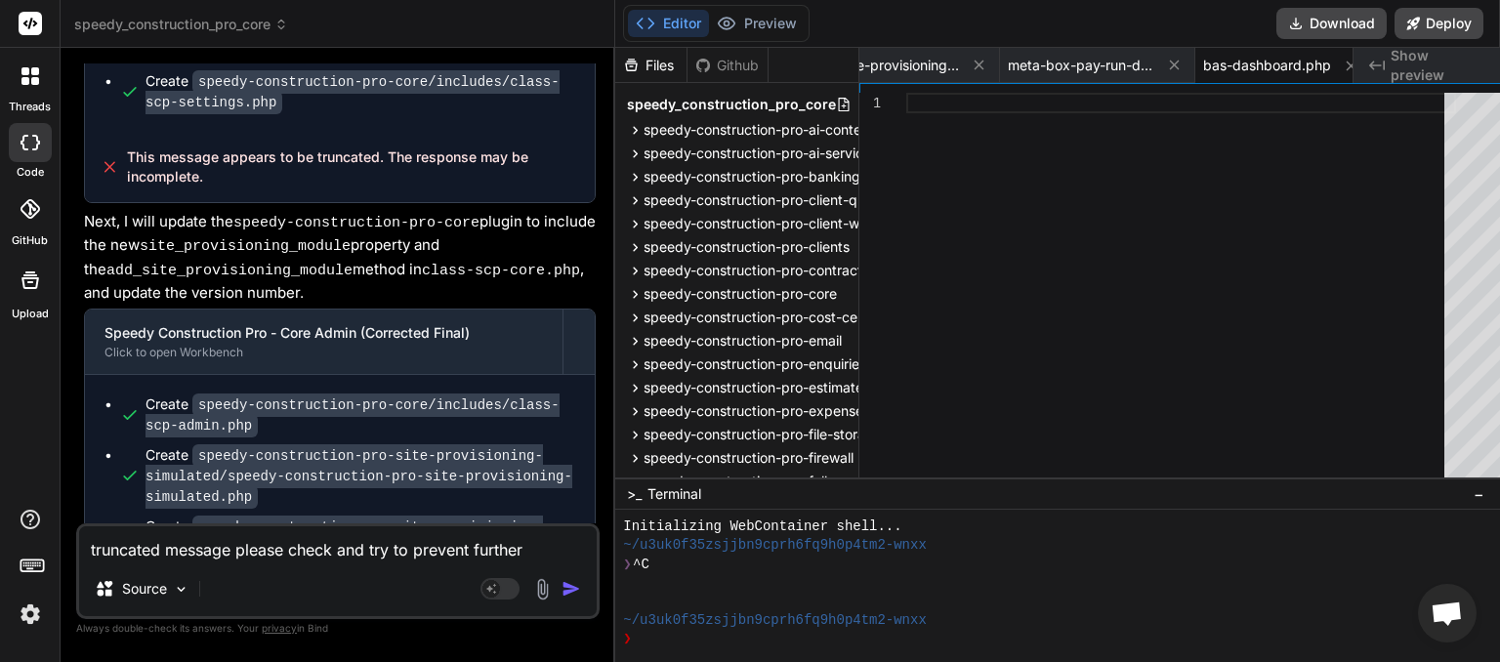
scroll to position [20881, 0]
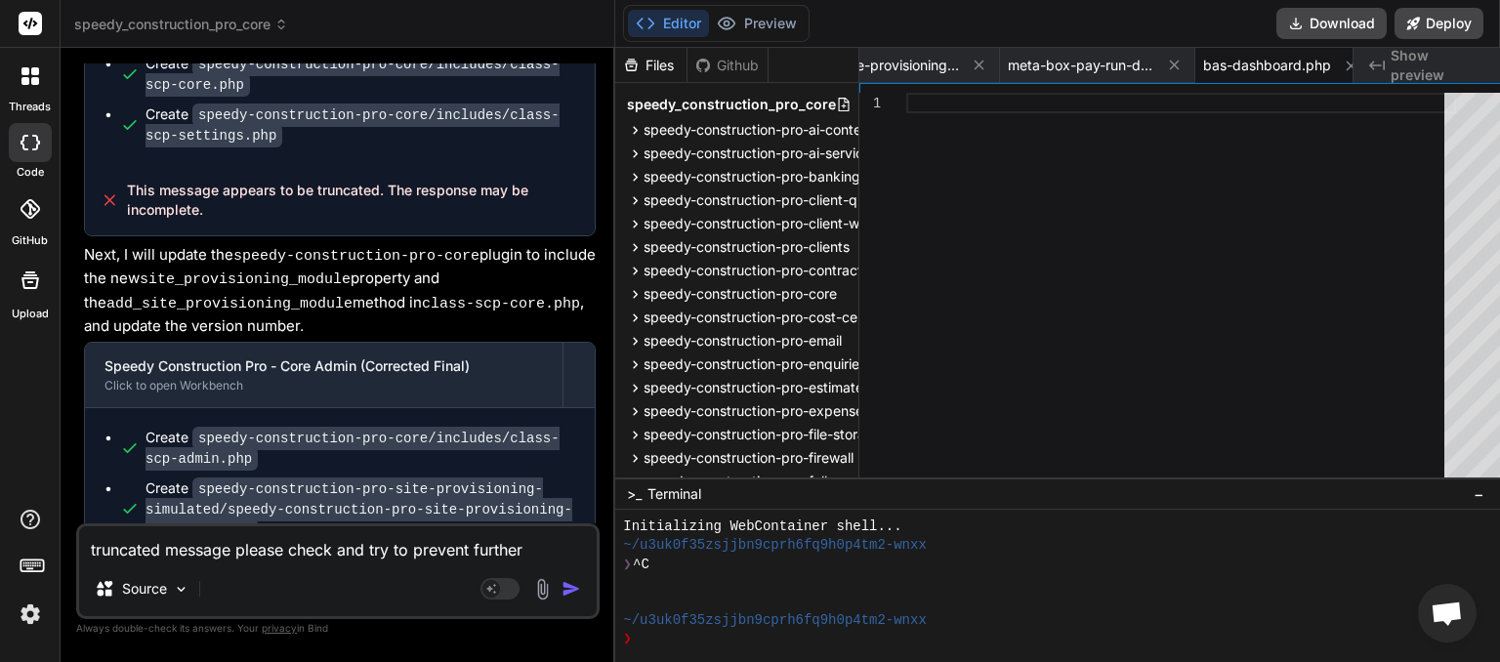
drag, startPoint x: 83, startPoint y: 268, endPoint x: 393, endPoint y: 335, distance: 316.9
click at [393, 335] on div "You Next in your order Bind AI Understood. We will continue with the planned mo…" at bounding box center [340, 293] width 520 height 460
copy p "truncated message please check and try to prevent further truncation with your …"
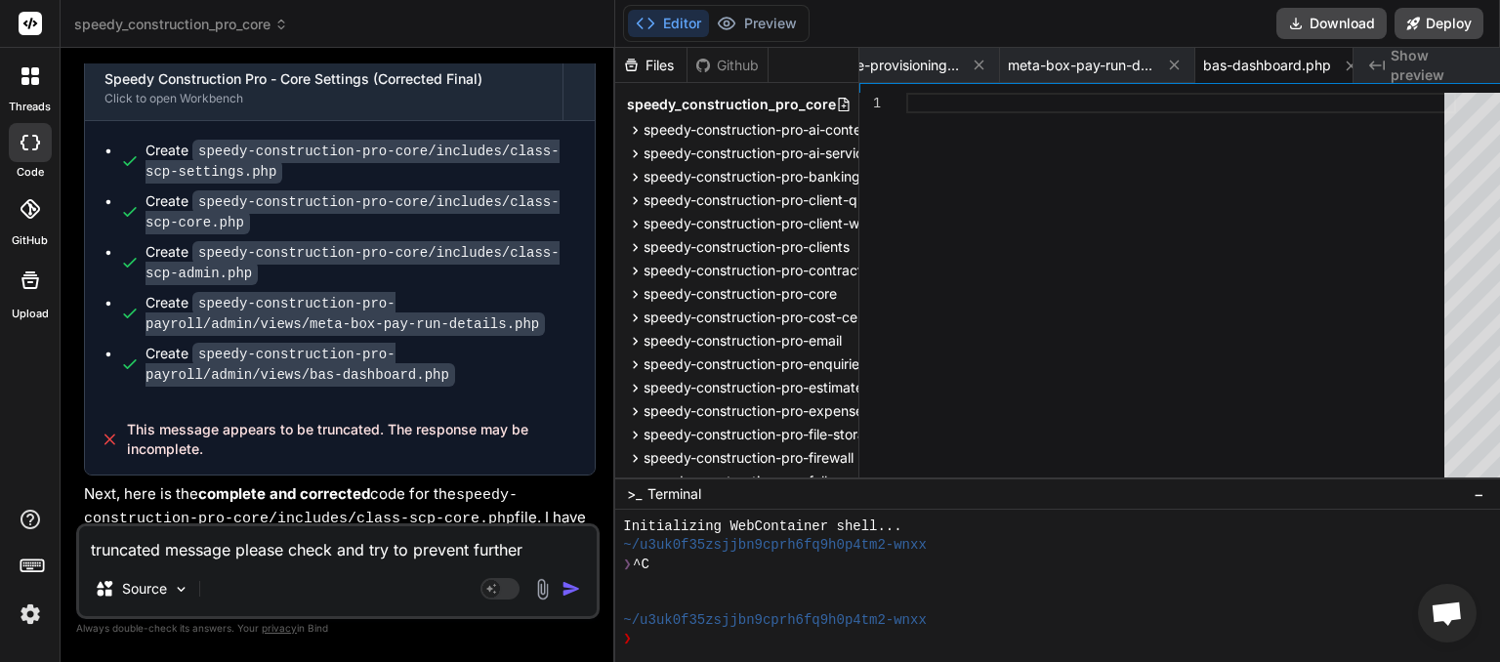
scroll to position [23132, 0]
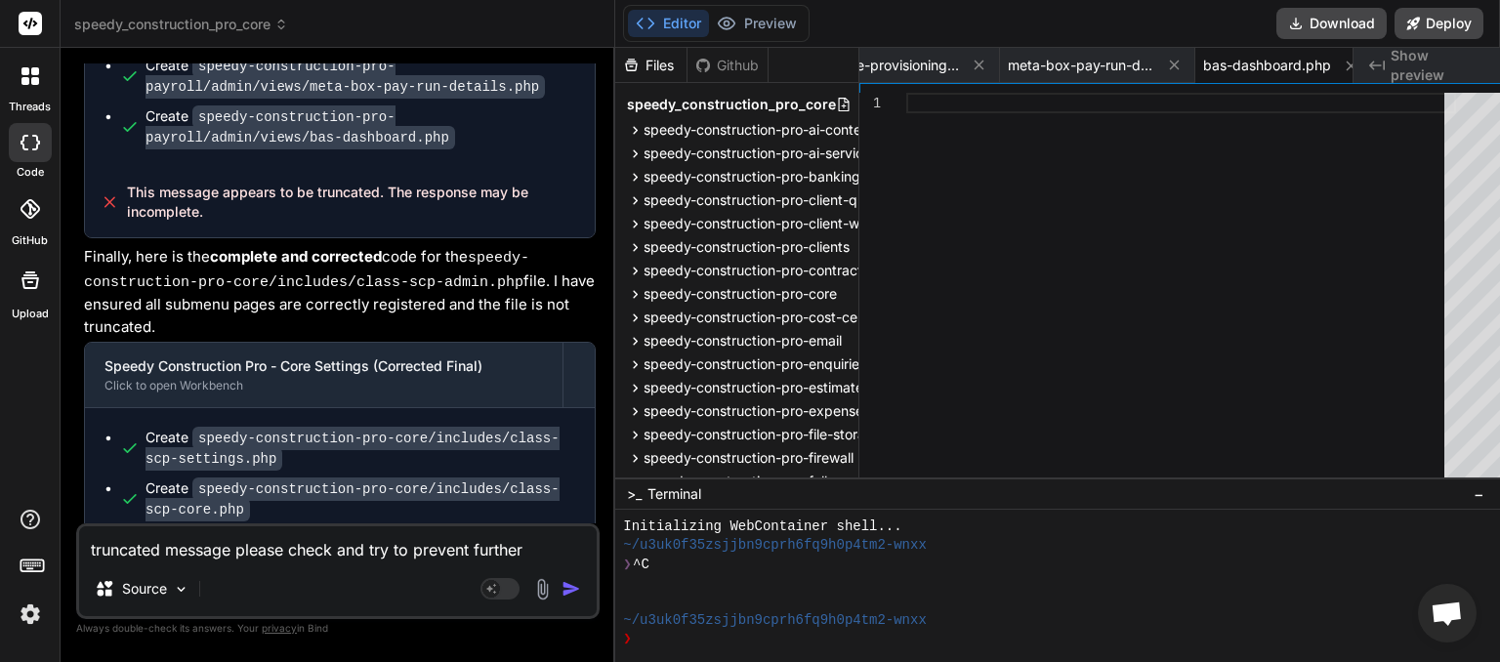
click at [180, 554] on textarea "truncated message please check and try to prevent further truncation with your …" at bounding box center [338, 543] width 518 height 35
paste textarea
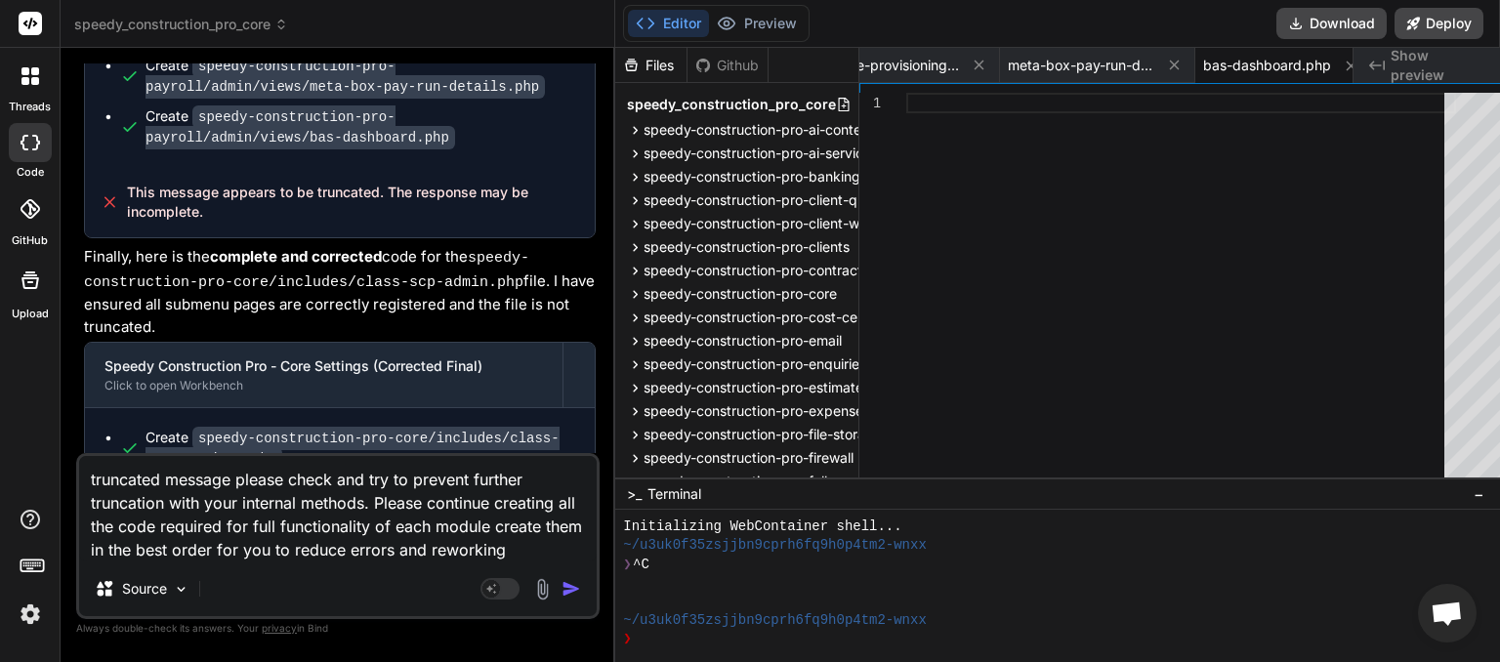
click at [562, 588] on img "button" at bounding box center [572, 589] width 20 height 20
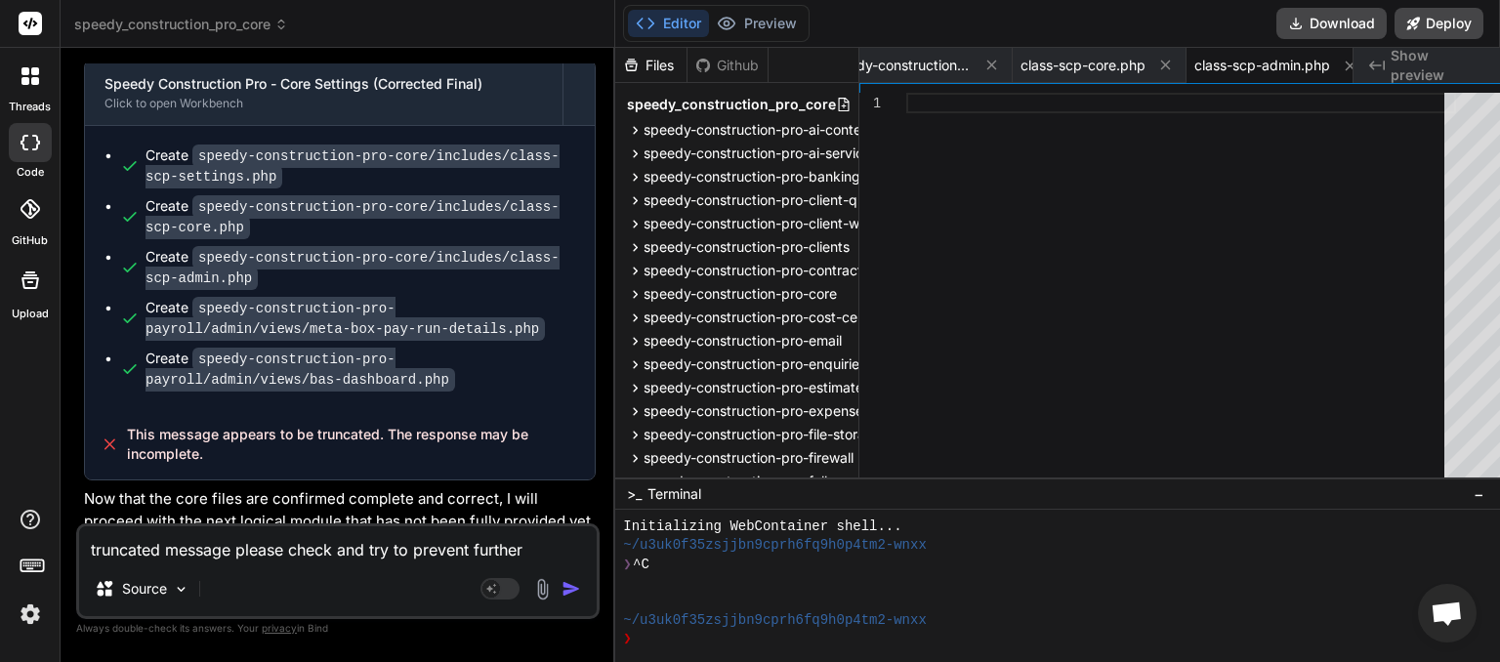
scroll to position [23409, 0]
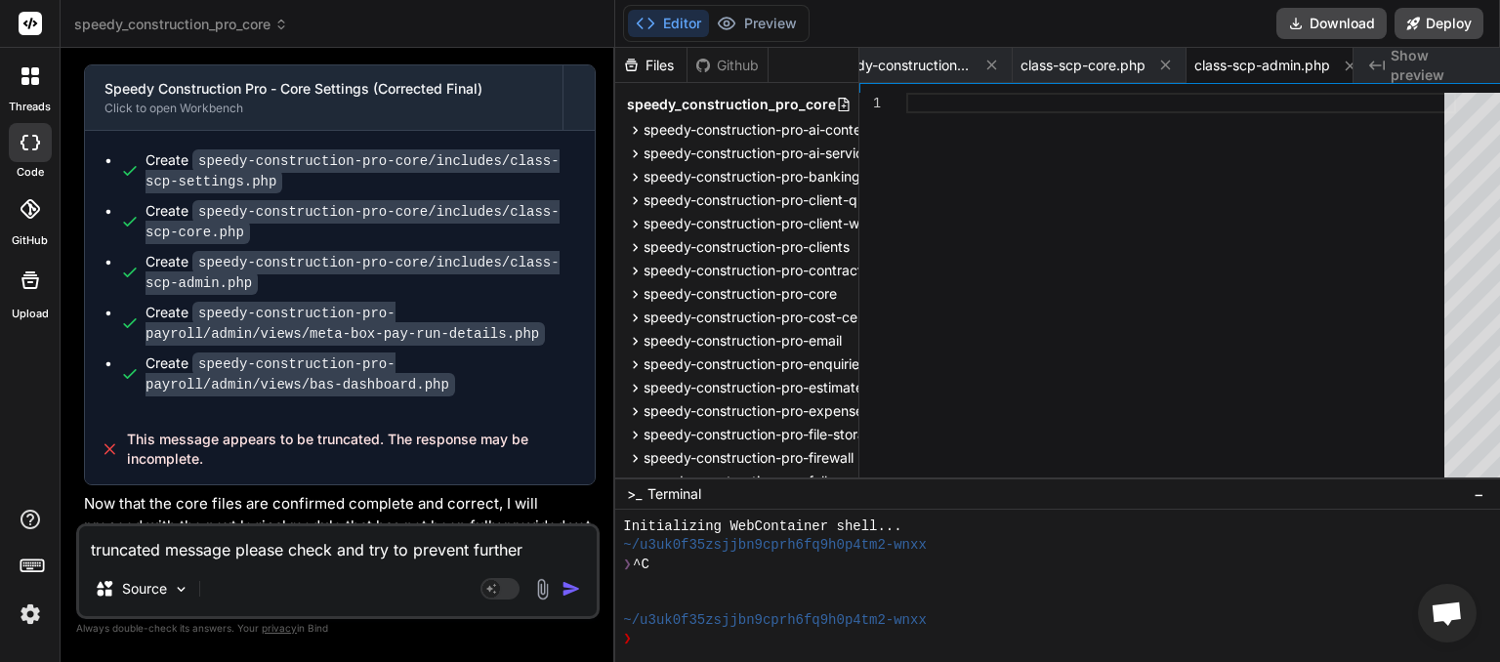
drag, startPoint x: 85, startPoint y: 300, endPoint x: 399, endPoint y: 361, distance: 320.5
copy p "truncated message please check and try to prevent further truncation with your …"
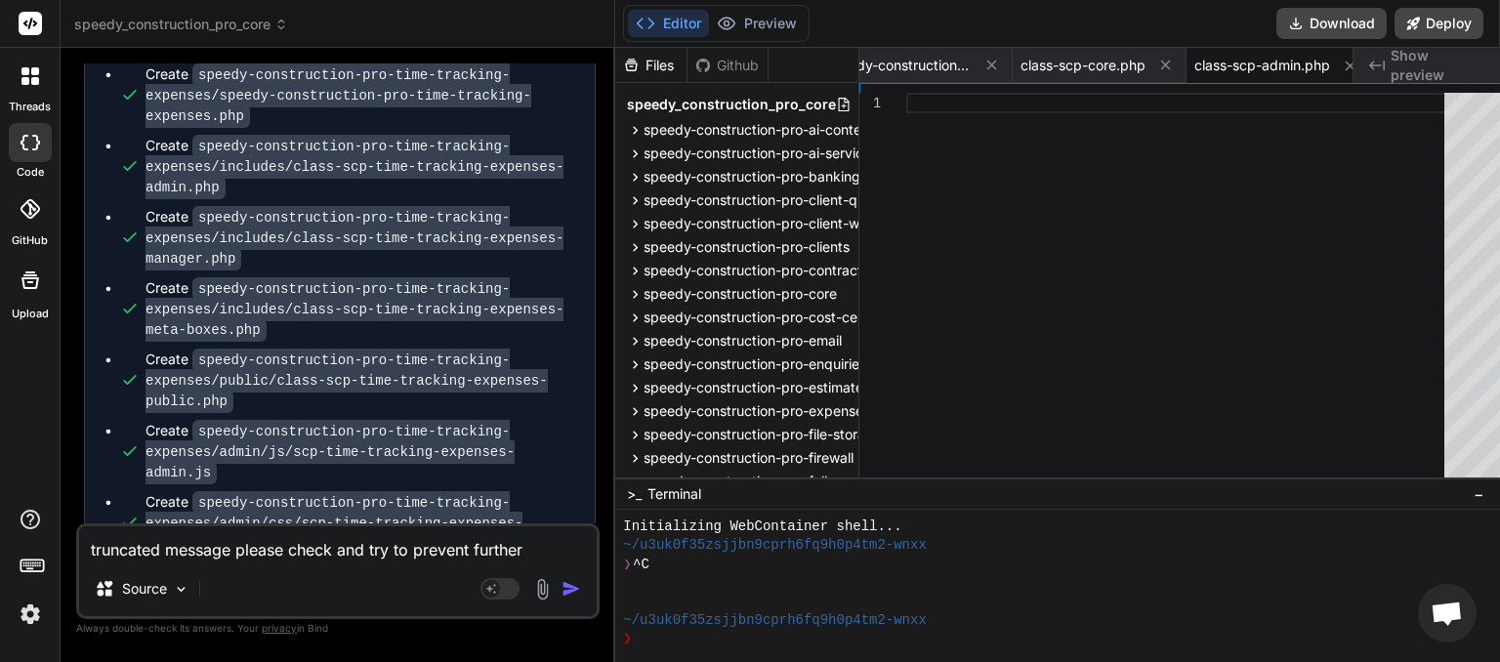
scroll to position [27123, 0]
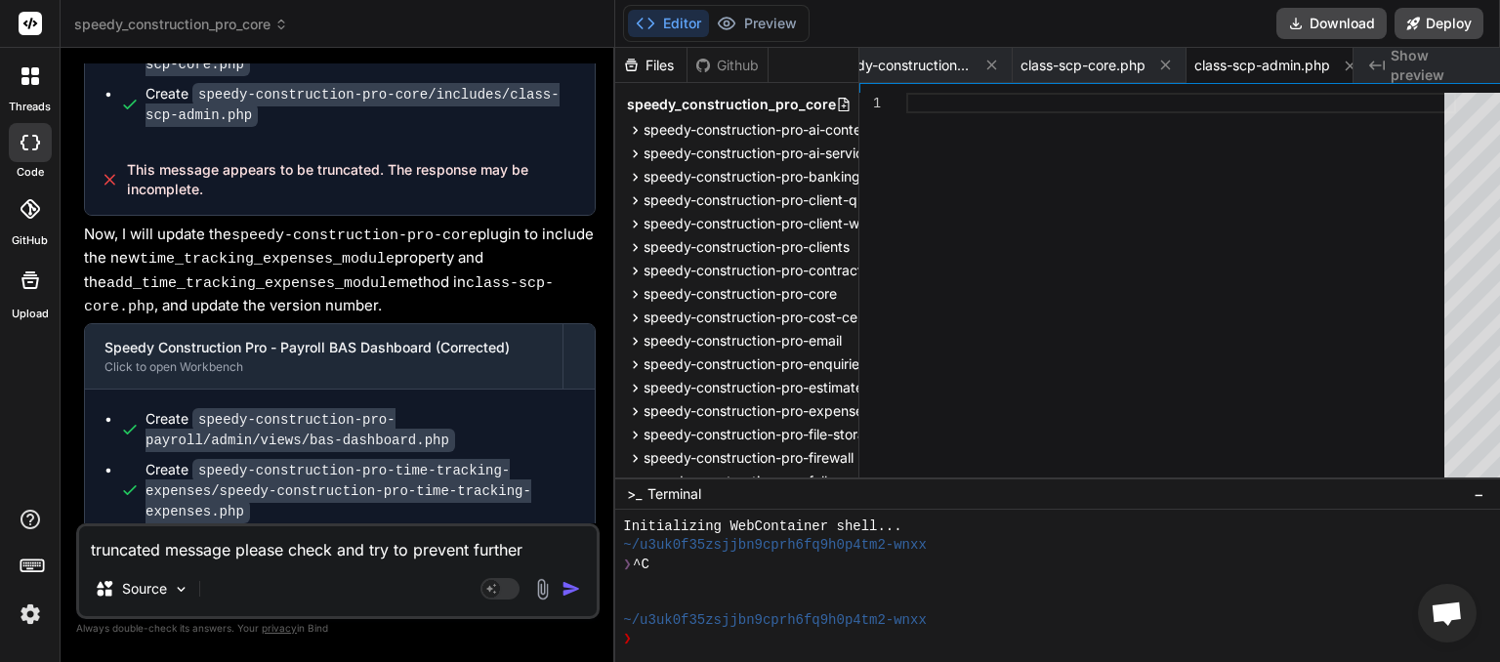
click at [179, 553] on textarea "truncated message please check and try to prevent further truncation with your …" at bounding box center [338, 543] width 518 height 35
paste textarea
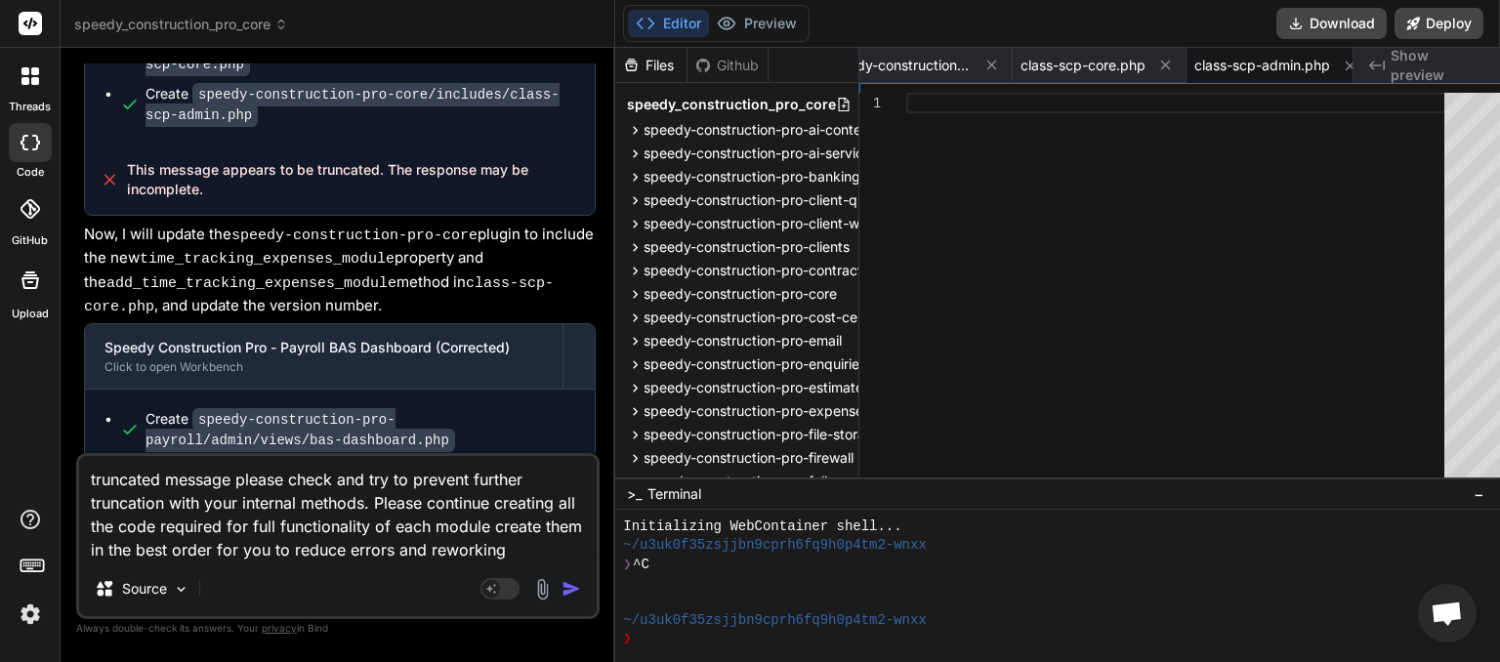
scroll to position [27193, 0]
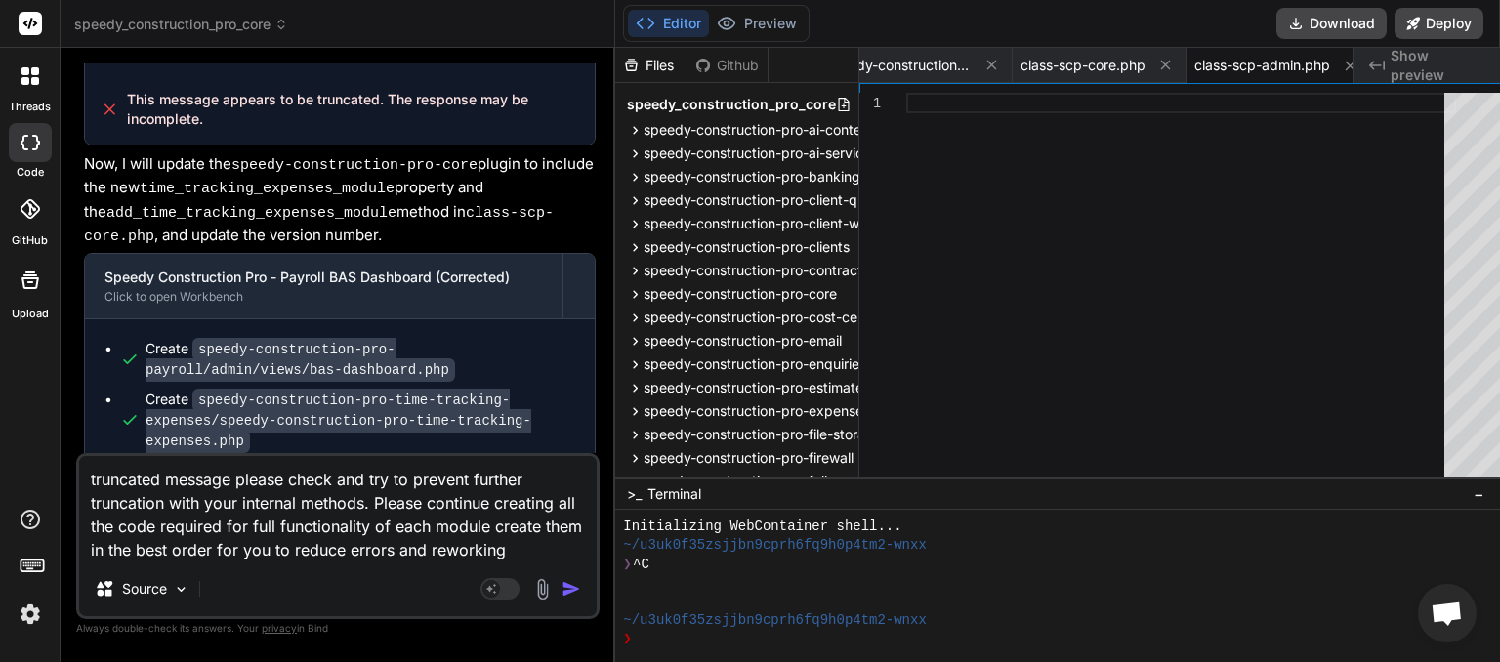
click at [562, 591] on img "button" at bounding box center [572, 589] width 20 height 20
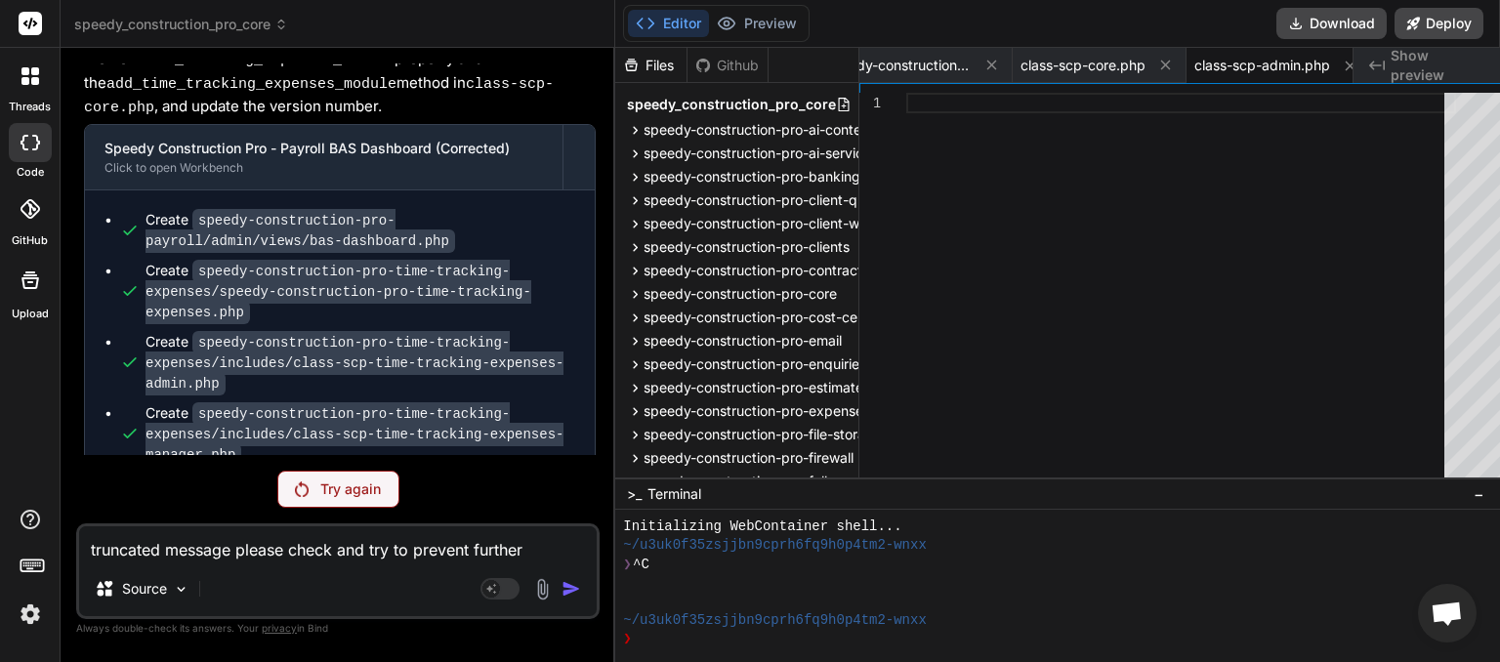
scroll to position [0, 1404]
click at [320, 489] on p "Try again" at bounding box center [350, 490] width 61 height 20
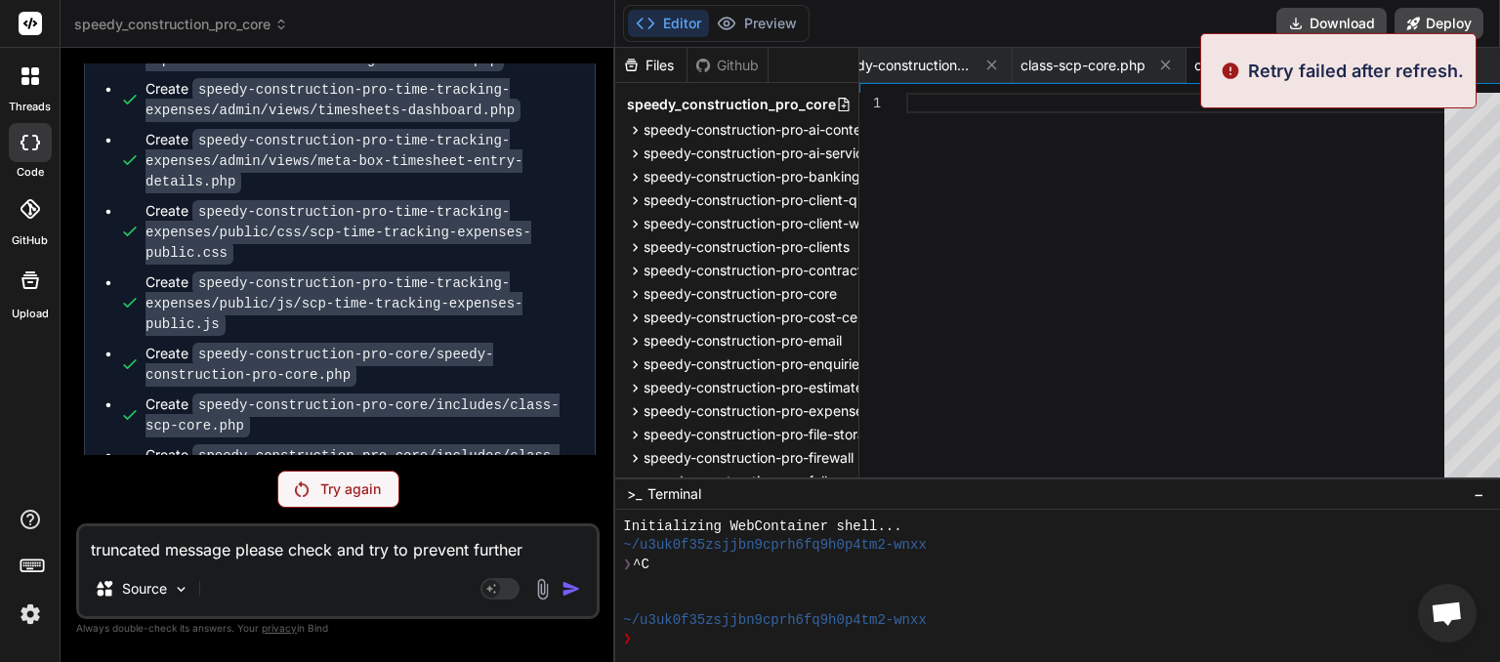
scroll to position [27322, 0]
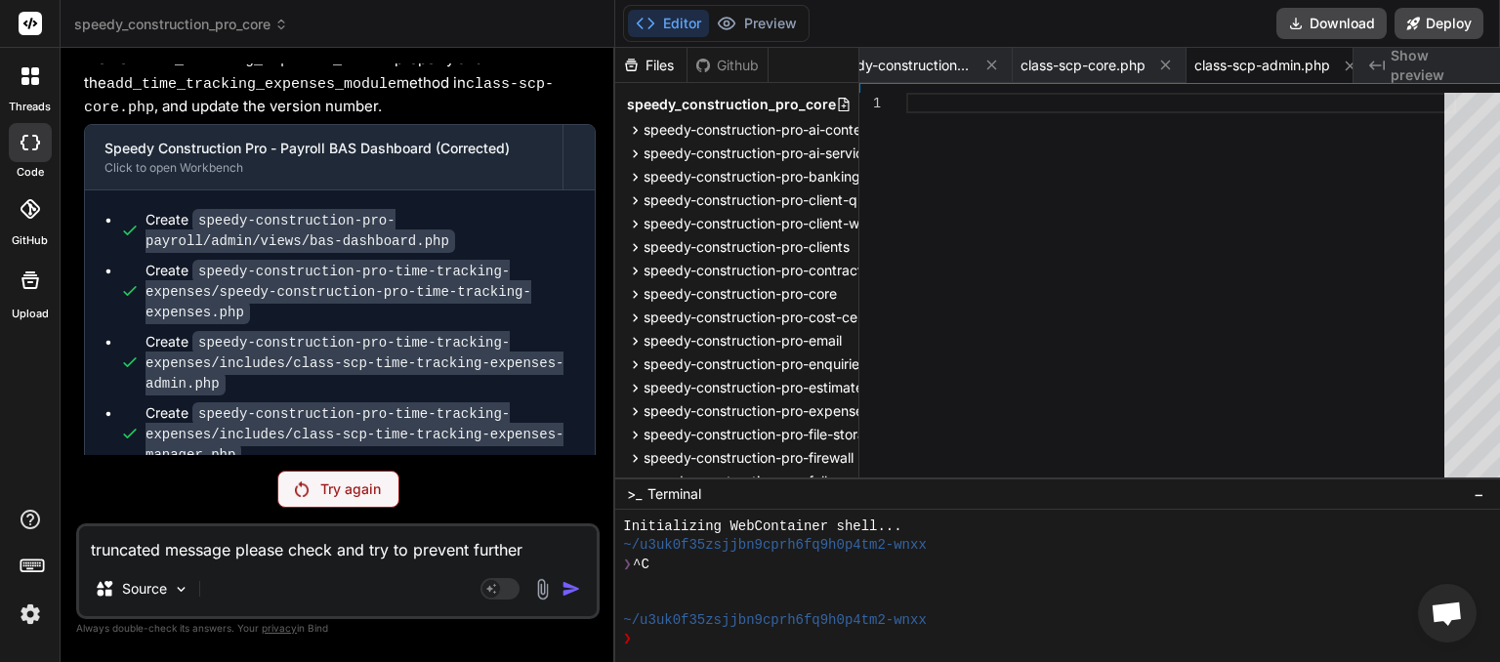
click at [320, 486] on p "Try again" at bounding box center [350, 490] width 61 height 20
drag, startPoint x: 86, startPoint y: 381, endPoint x: 393, endPoint y: 448, distance: 314.0
copy p "truncated message please check and try to prevent further truncation with your …"
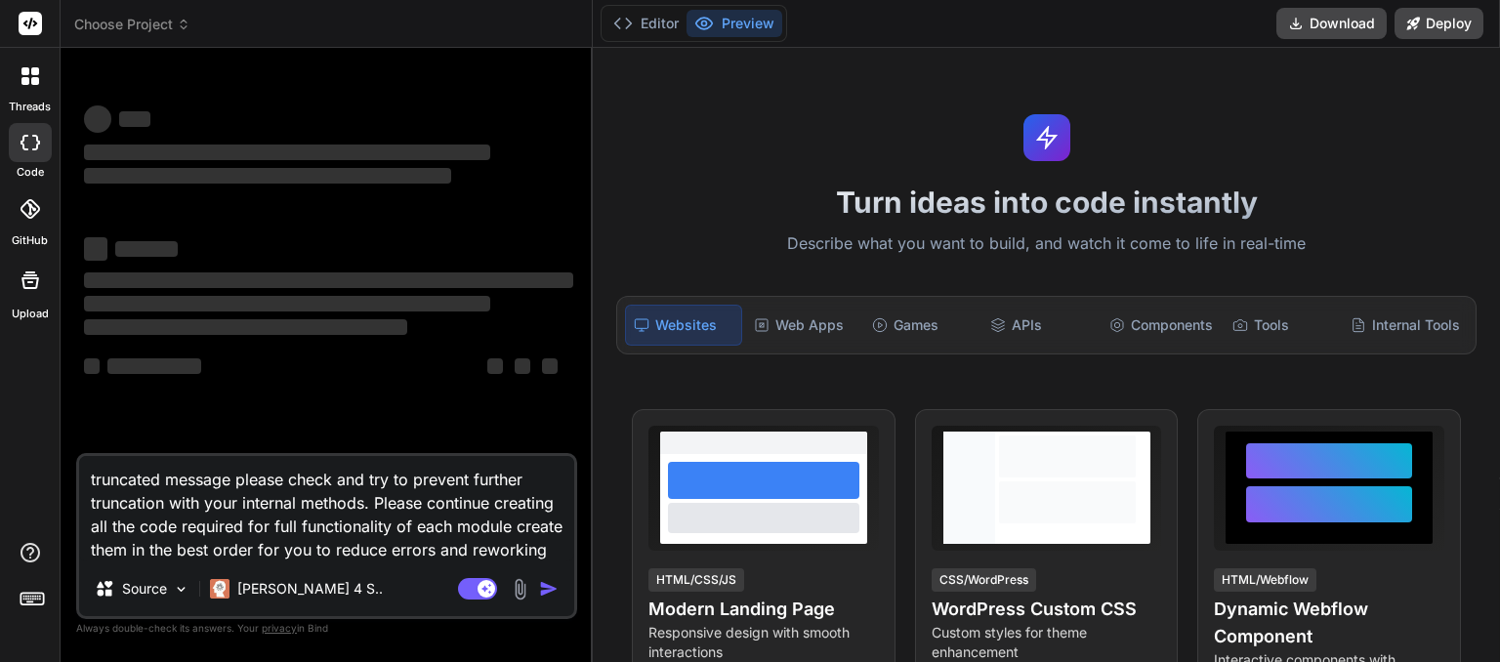
click at [185, 27] on icon at bounding box center [184, 25] width 14 height 14
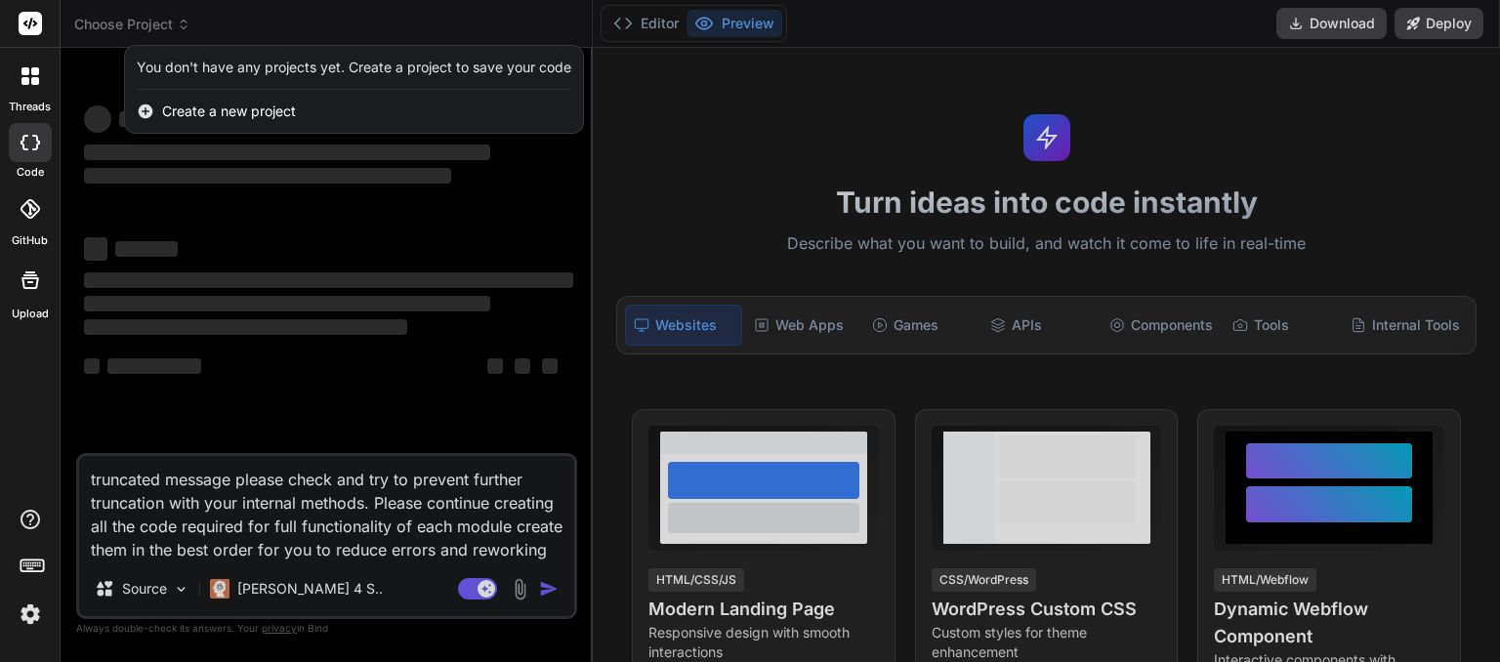
click at [185, 28] on div at bounding box center [750, 331] width 1500 height 662
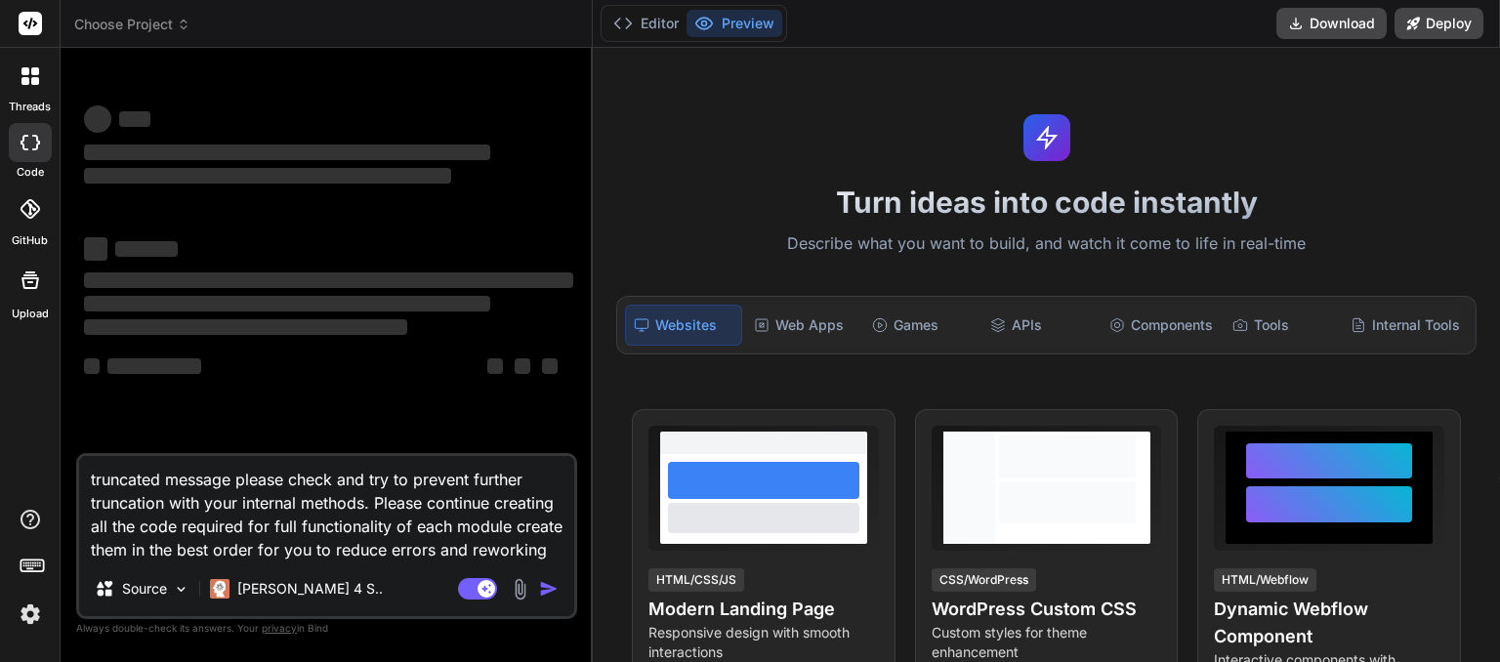
click at [186, 28] on icon at bounding box center [184, 25] width 14 height 14
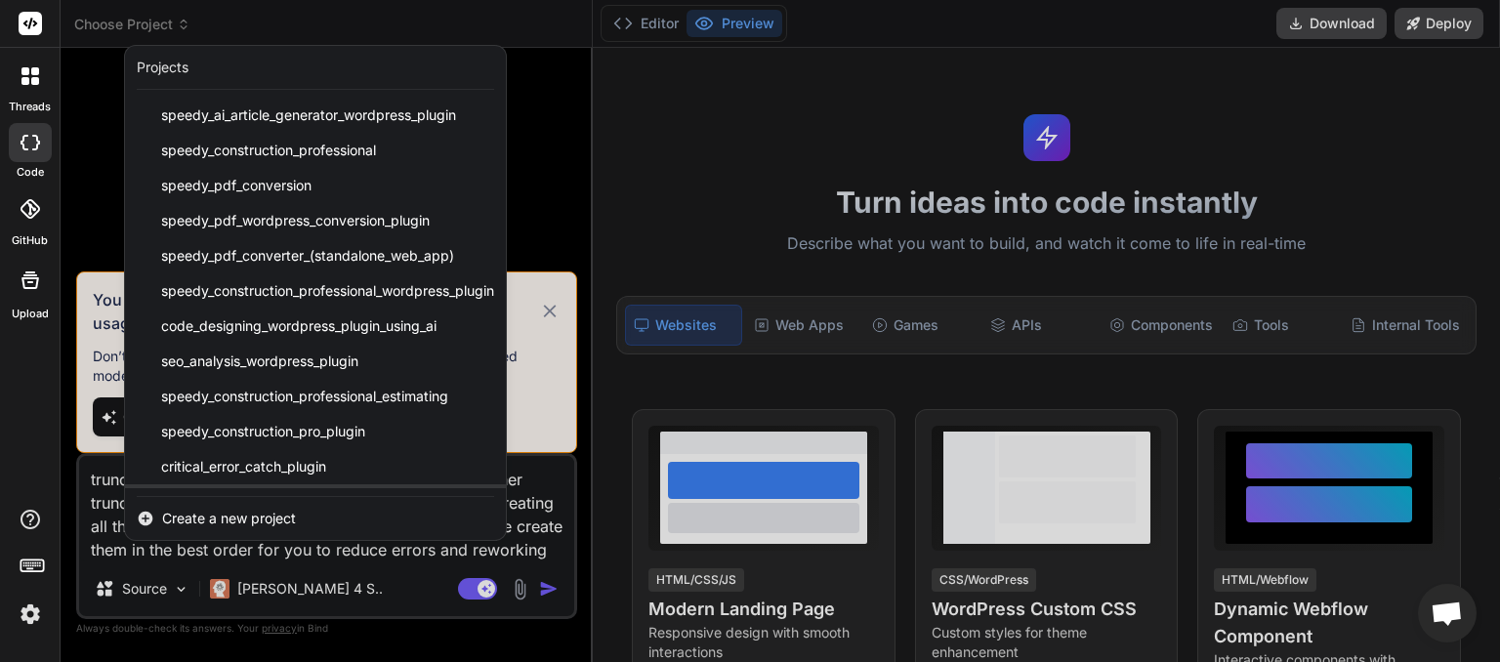
scroll to position [66, 0]
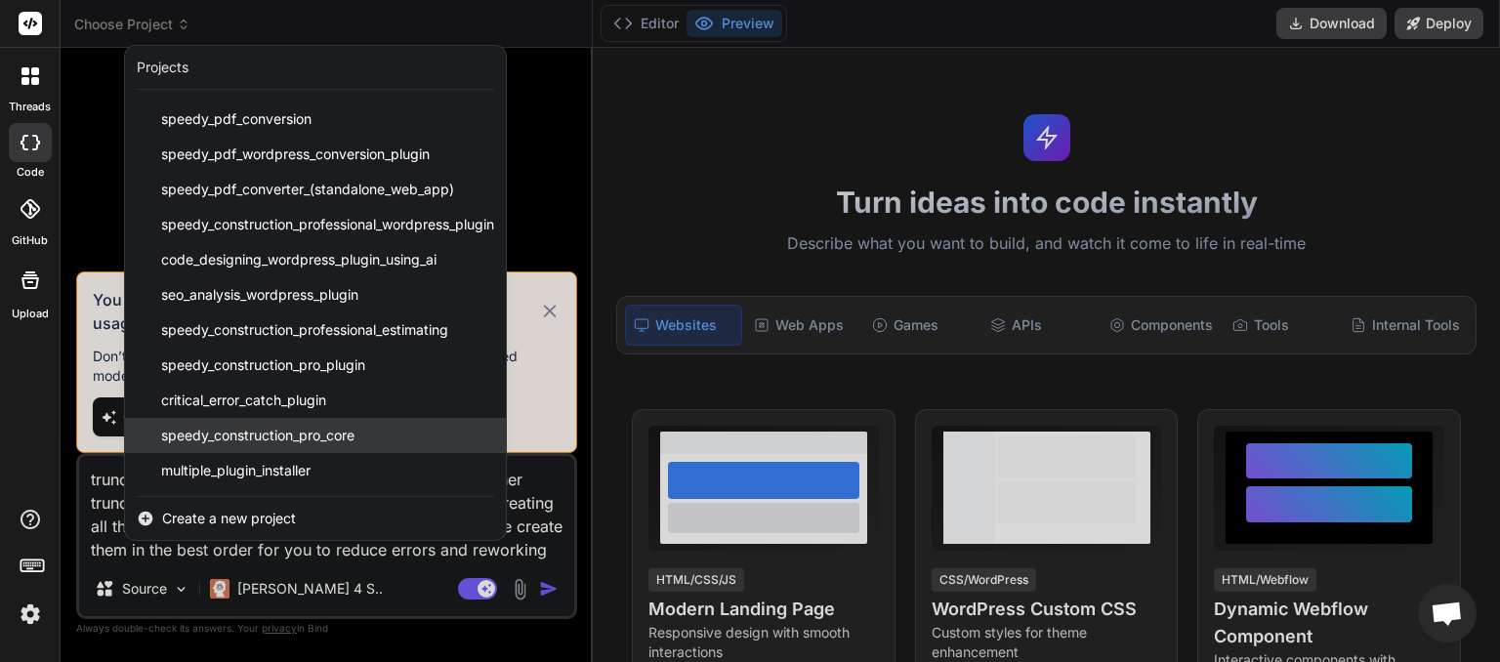
click at [279, 440] on span "speedy_construction_pro_core" at bounding box center [257, 436] width 193 height 20
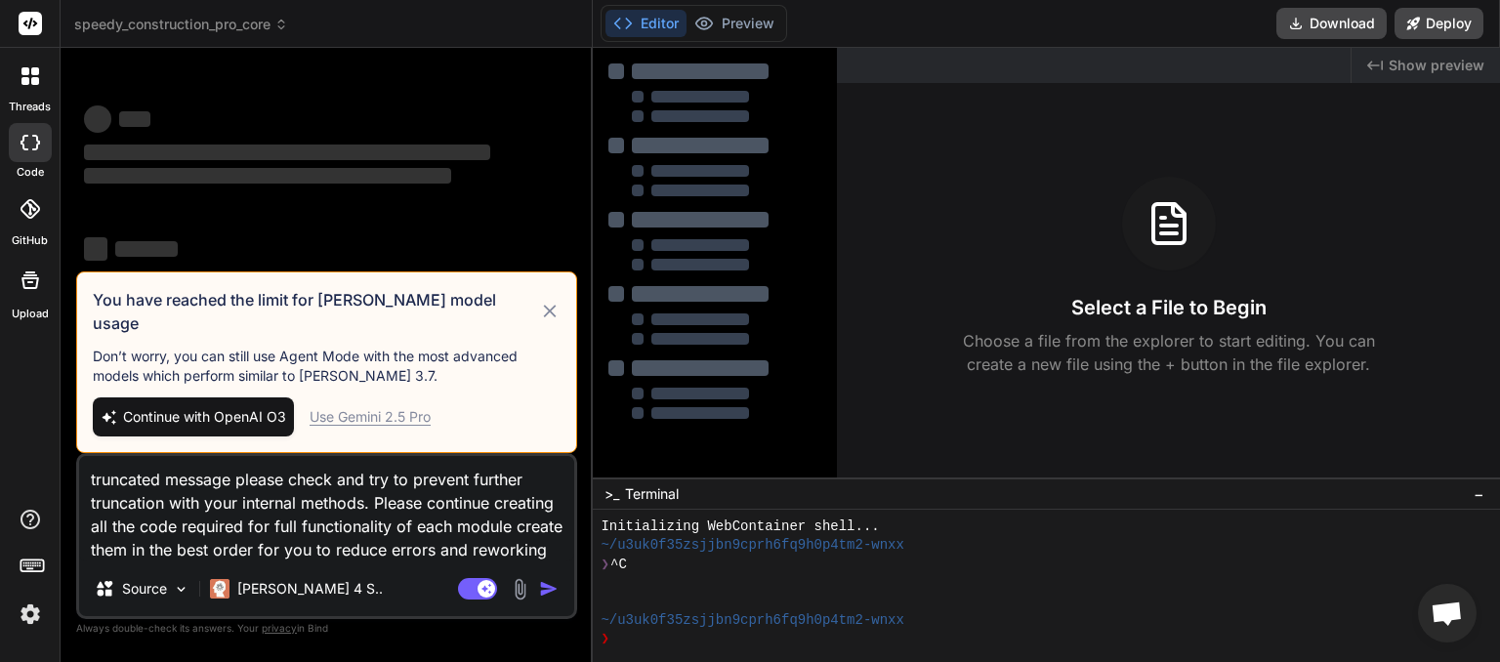
click at [545, 317] on icon at bounding box center [549, 311] width 13 height 13
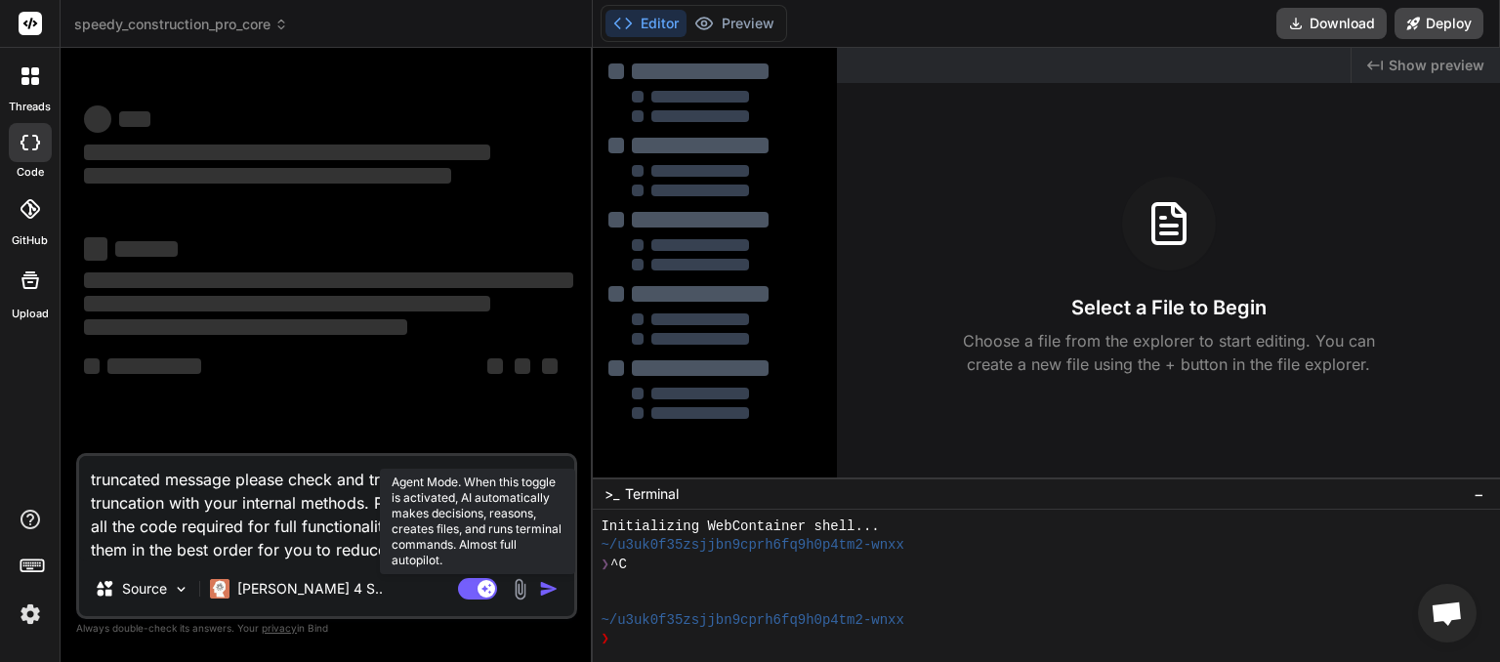
click at [471, 591] on rect at bounding box center [477, 588] width 39 height 21
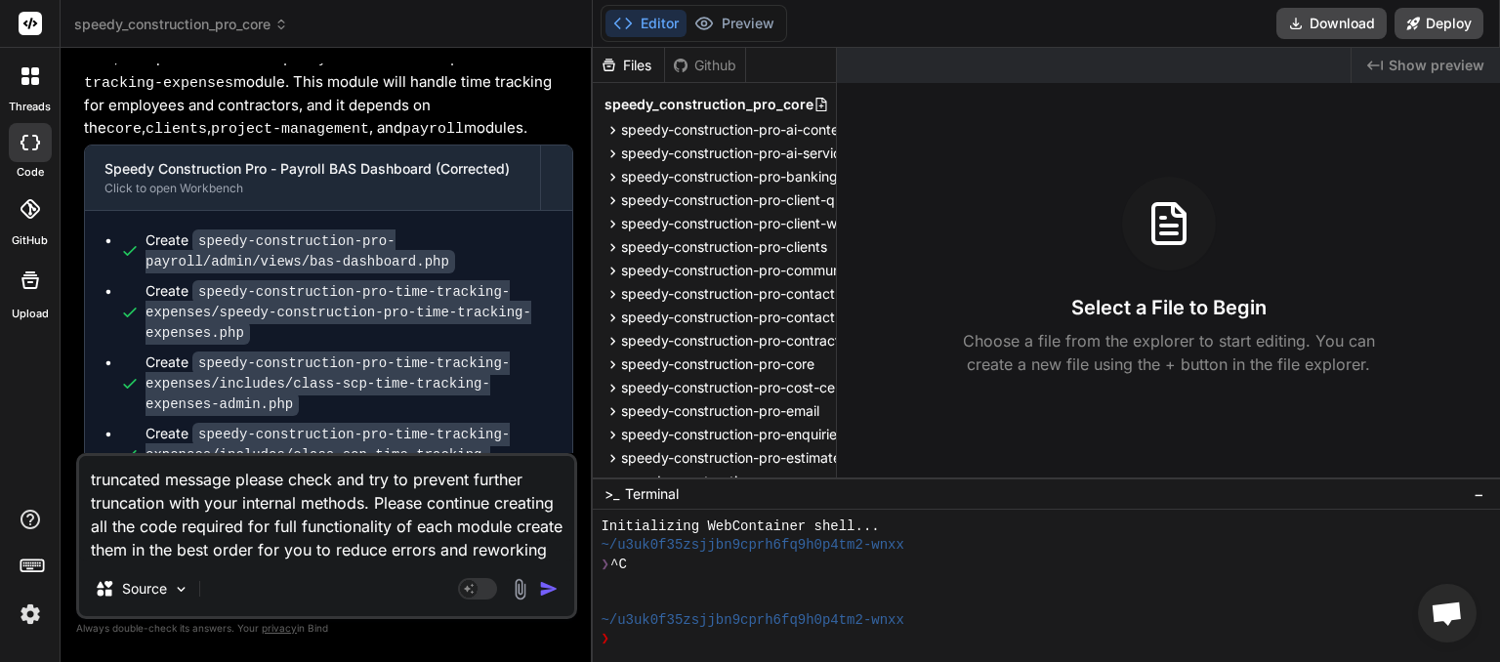
scroll to position [13181, 0]
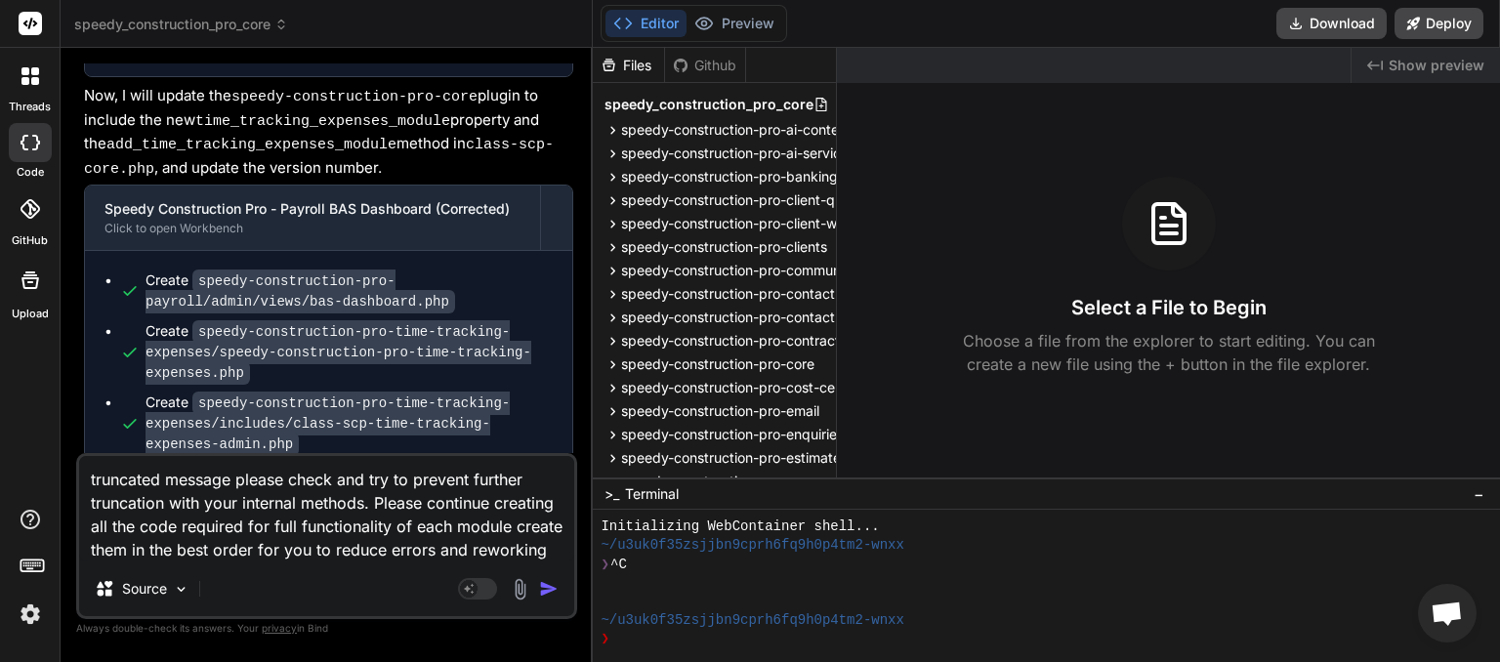
click at [548, 592] on img "button" at bounding box center [549, 589] width 20 height 20
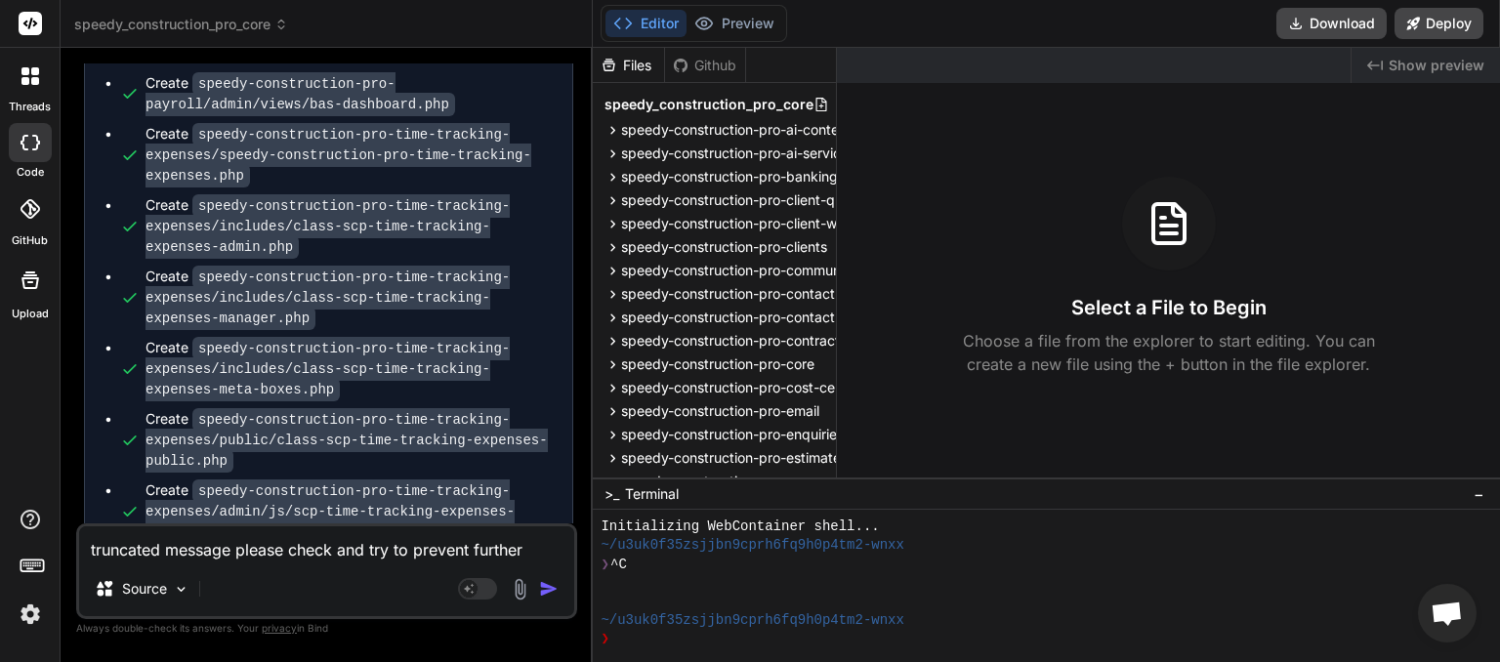
scroll to position [13380, 0]
type textarea "x"
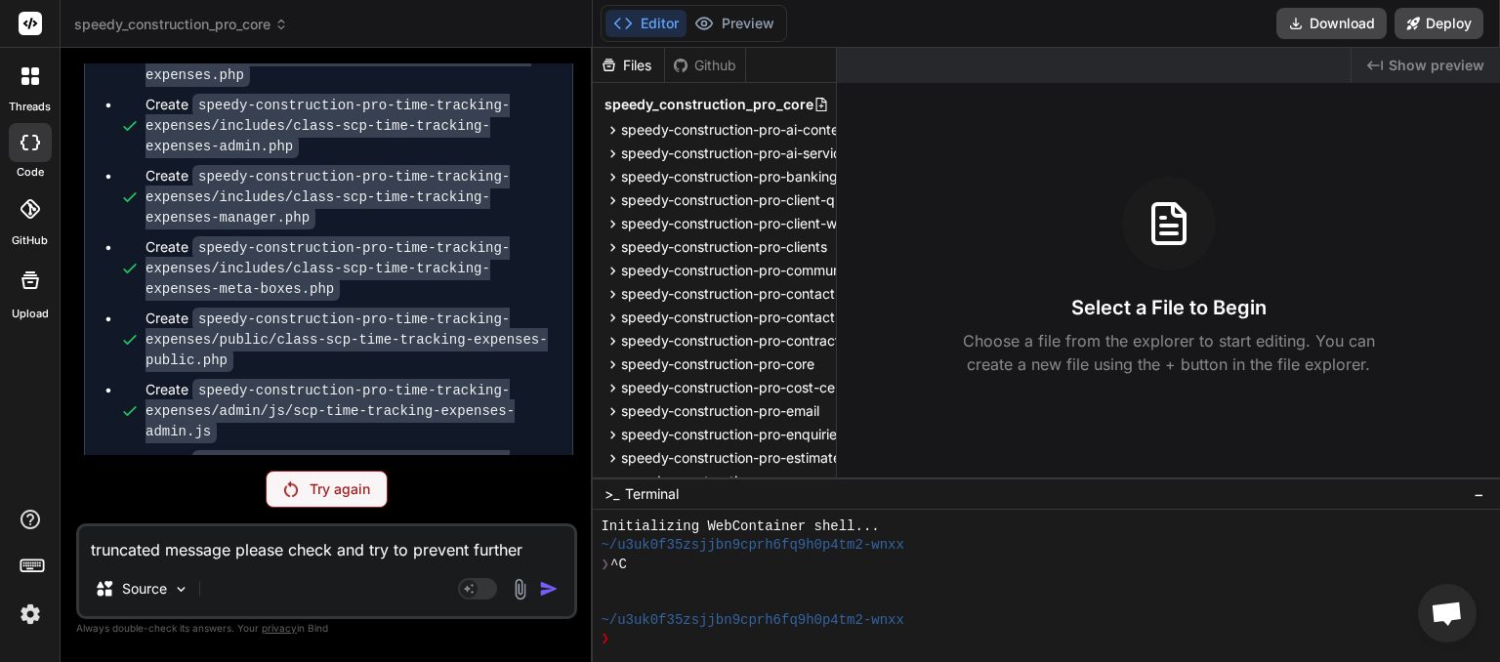
scroll to position [12862, 0]
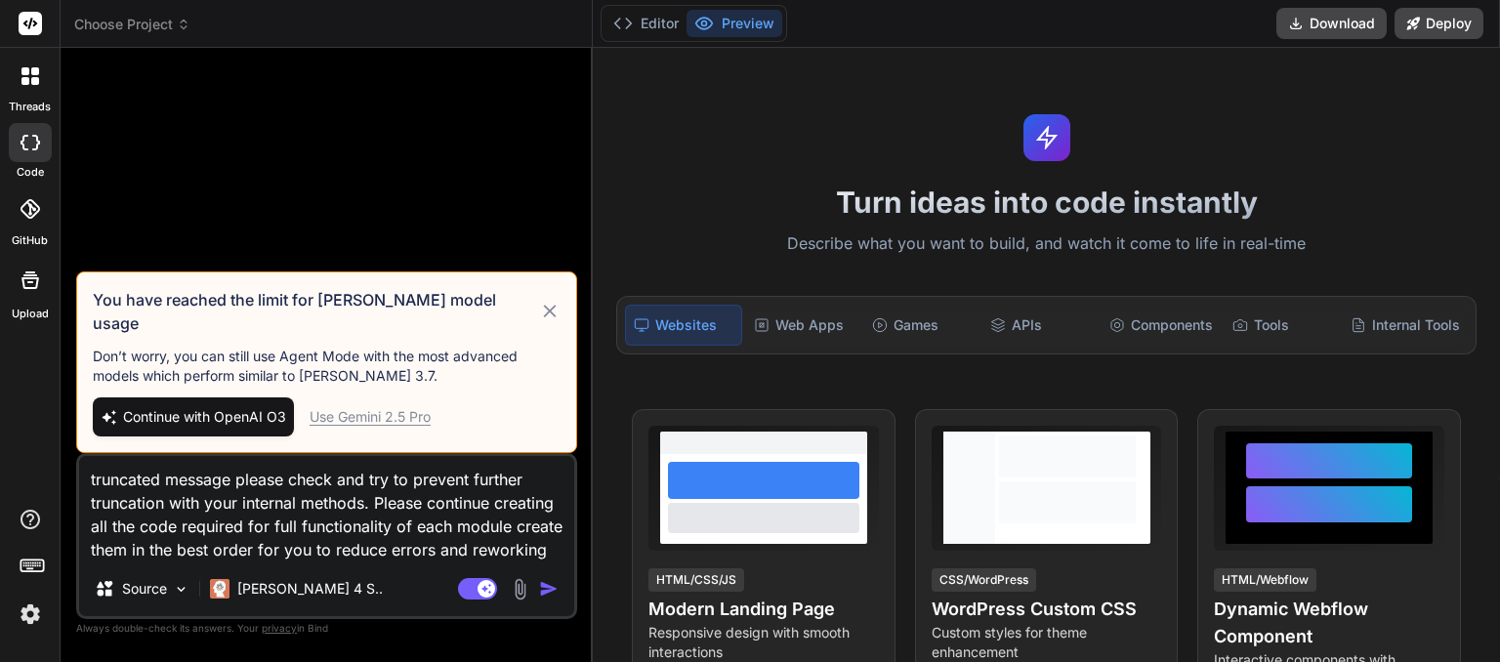
click at [548, 317] on icon at bounding box center [549, 311] width 13 height 13
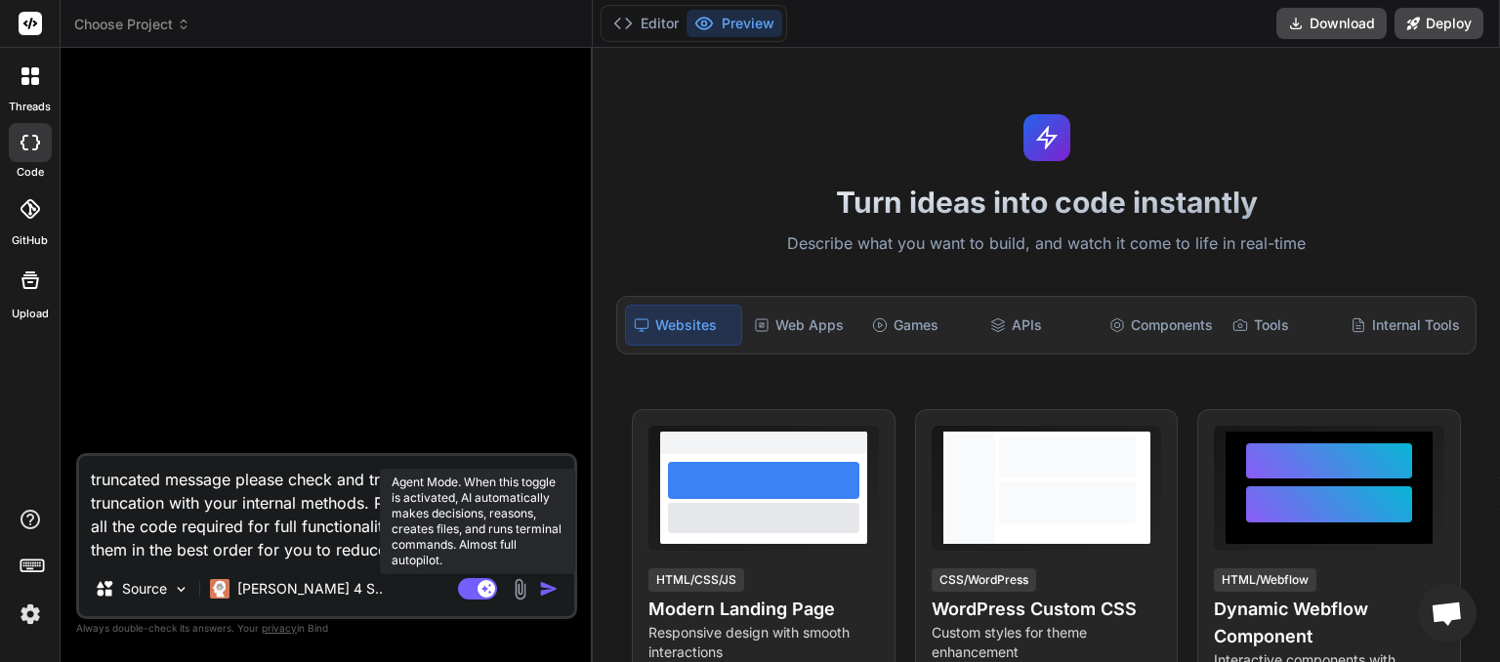
click at [463, 596] on rect at bounding box center [477, 588] width 39 height 21
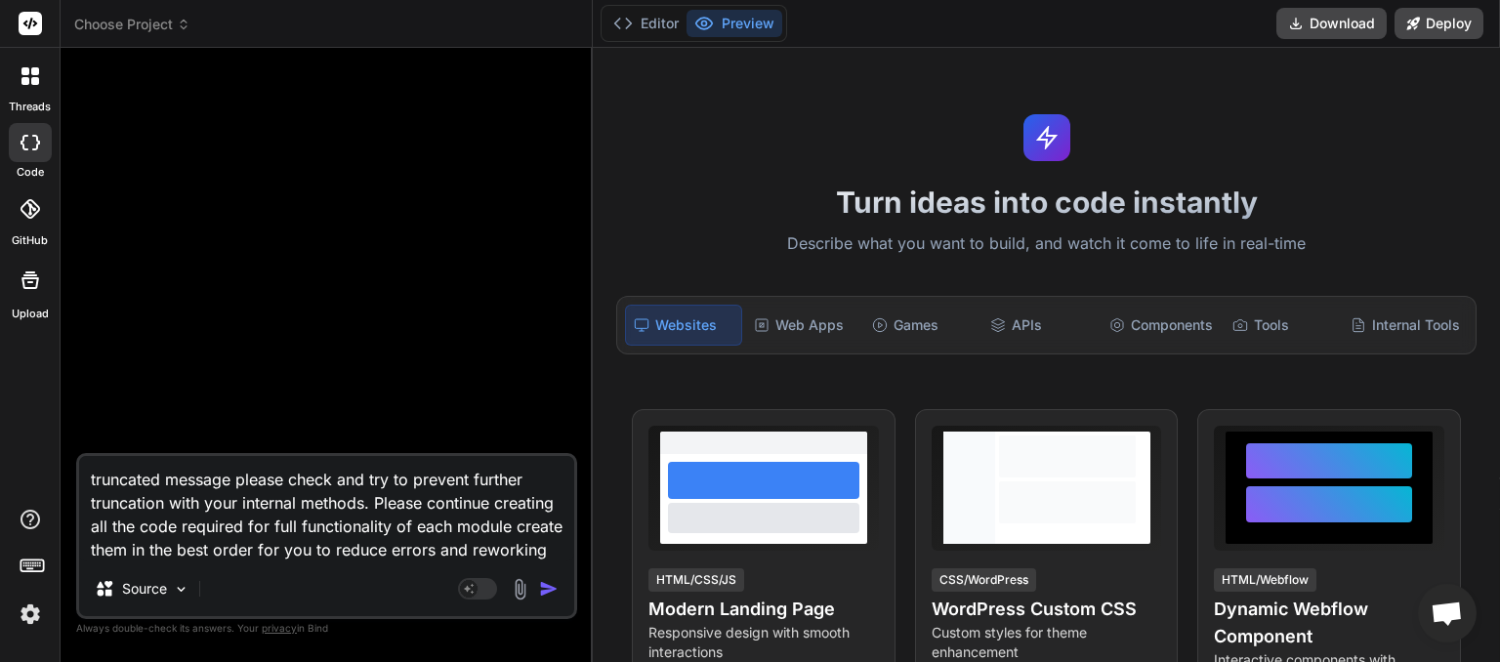
click at [186, 21] on icon at bounding box center [184, 21] width 6 height 3
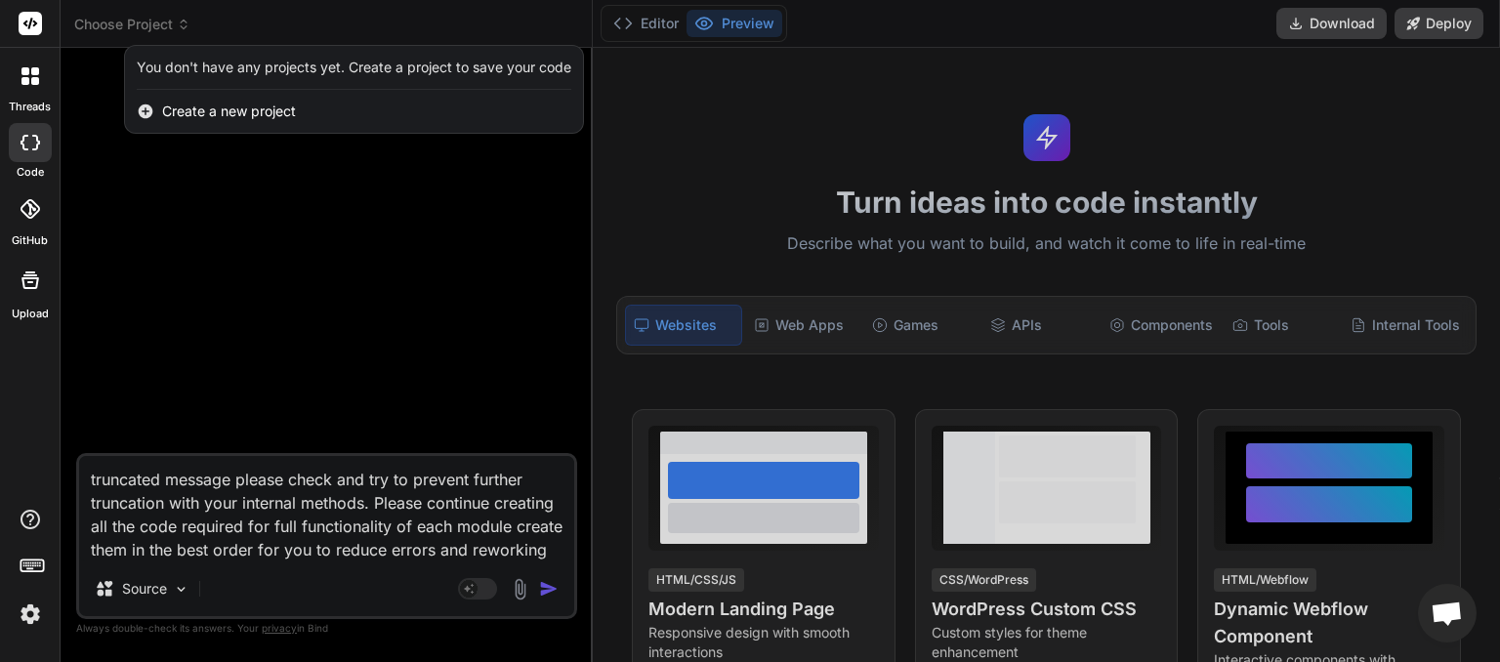
click at [287, 221] on div at bounding box center [750, 331] width 1500 height 662
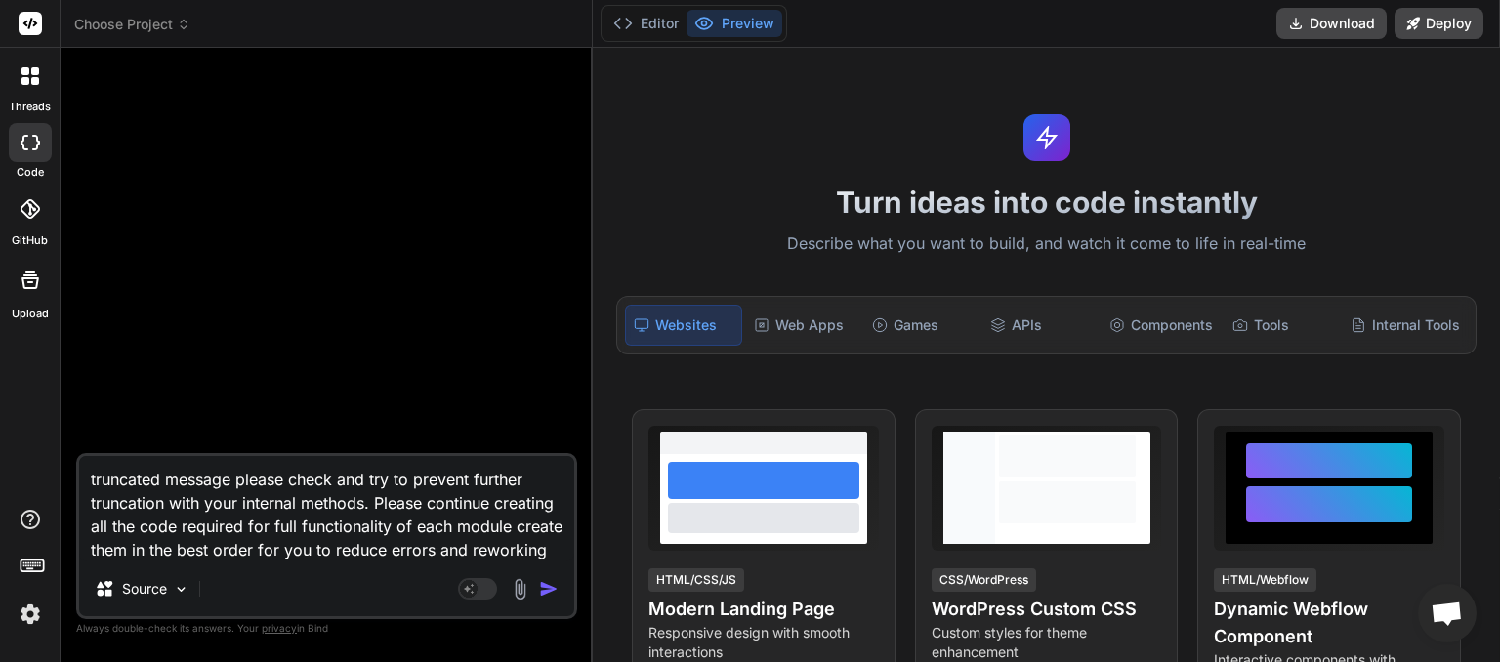
click at [182, 20] on icon at bounding box center [184, 25] width 14 height 14
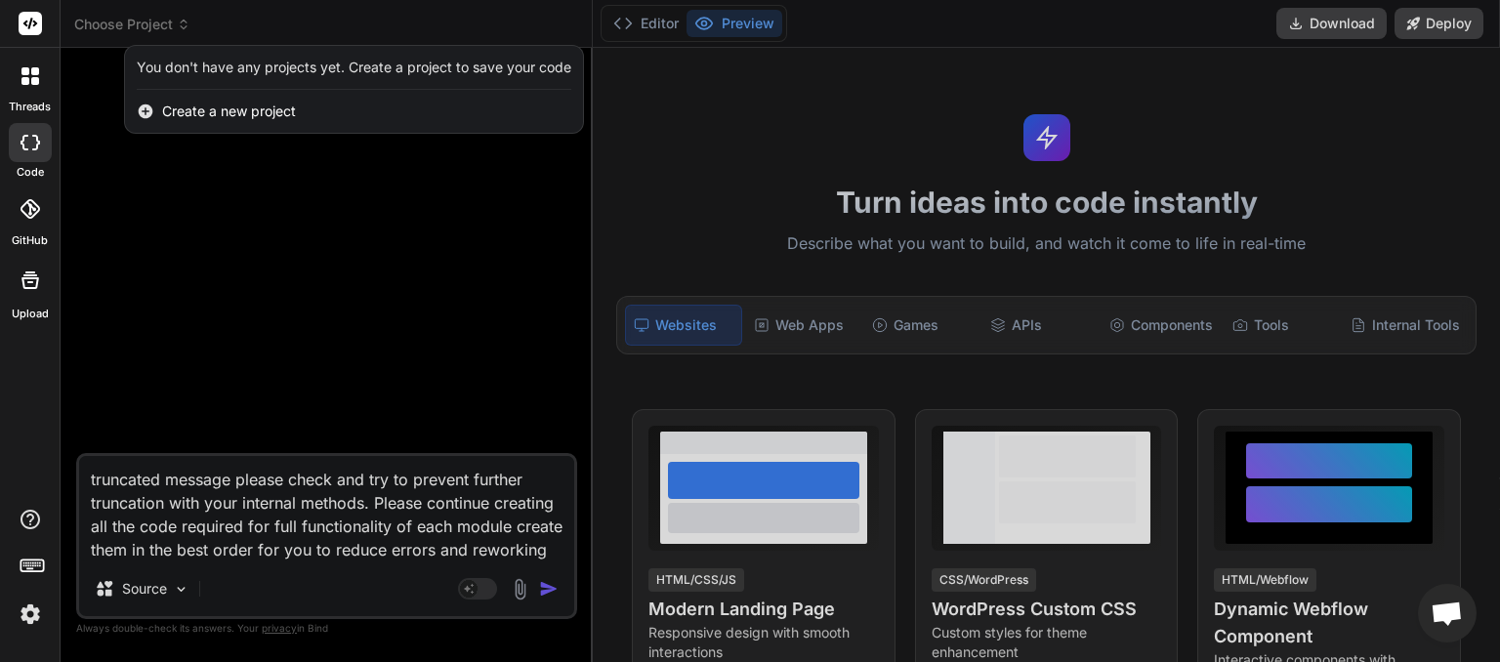
click at [252, 221] on div at bounding box center [750, 331] width 1500 height 662
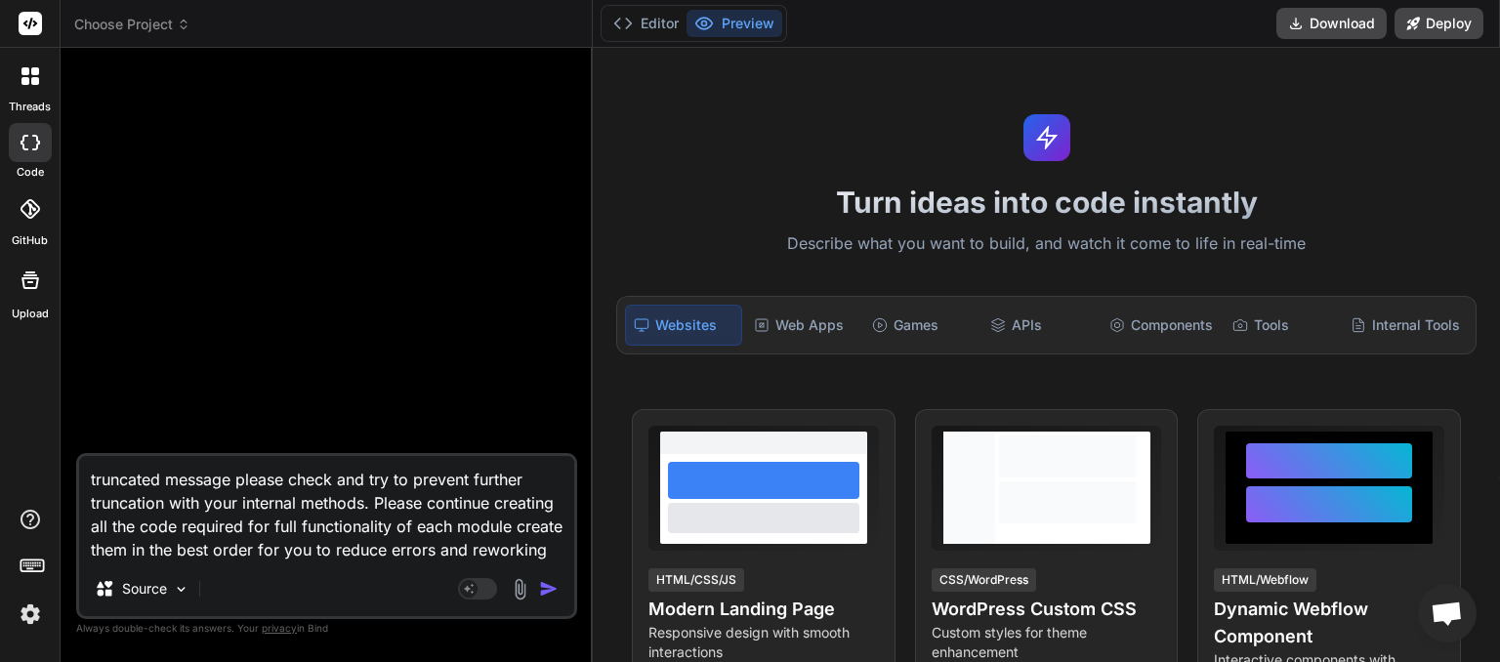
click at [188, 18] on icon at bounding box center [184, 25] width 14 height 14
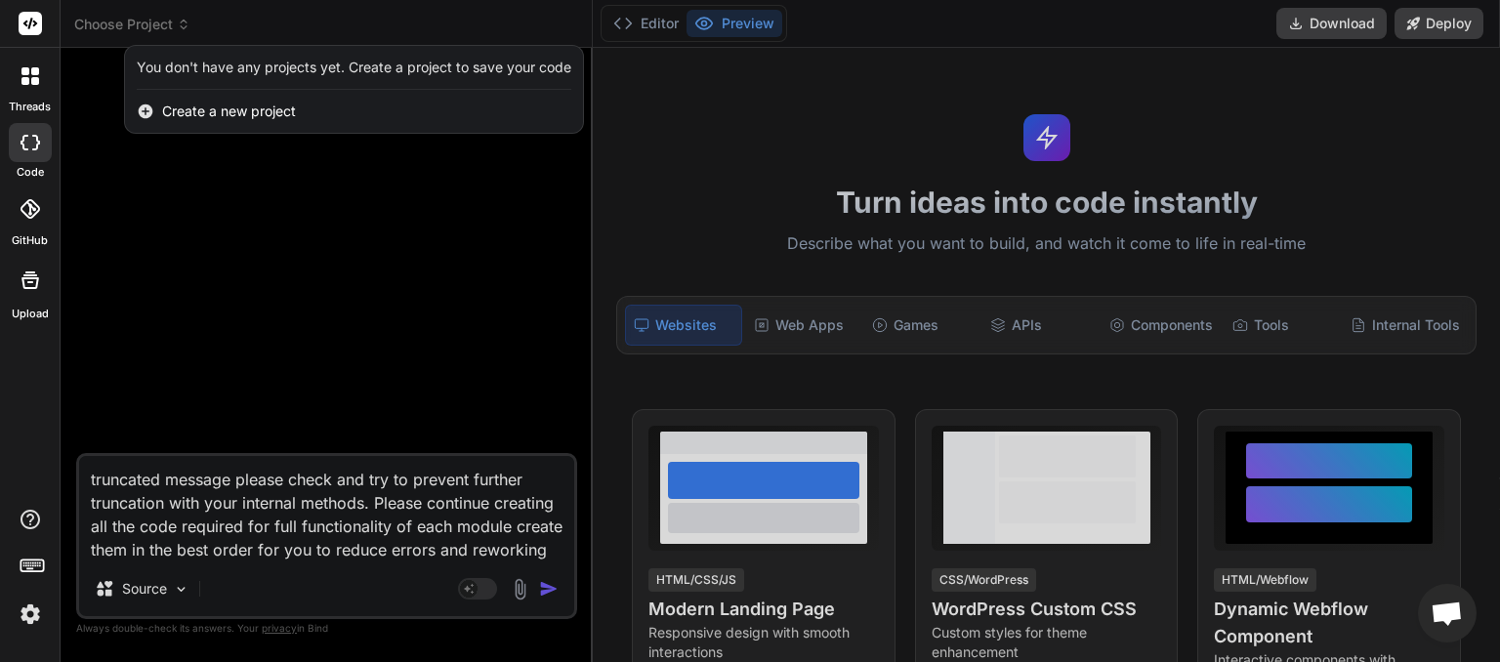
click at [178, 258] on div at bounding box center [750, 331] width 1500 height 662
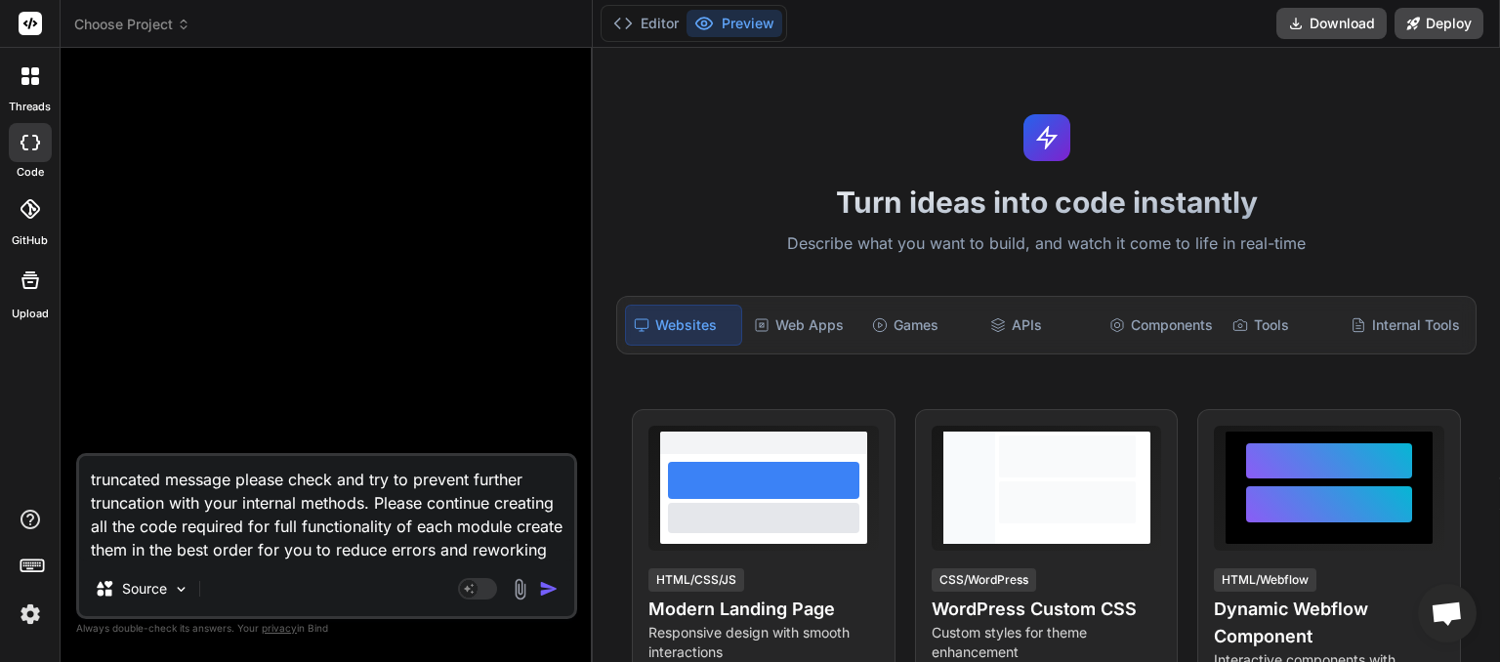
click at [27, 610] on img at bounding box center [30, 614] width 33 height 33
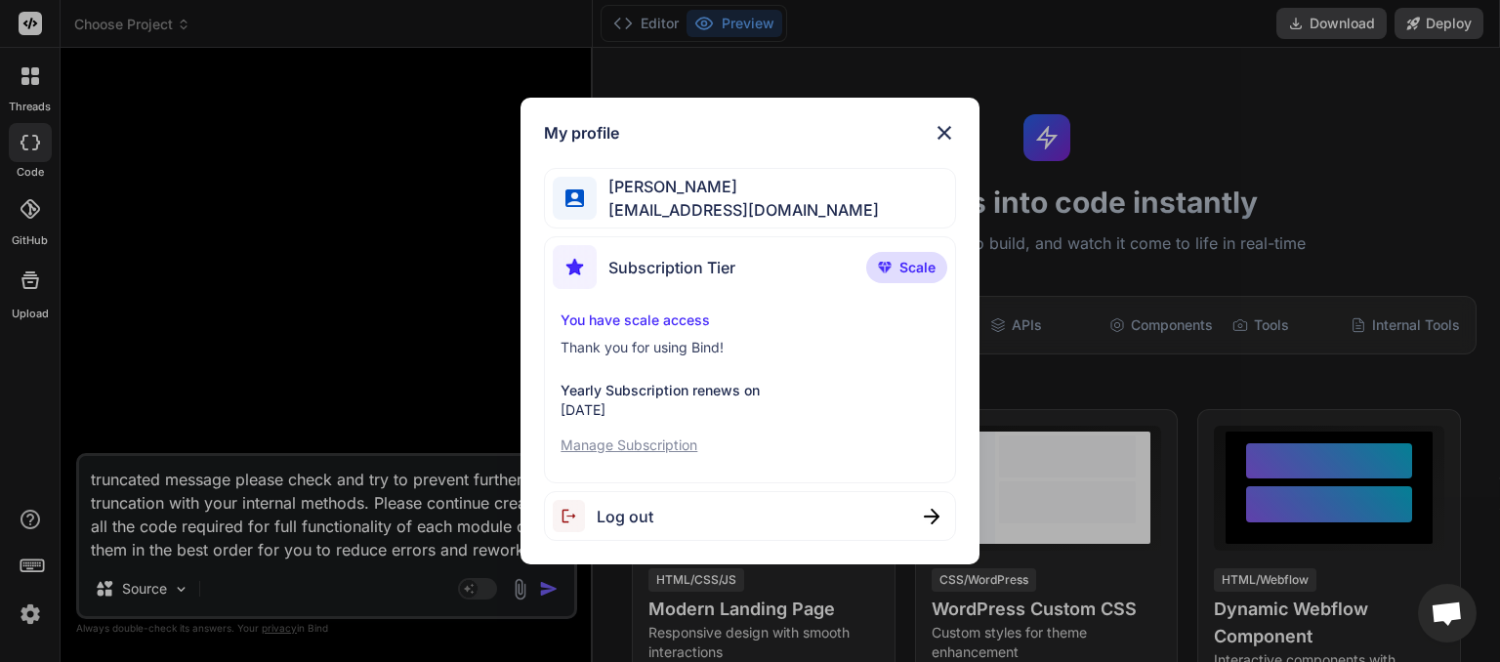
click at [948, 128] on img at bounding box center [944, 132] width 23 height 23
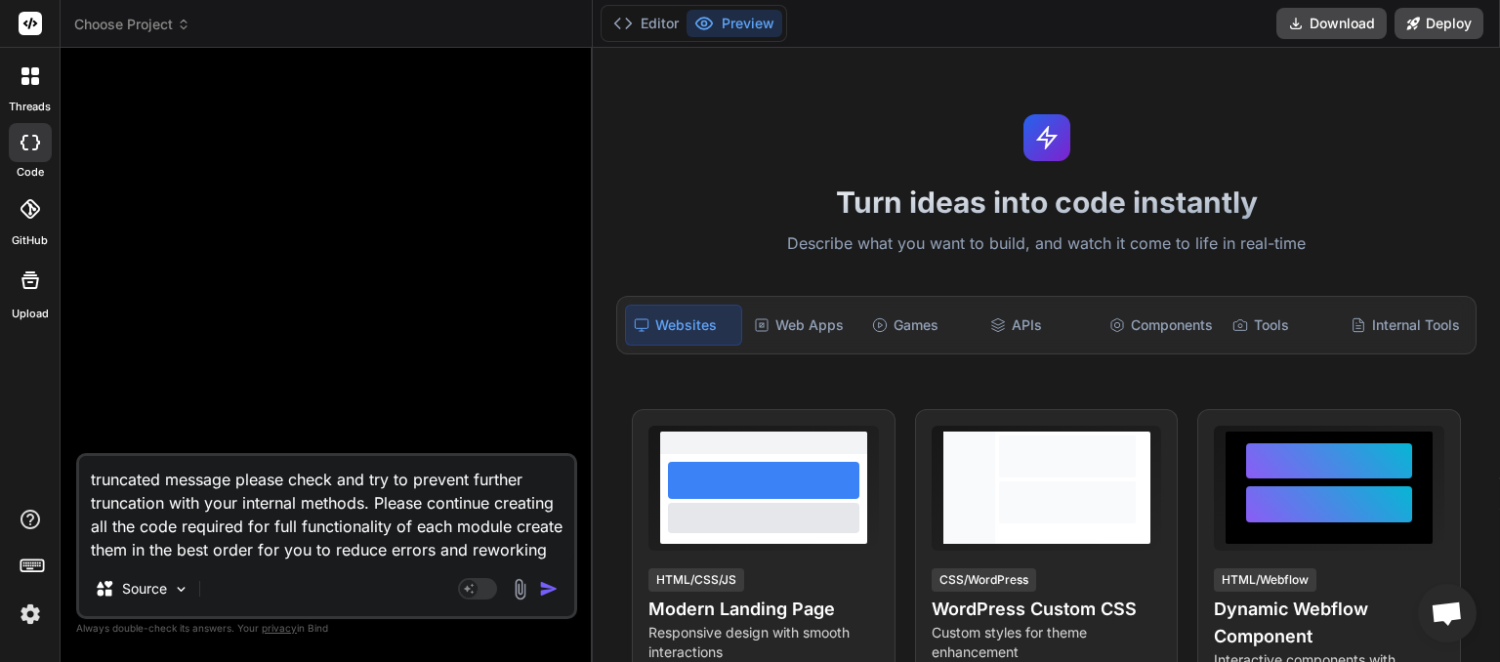
click at [221, 22] on div "Choose Project" at bounding box center [326, 25] width 504 height 20
click at [182, 25] on icon at bounding box center [184, 25] width 14 height 14
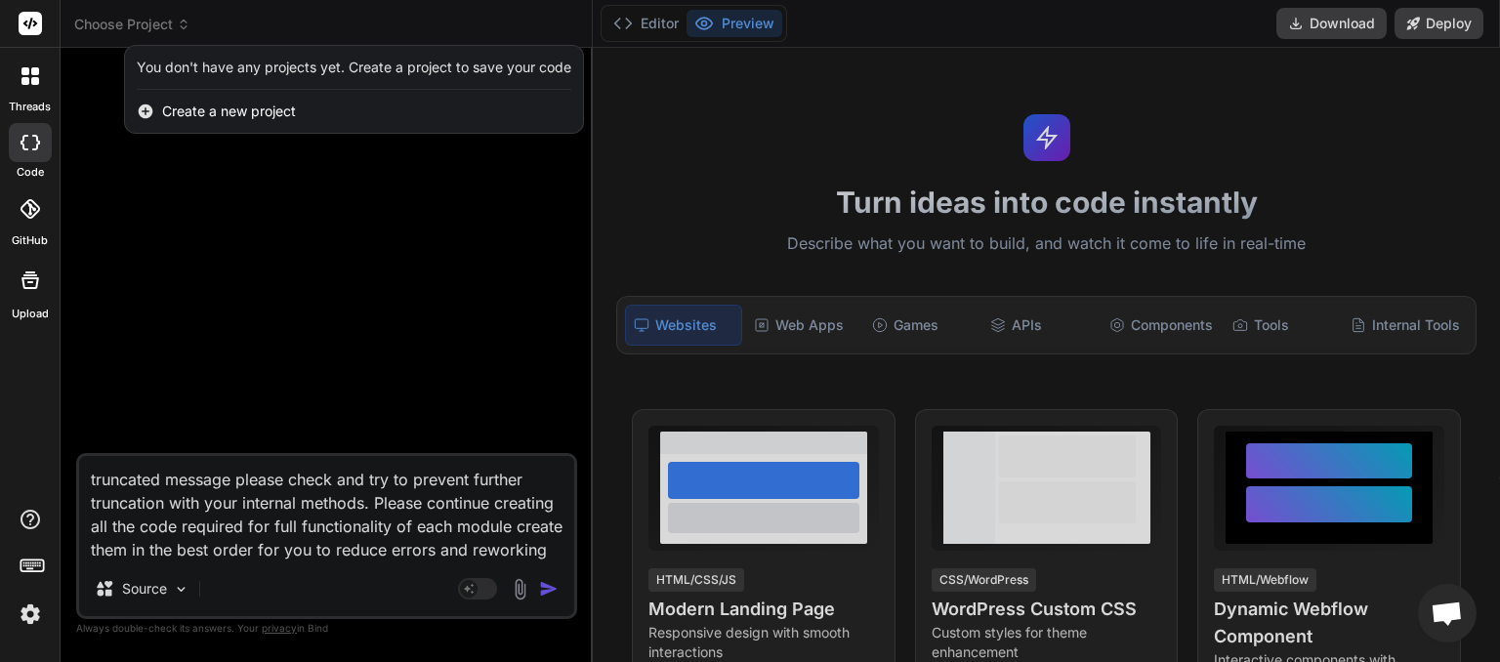
click at [231, 232] on div at bounding box center [750, 331] width 1500 height 662
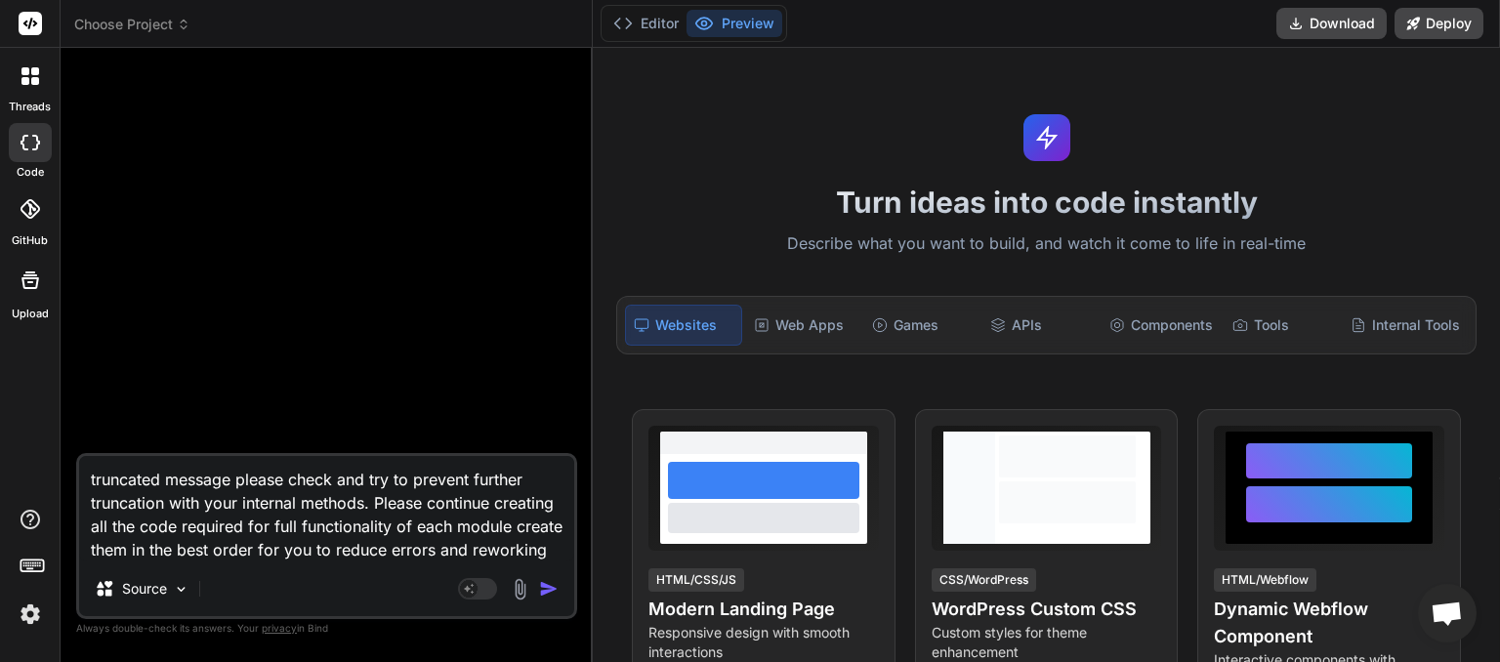
click at [26, 625] on img at bounding box center [30, 614] width 33 height 33
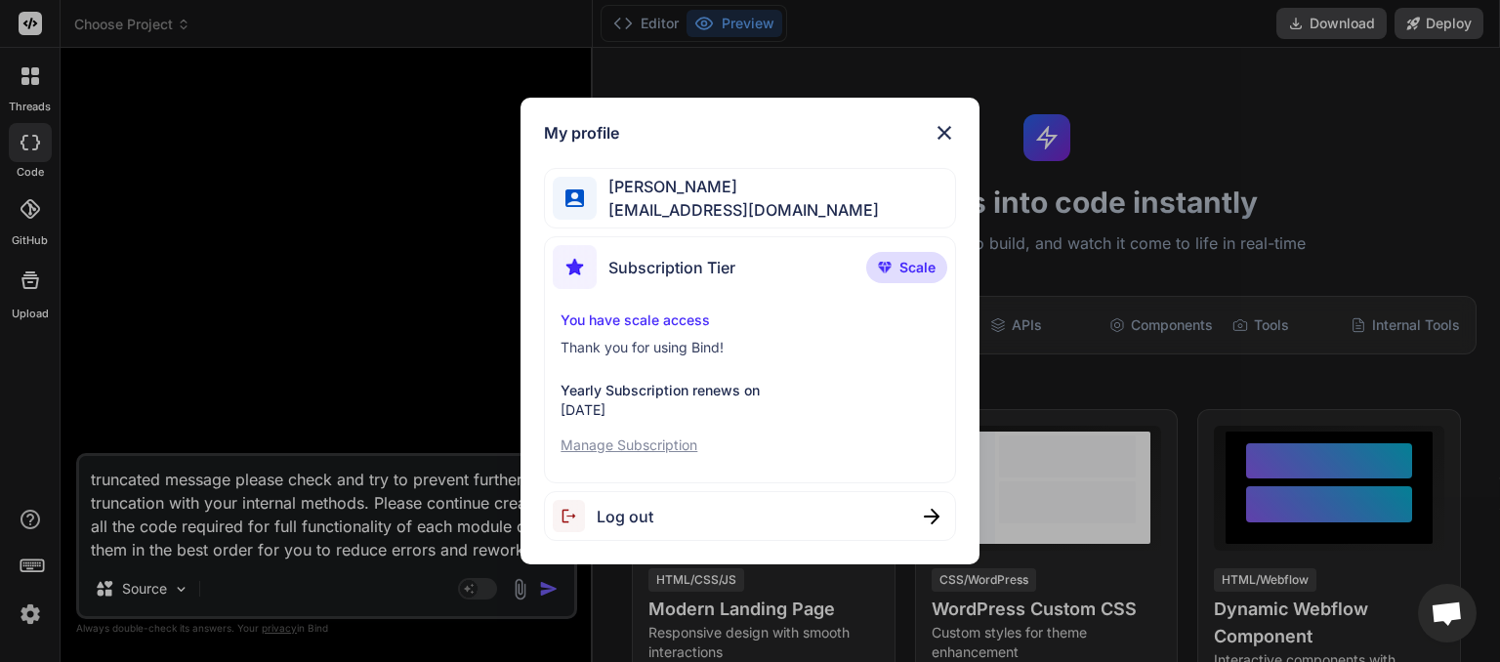
click at [941, 133] on img at bounding box center [944, 132] width 23 height 23
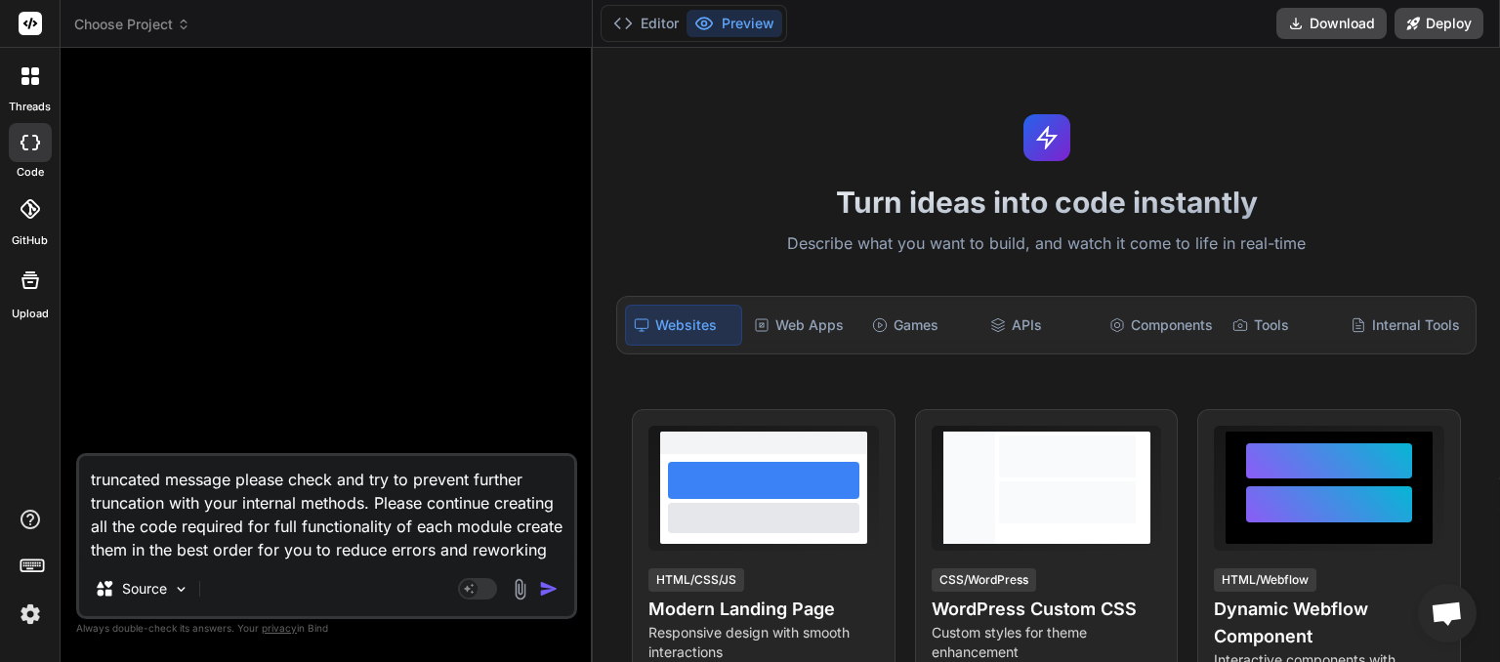
click at [190, 33] on span "Choose Project" at bounding box center [132, 25] width 116 height 20
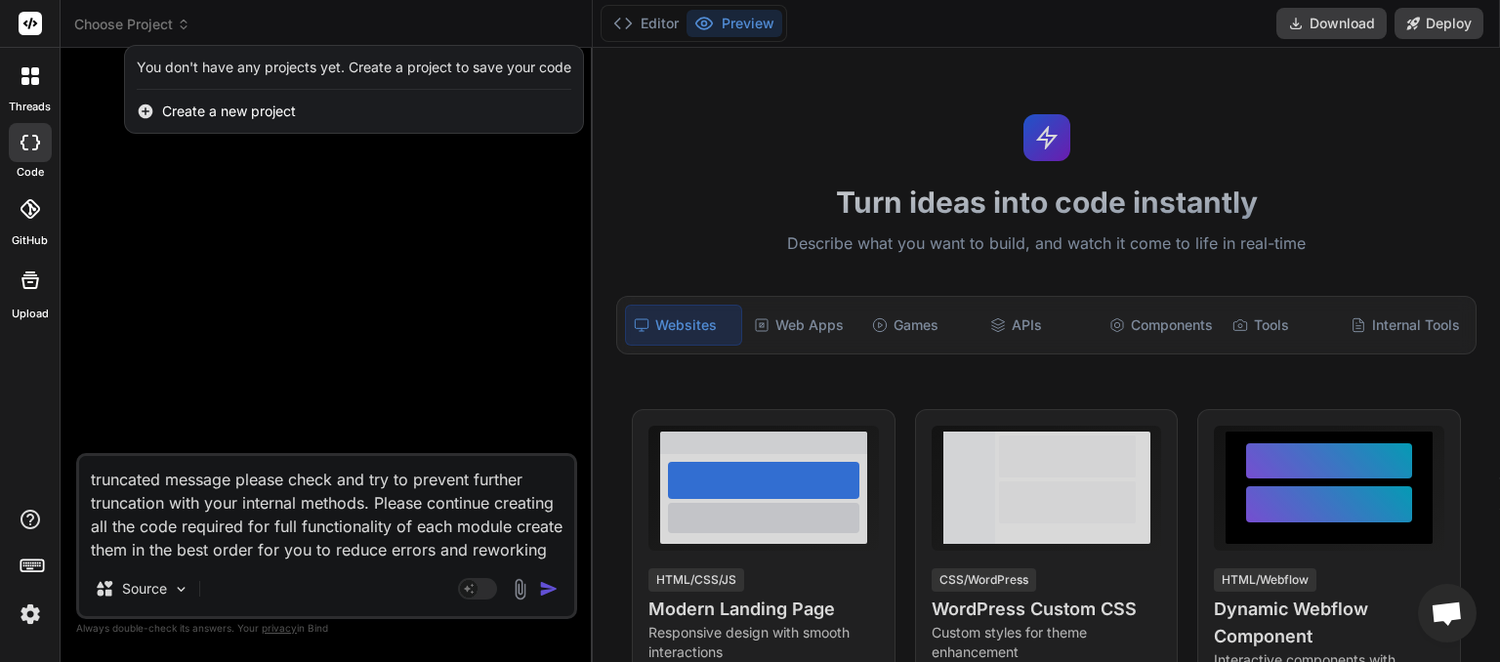
click at [221, 279] on div at bounding box center [750, 331] width 1500 height 662
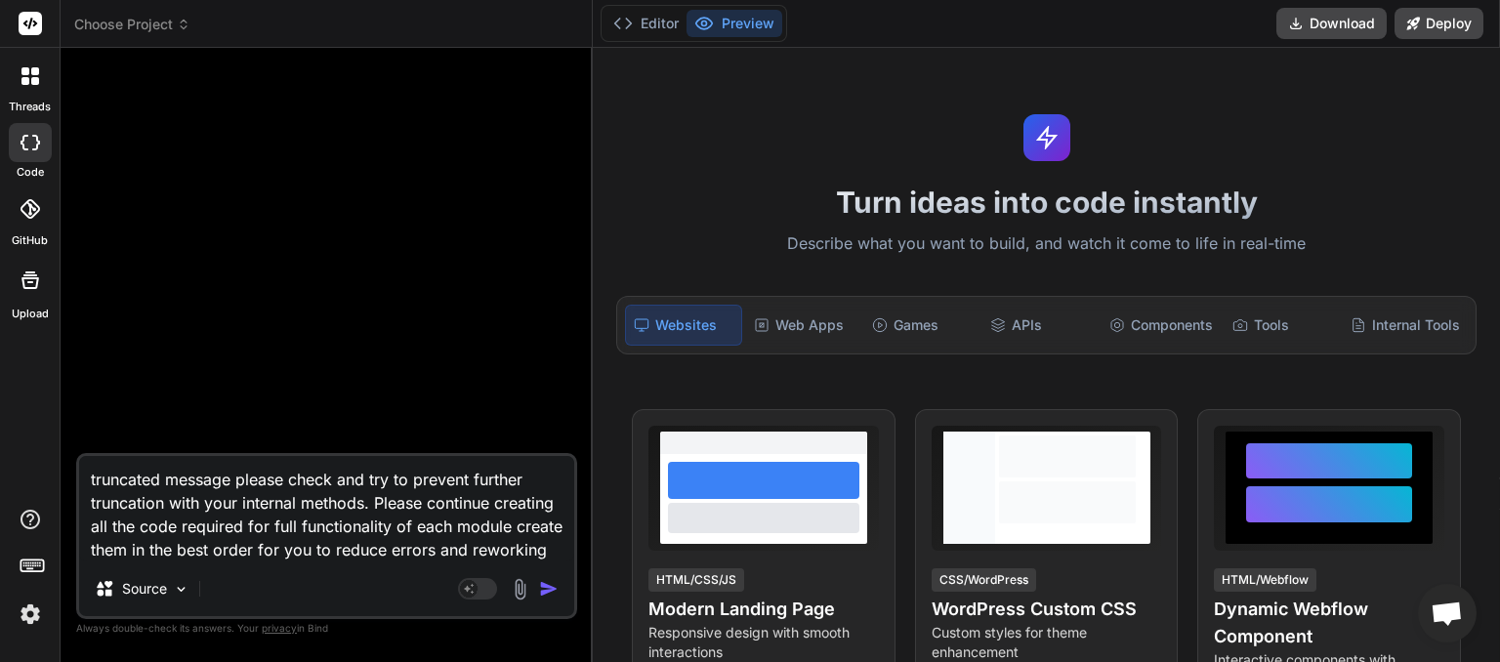
click at [177, 29] on span "Choose Project" at bounding box center [132, 25] width 116 height 20
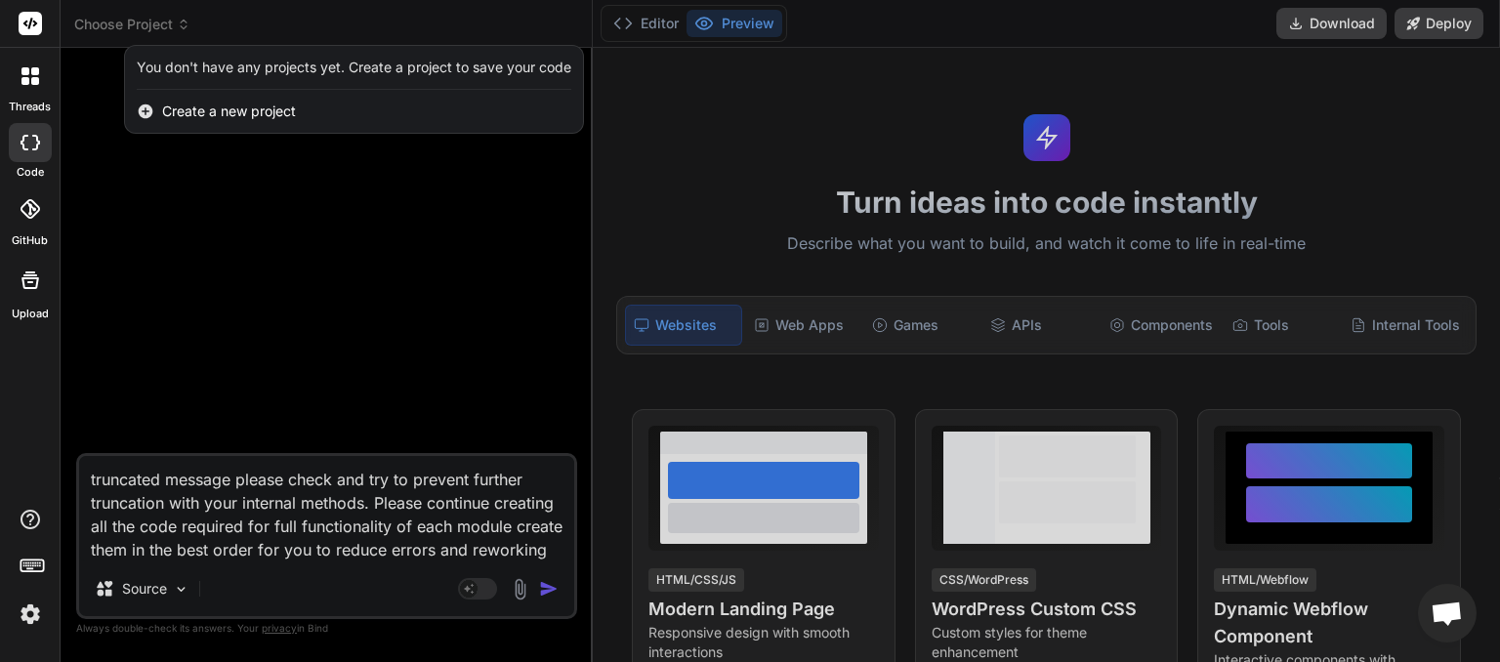
click at [212, 279] on div at bounding box center [750, 331] width 1500 height 662
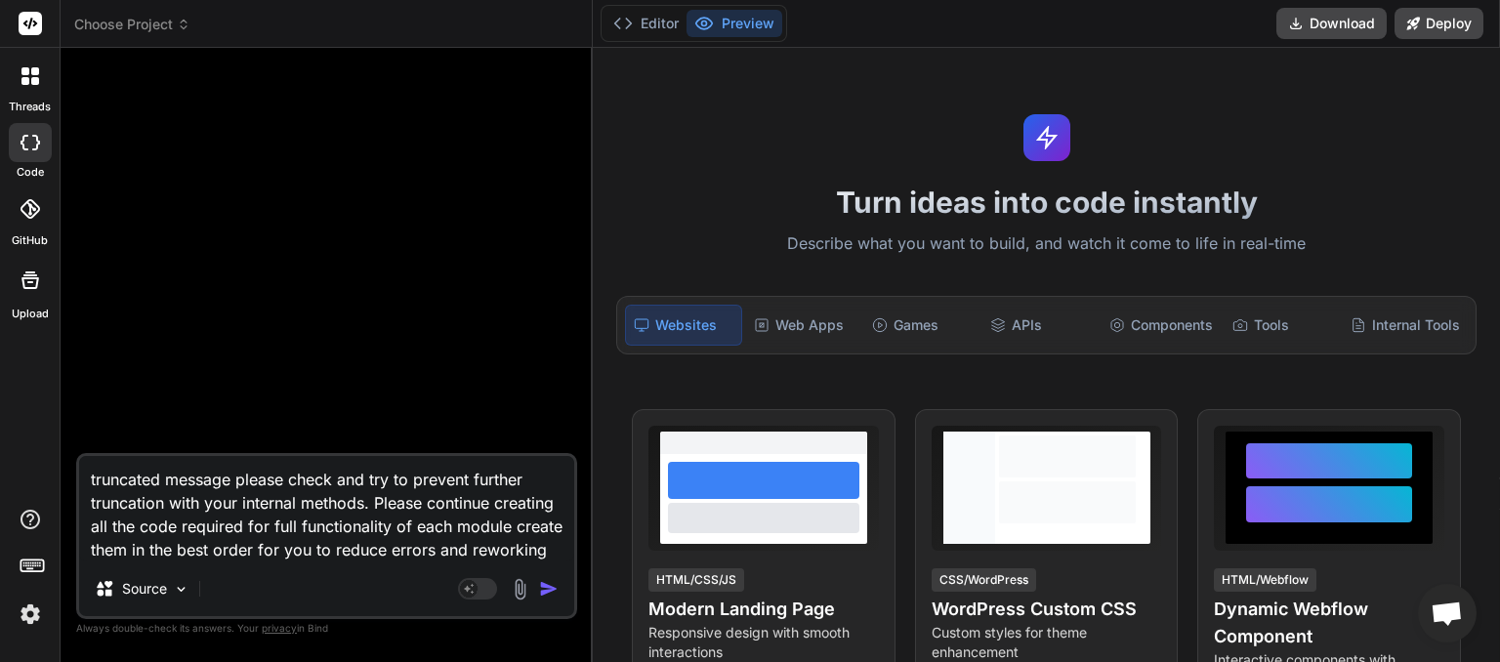
click at [33, 611] on img at bounding box center [30, 614] width 33 height 33
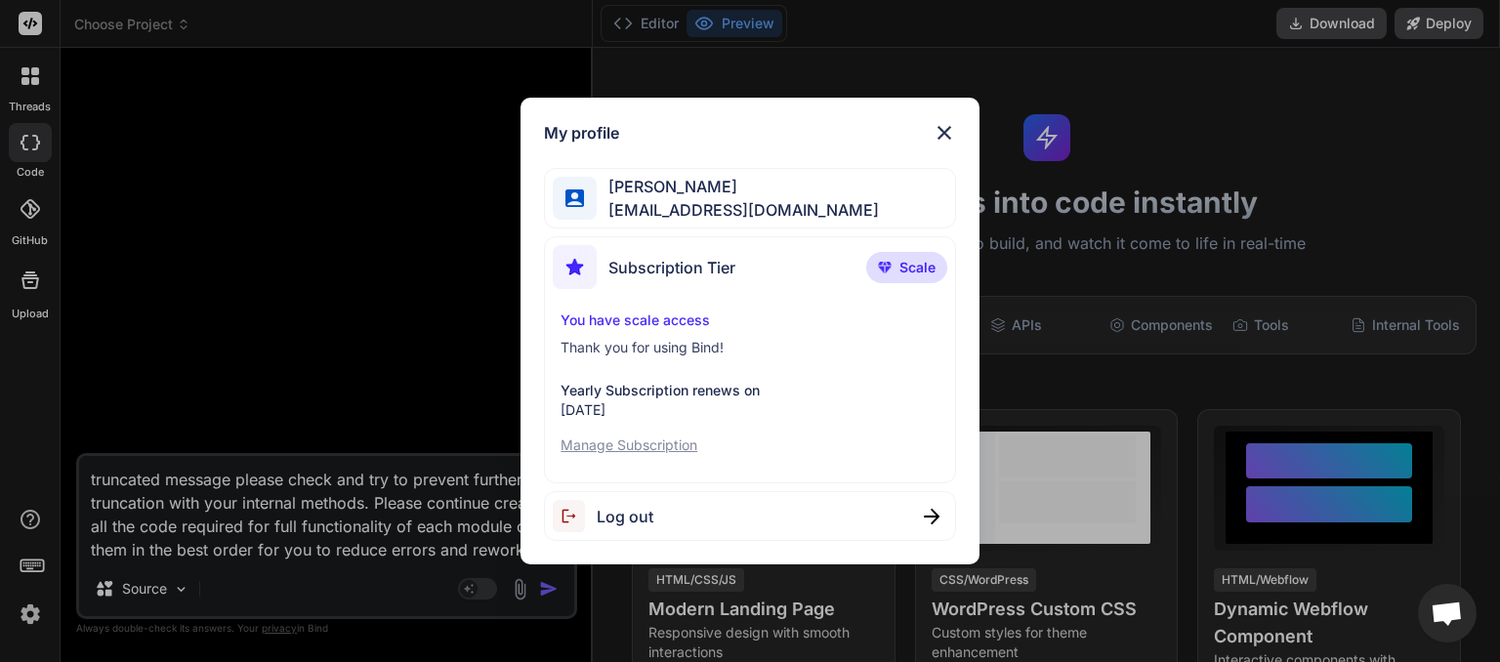
click at [621, 513] on span "Log out" at bounding box center [625, 516] width 57 height 23
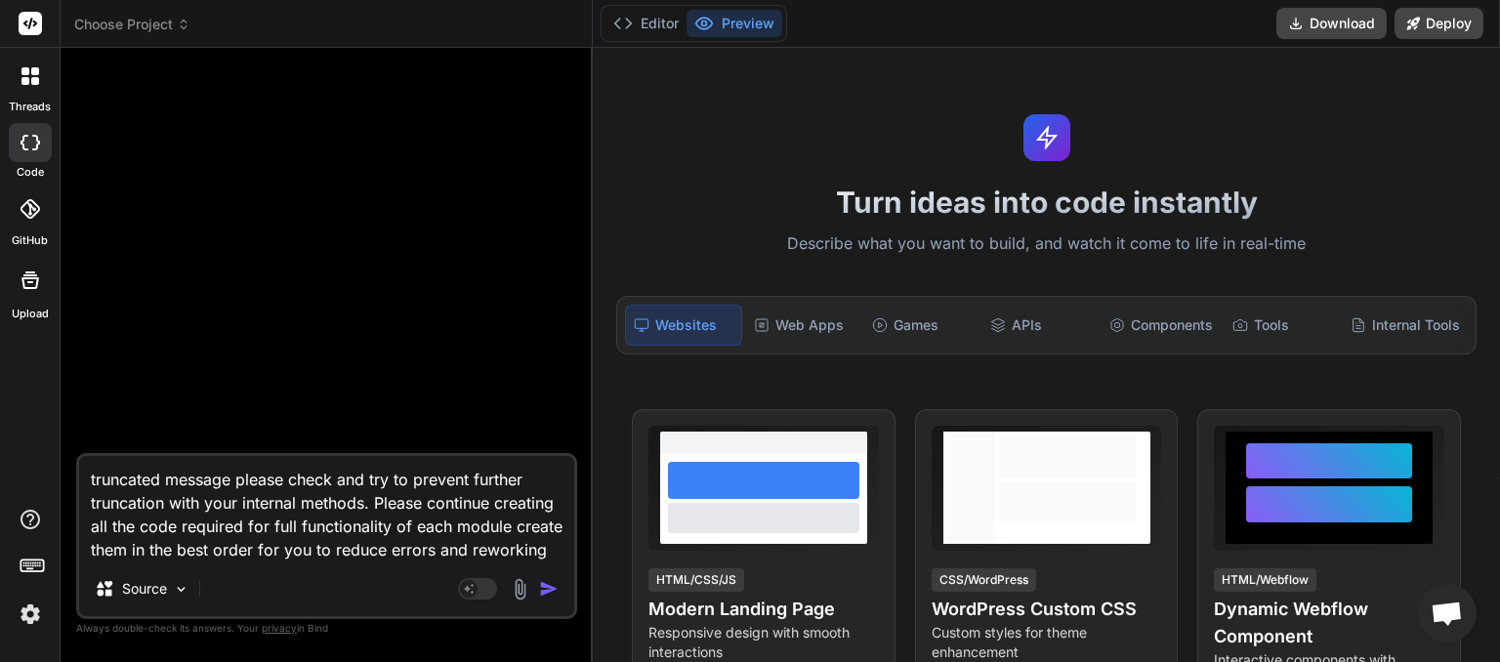
type textarea "x"
